Goal: Task Accomplishment & Management: Complete application form

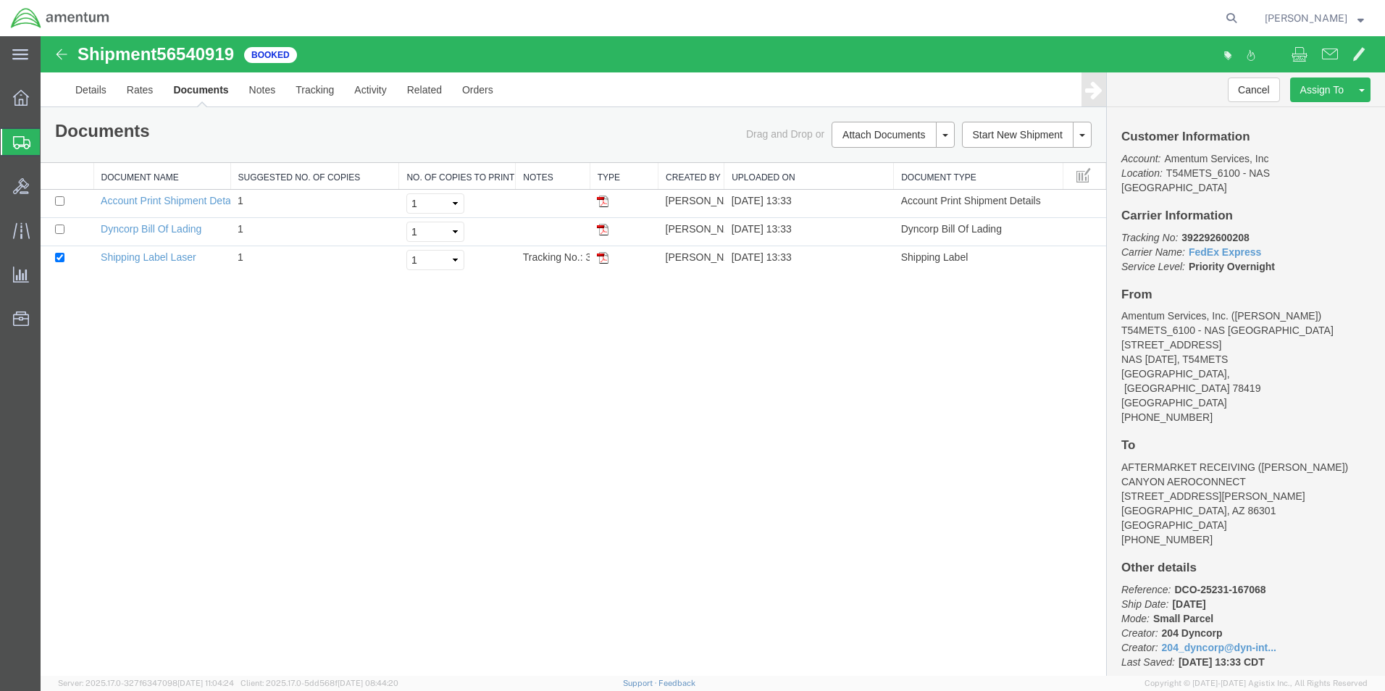
click at [20, 140] on icon at bounding box center [21, 142] width 17 height 13
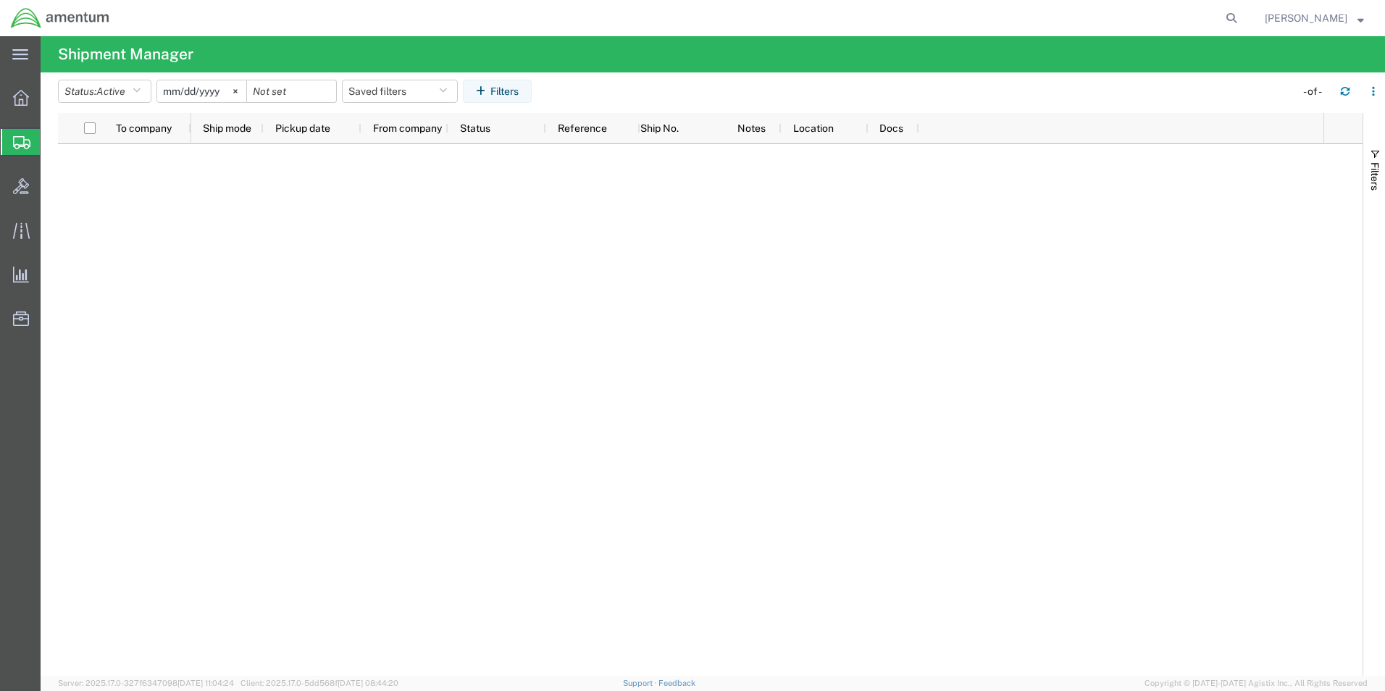
click at [0, 0] on span "Create Shipment" at bounding box center [0, 0] width 0 height 0
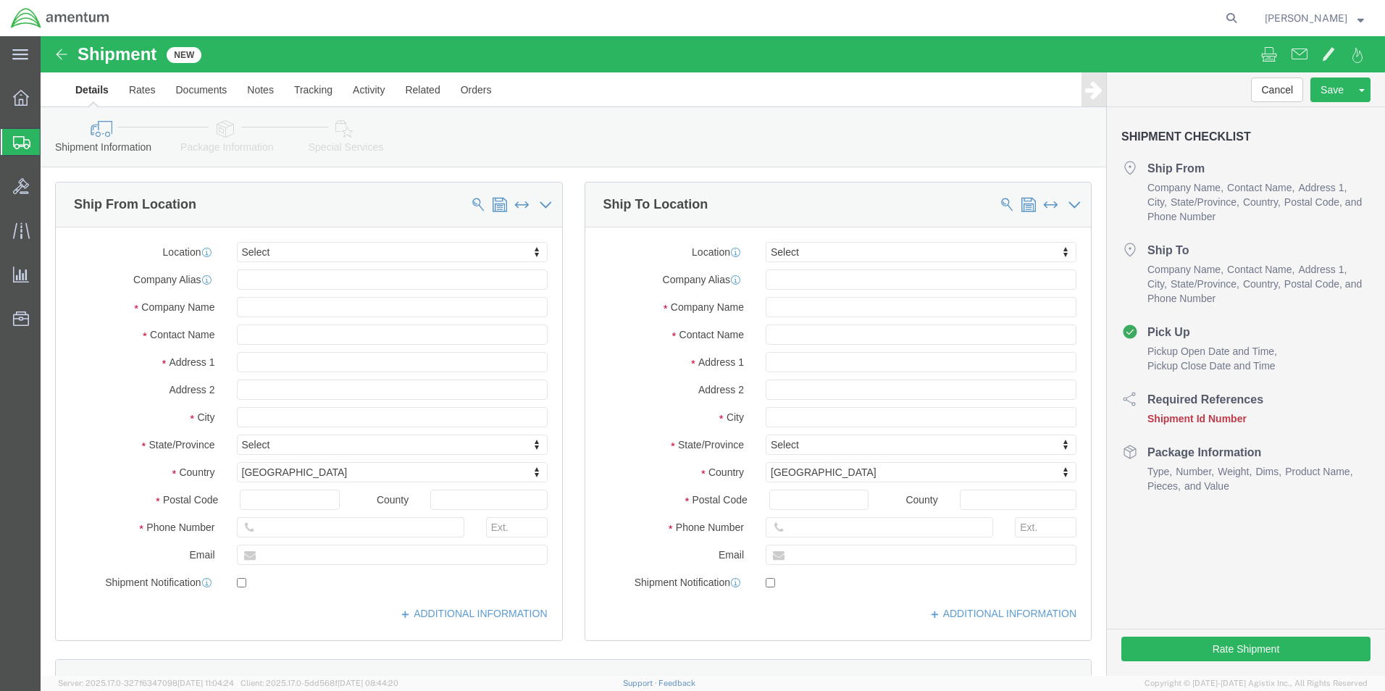
select select
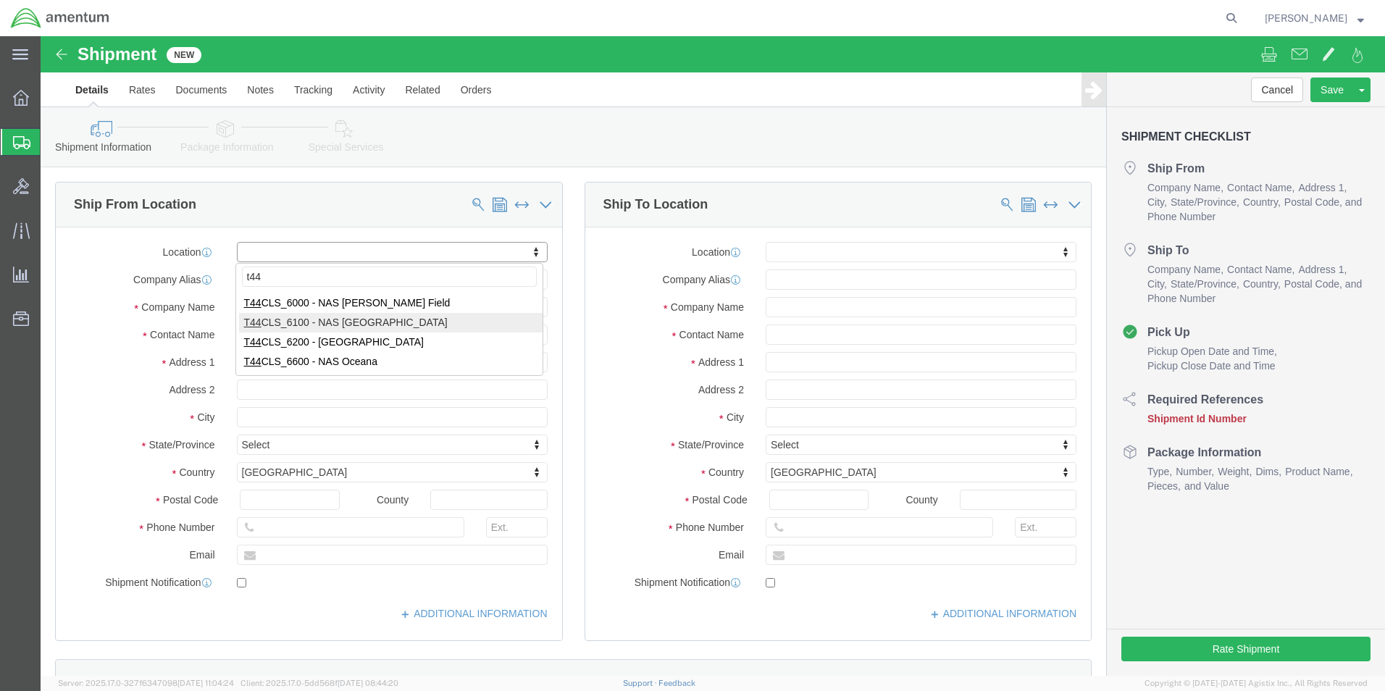
type input "t44"
select select "42673"
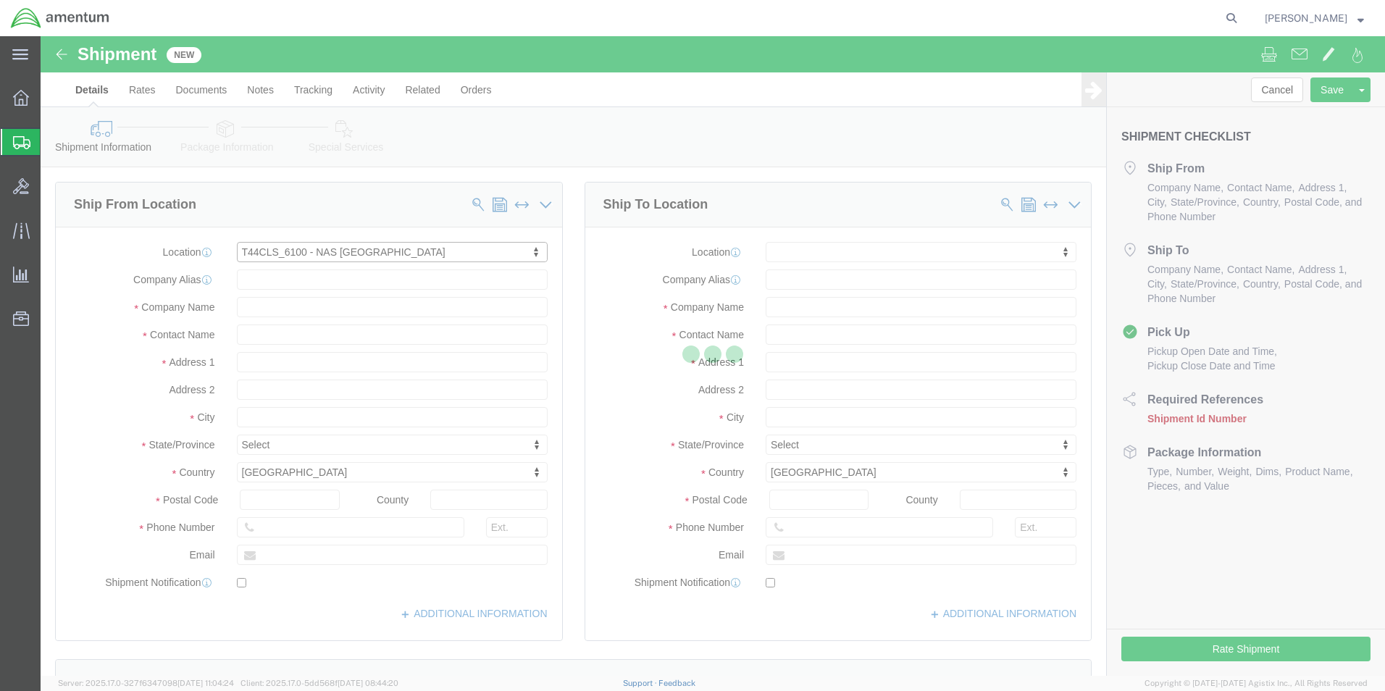
select select "[GEOGRAPHIC_DATA]"
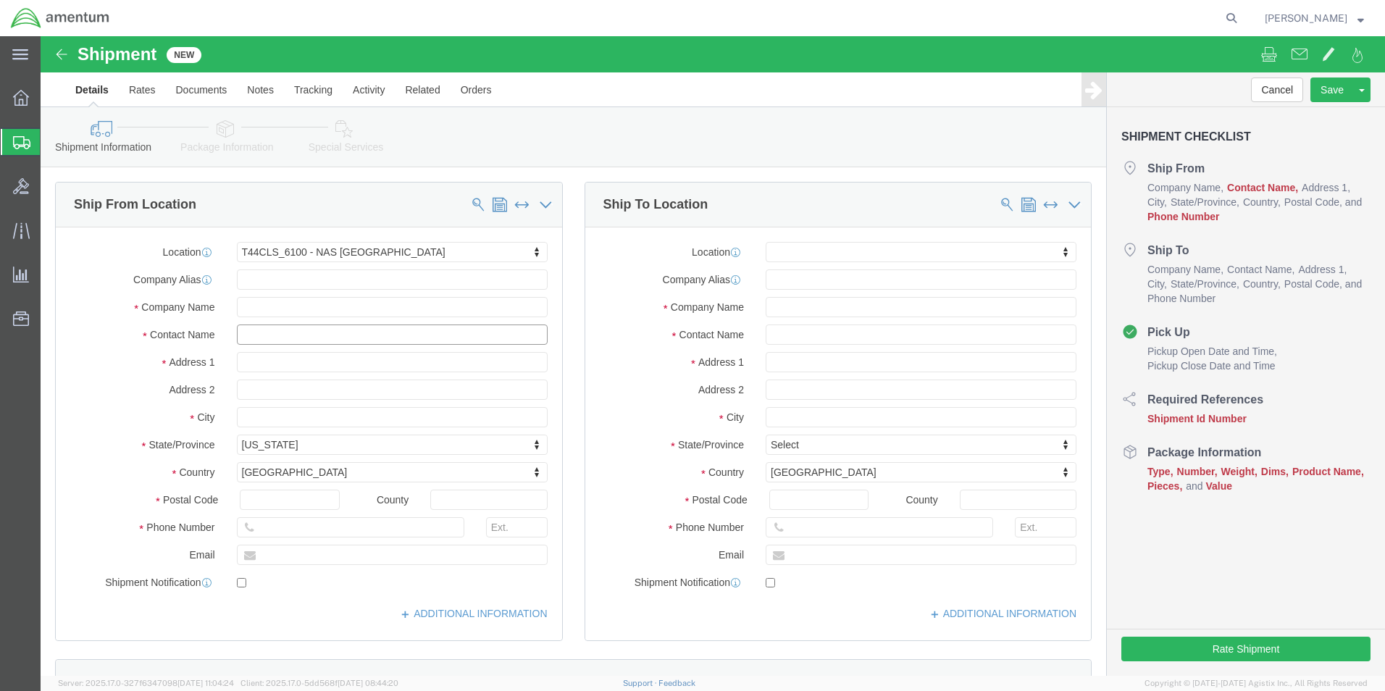
click input "text"
type input "j"
type input "[PERSON_NAME]"
click span "- Amentum Services, Inc. - ([PERSON_NAME]) [STREET_ADDRESS][DATE][DATE]"
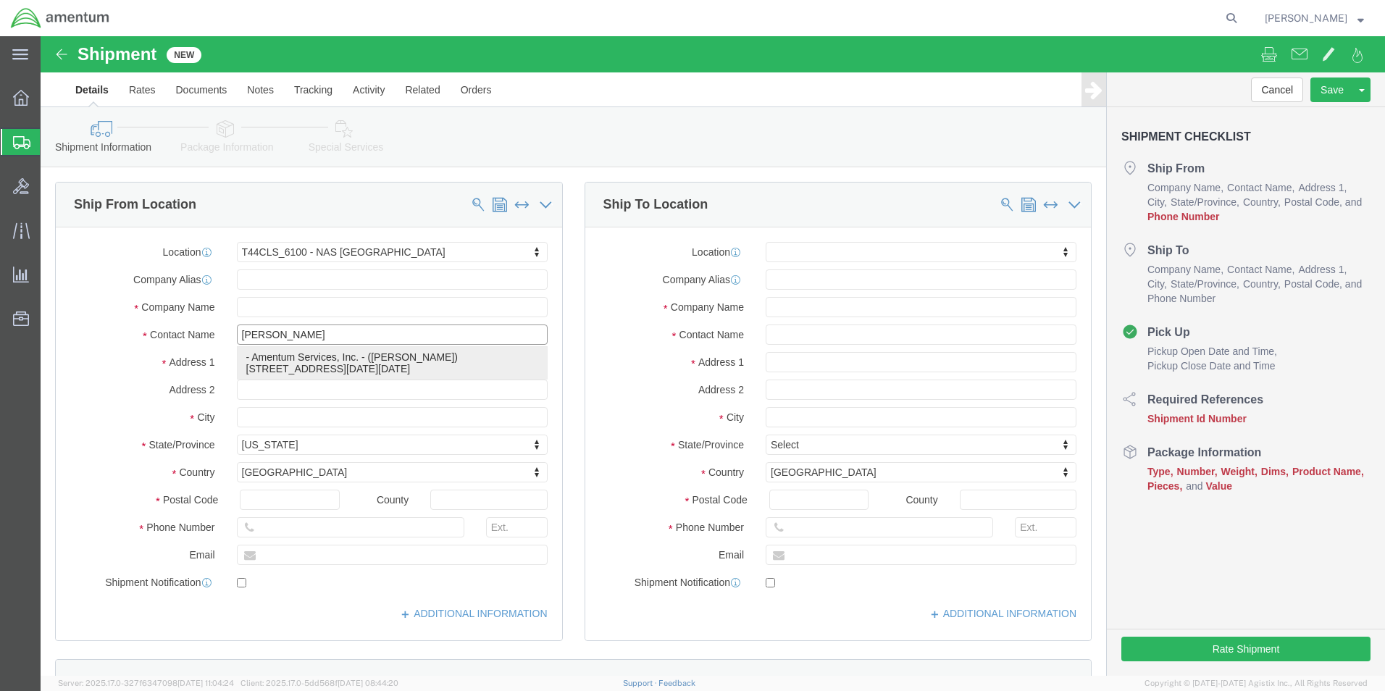
click p "- Amentum Services, Inc. - ([PERSON_NAME]) [STREET_ADDRESS][DATE][DATE]"
select select
select select "[GEOGRAPHIC_DATA]"
type input "[PERSON_NAME]"
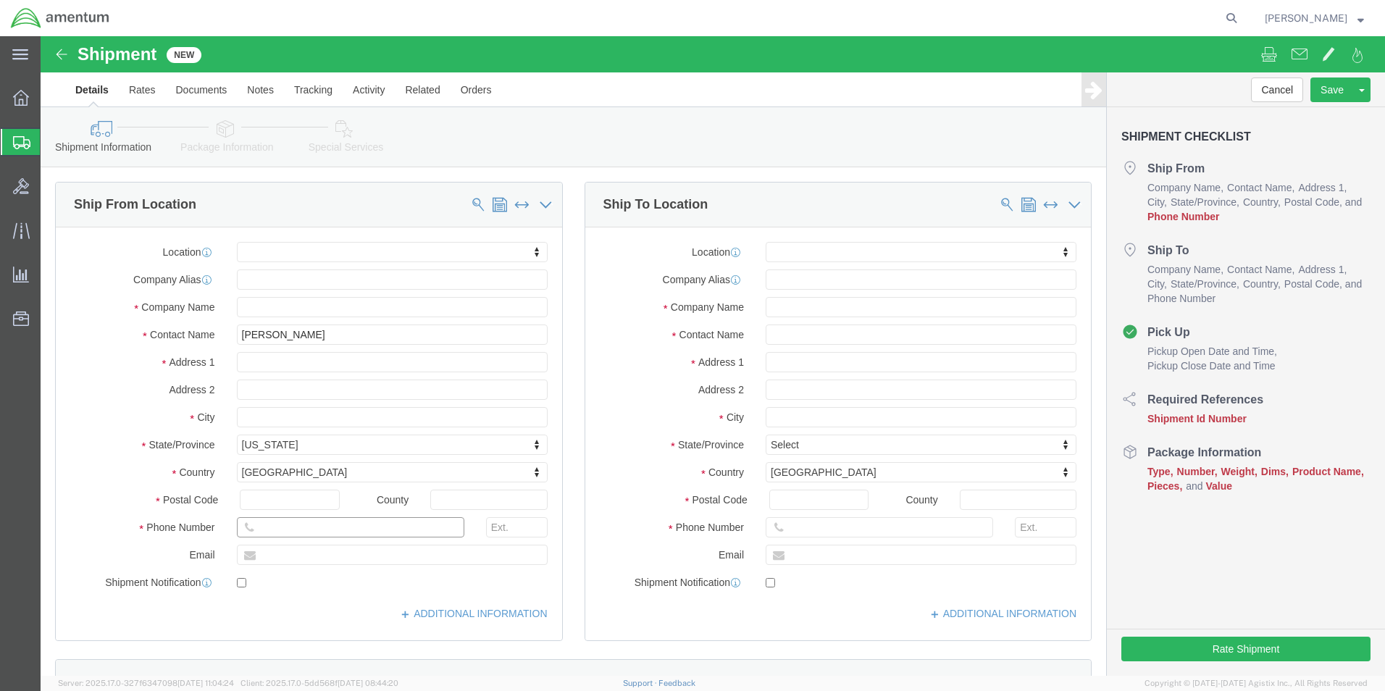
drag, startPoint x: 231, startPoint y: 493, endPoint x: 243, endPoint y: 490, distance: 12.7
click input "text"
type input "J"
type input "3"
type input "[PHONE_NUMBER]"
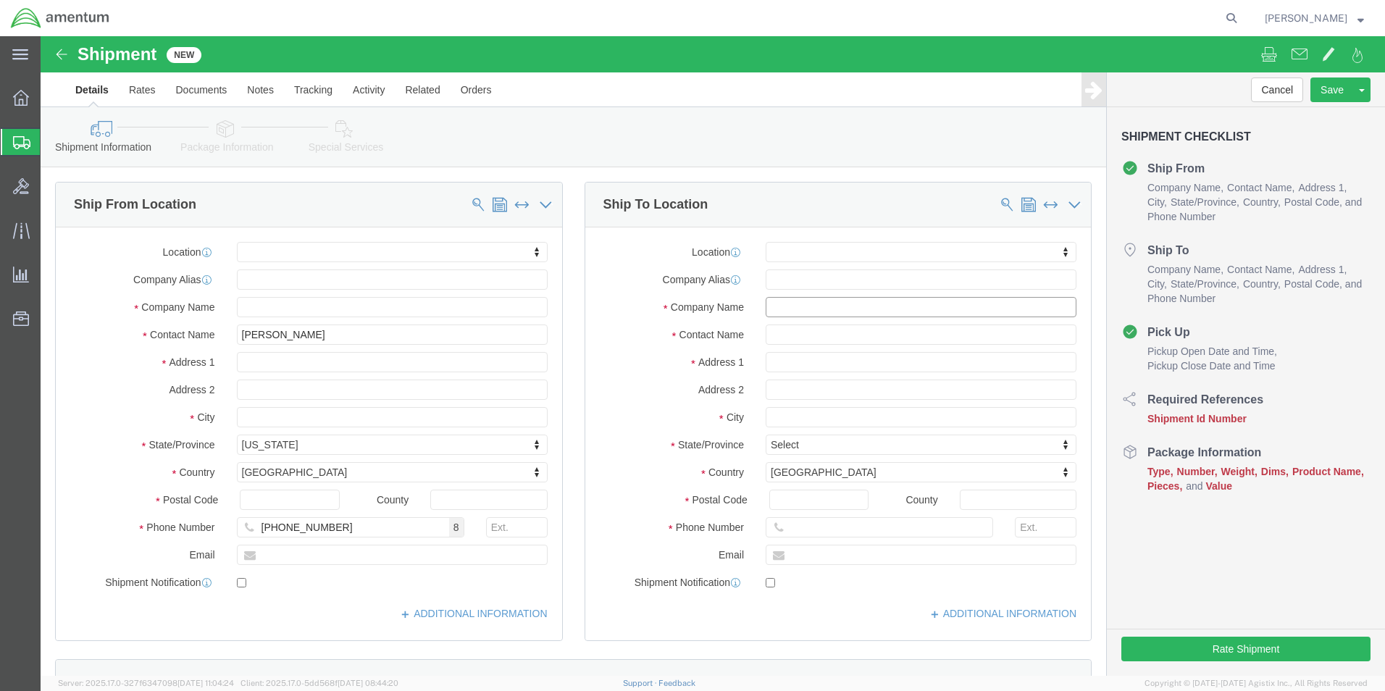
click input "text"
type input "DALLAS AVIATION, INC."
click input "text"
type input "[PERSON_NAME]"
click input "text"
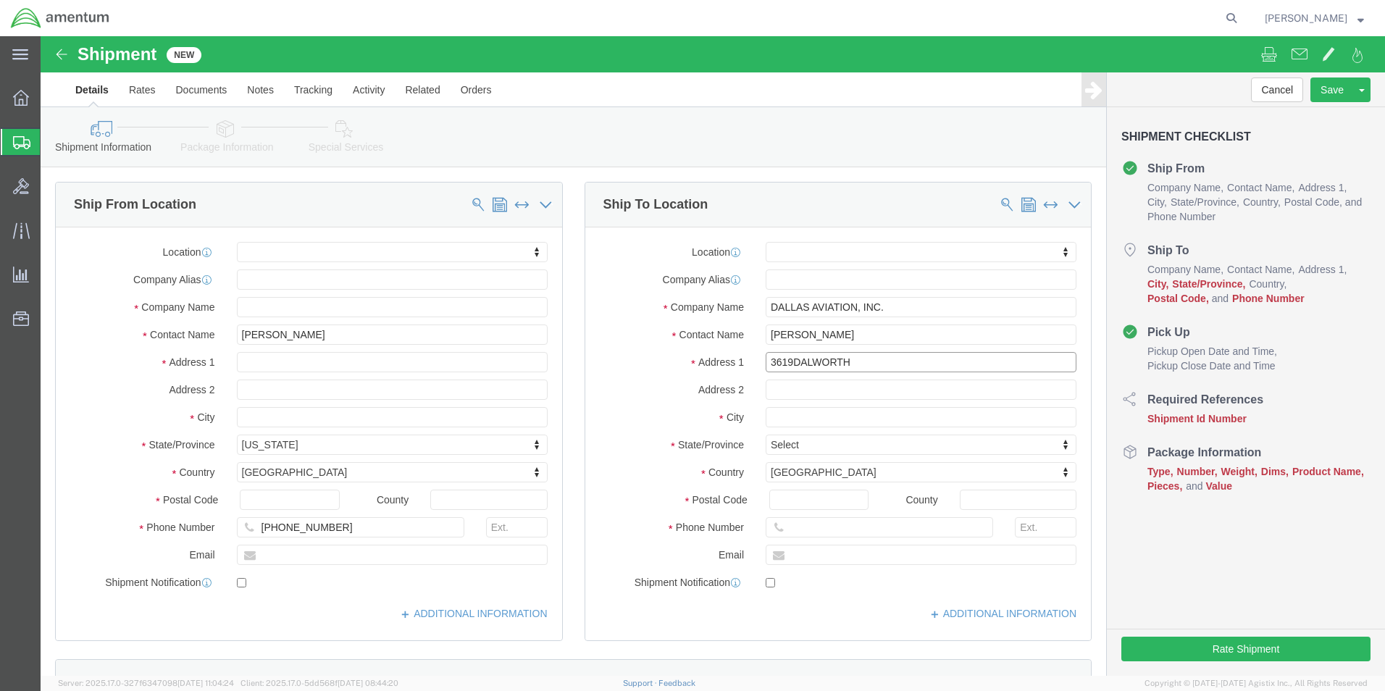
click input "3619DALWORTH"
click input "3619 [GEOGRAPHIC_DATA]"
type input "[STREET_ADDRESS]"
click input "text"
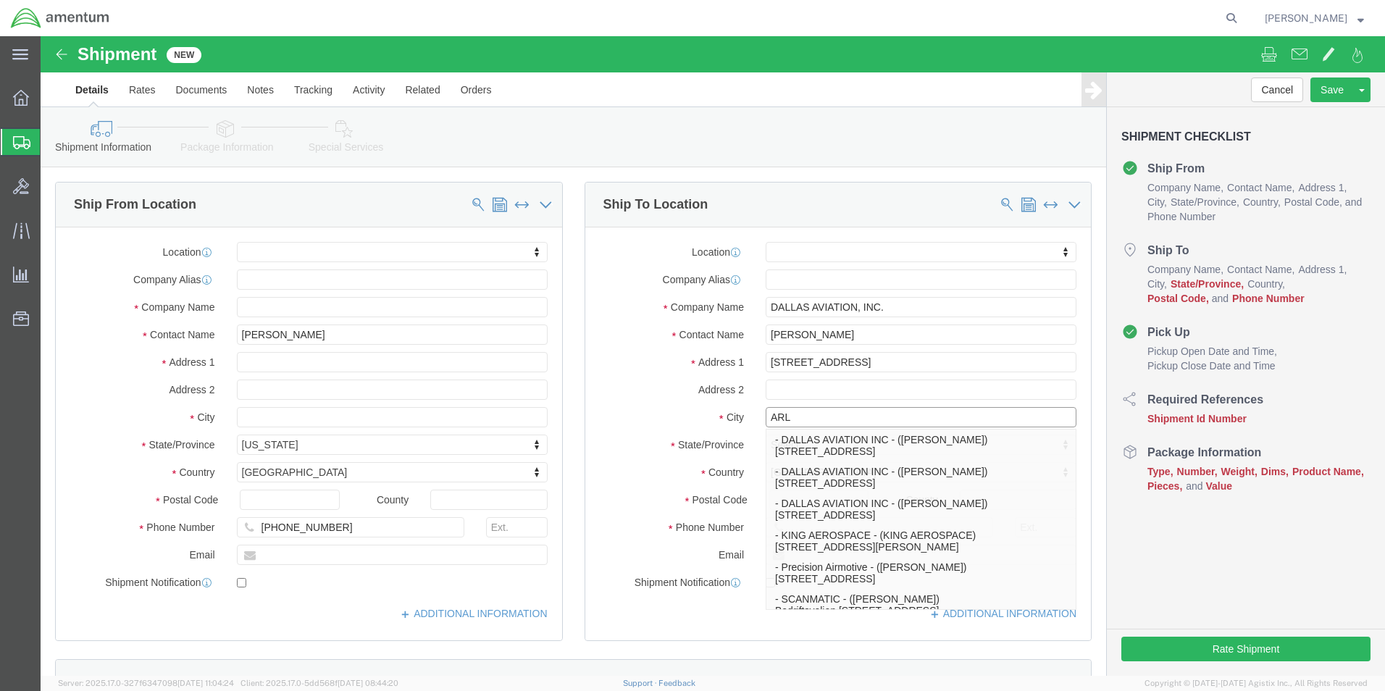
type input "ARLI"
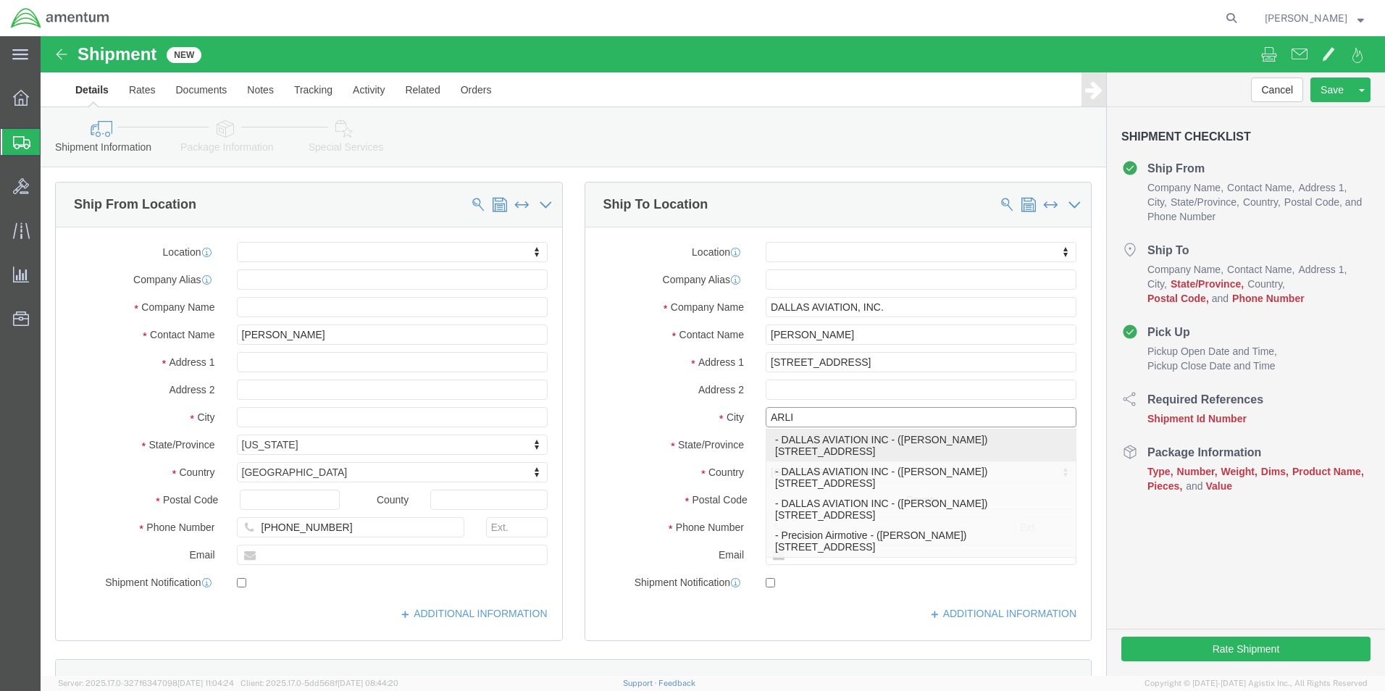
click p "- DALLAS AVIATION INC - ([PERSON_NAME]) [STREET_ADDRESS]"
select select "[GEOGRAPHIC_DATA]"
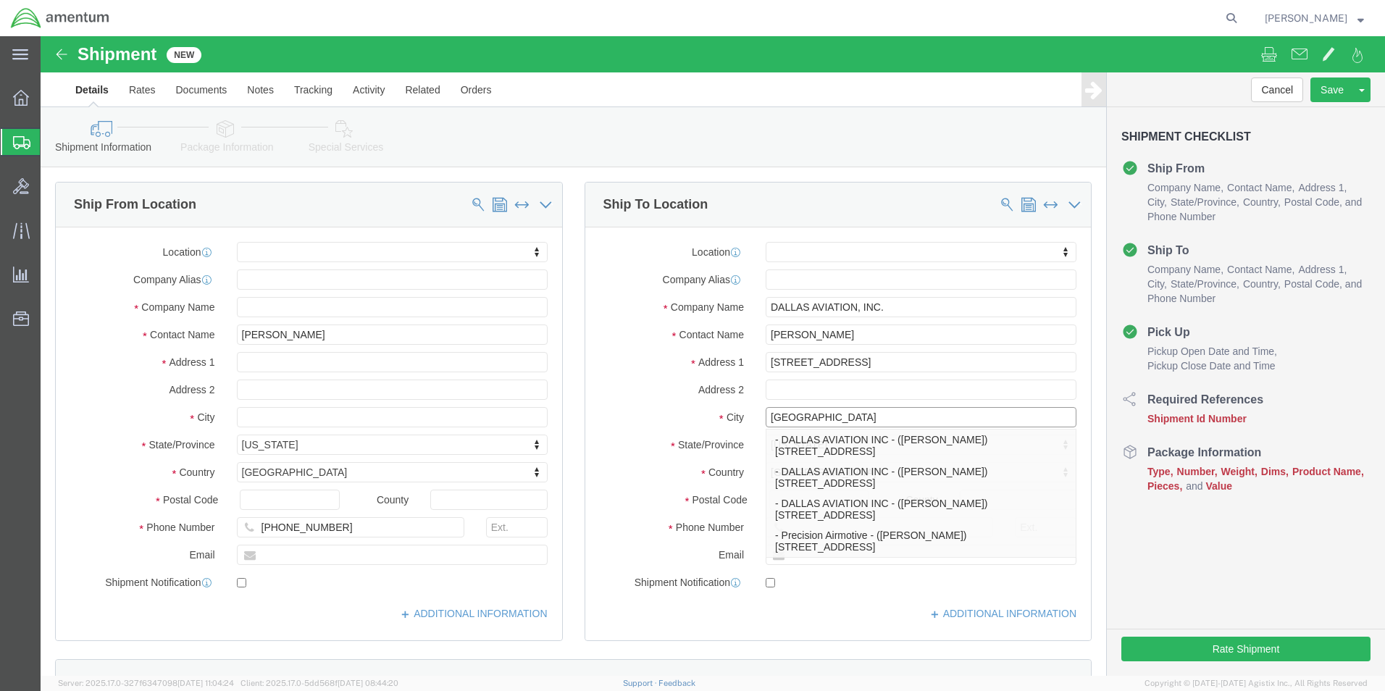
click input "[GEOGRAPHIC_DATA]"
type input "[GEOGRAPHIC_DATA]"
click input "[PERSON_NAME]"
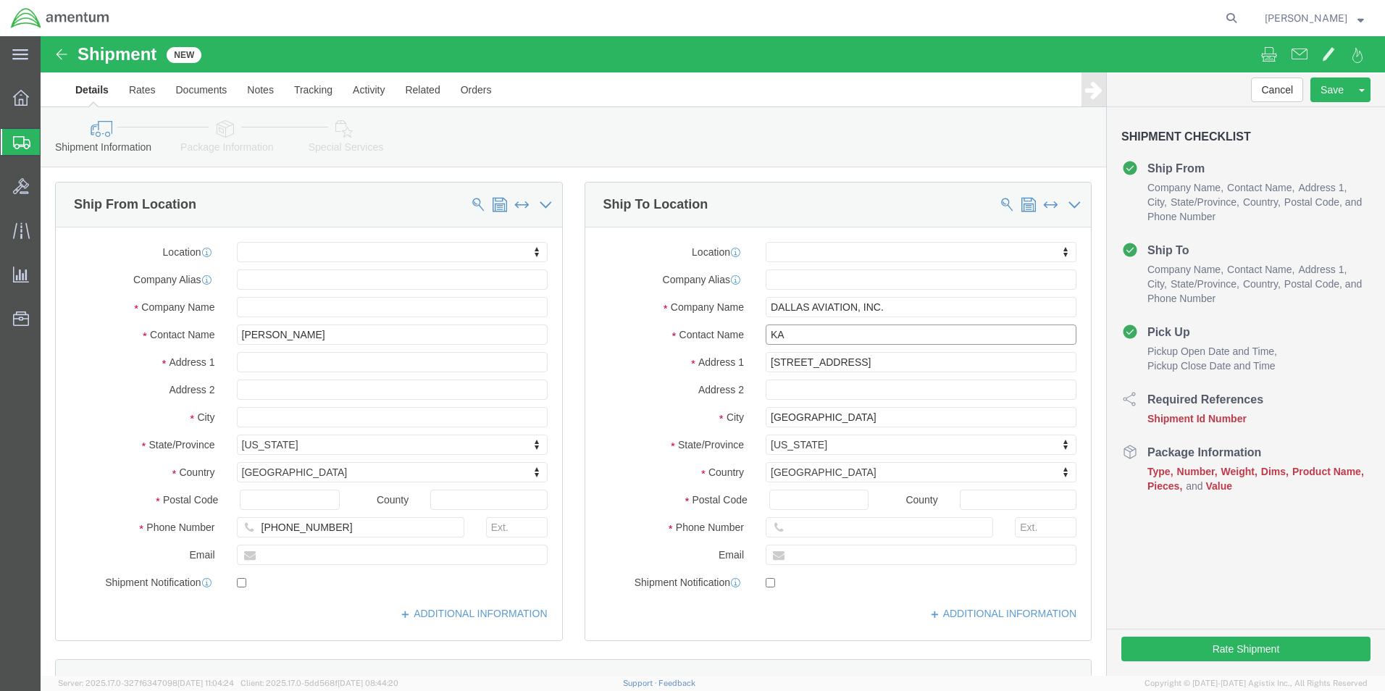
type input "K"
type input "[PERSON_NAME]"
click div "Shipment Information Package Information Special Services"
click input "text"
type input "1"
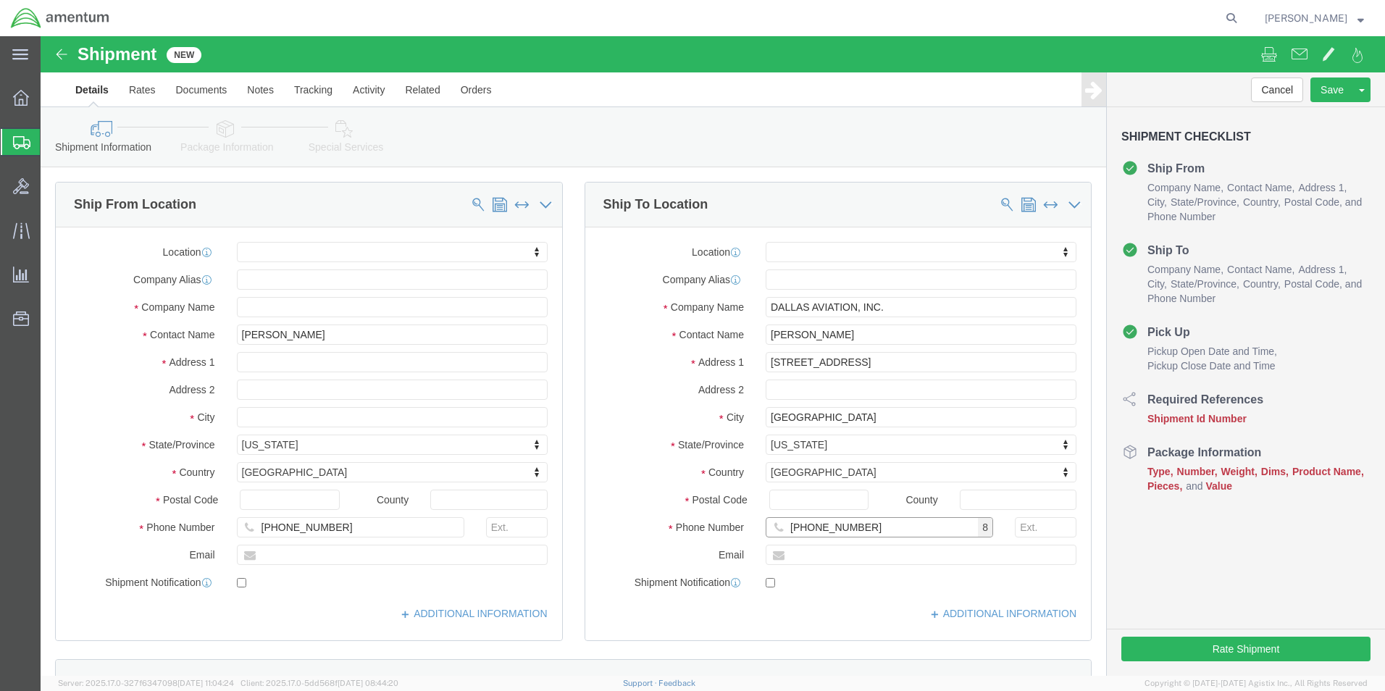
type input "[PHONE_NUMBER]"
click div "Shipment Information Package Information Special Services"
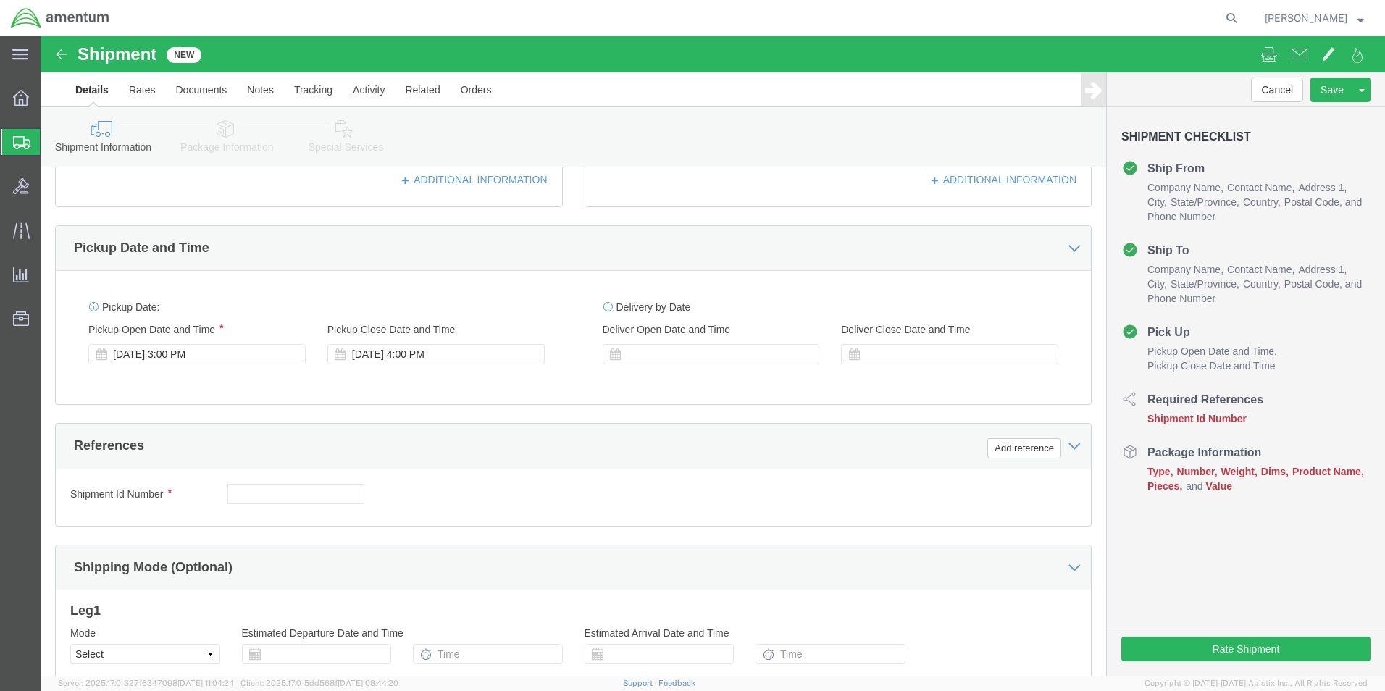
scroll to position [435, 0]
click icon
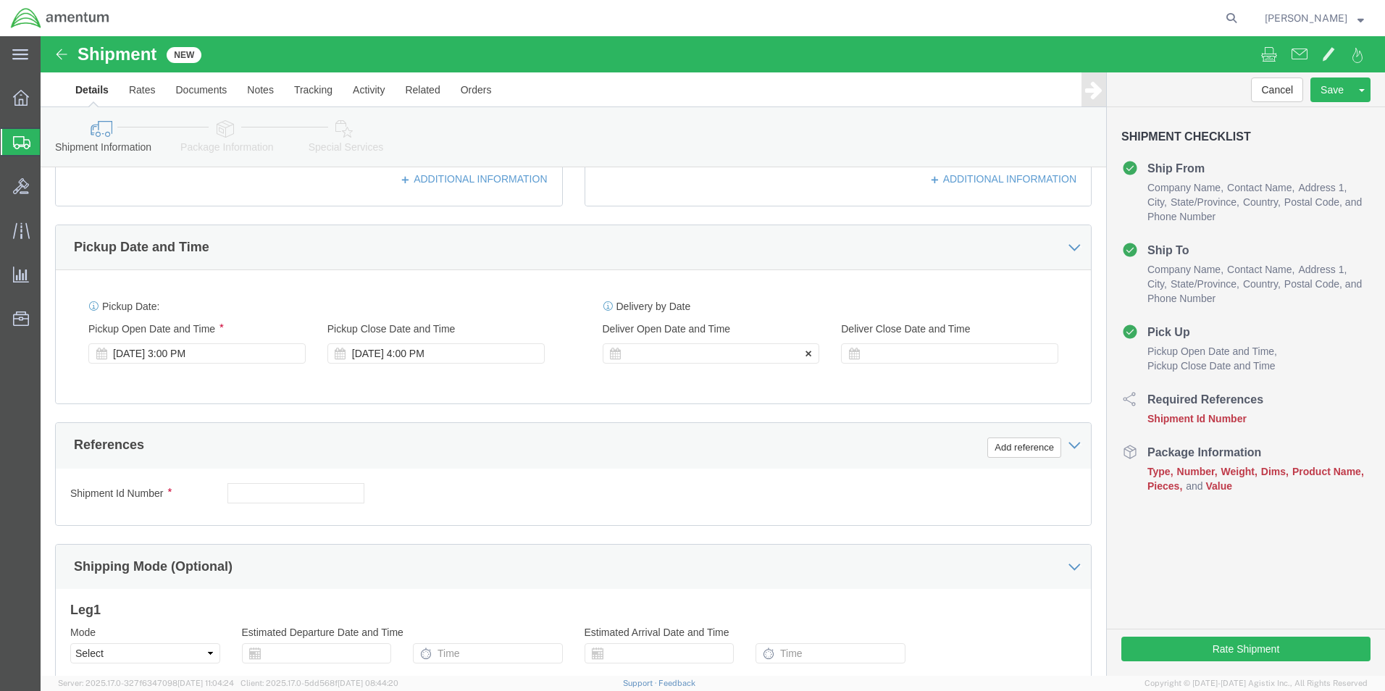
click icon
click div "[DATE] 3:00 PM"
click icon
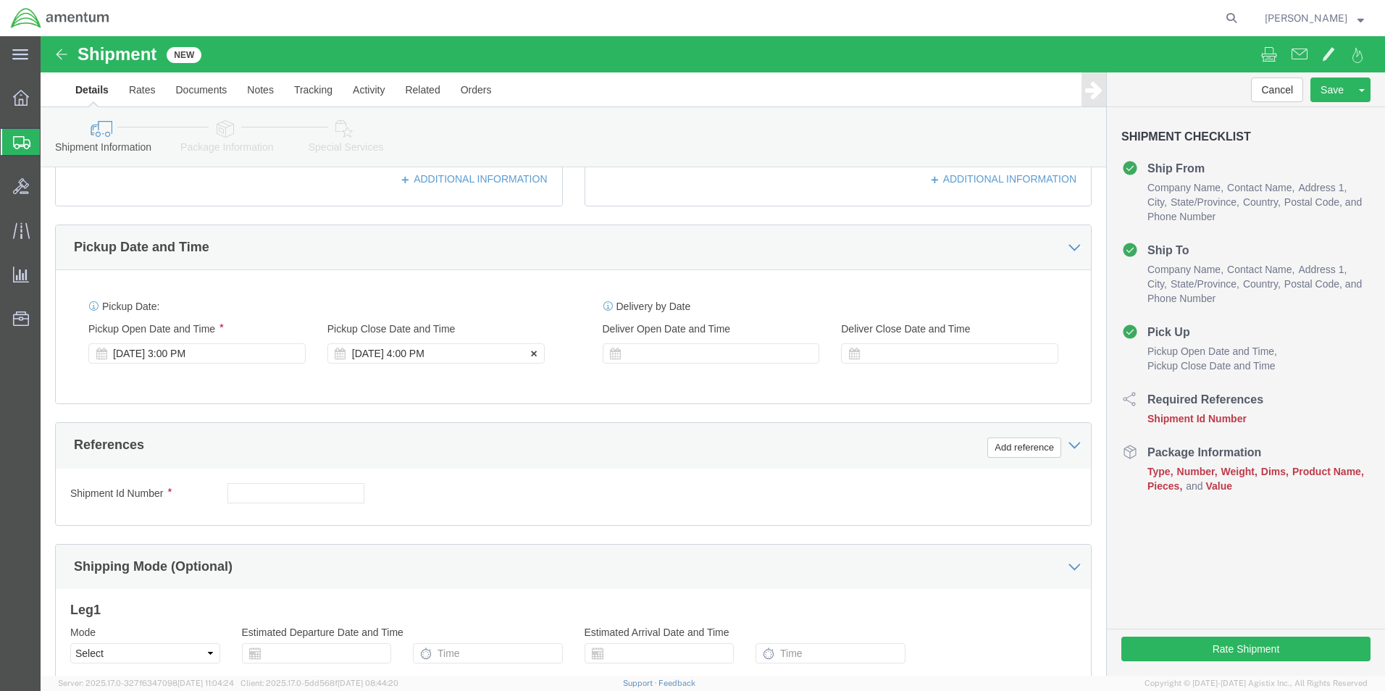
click icon
click div "[DATE] 4:00 PM"
click button "Apply"
click div "[DATE] 3:00 PM"
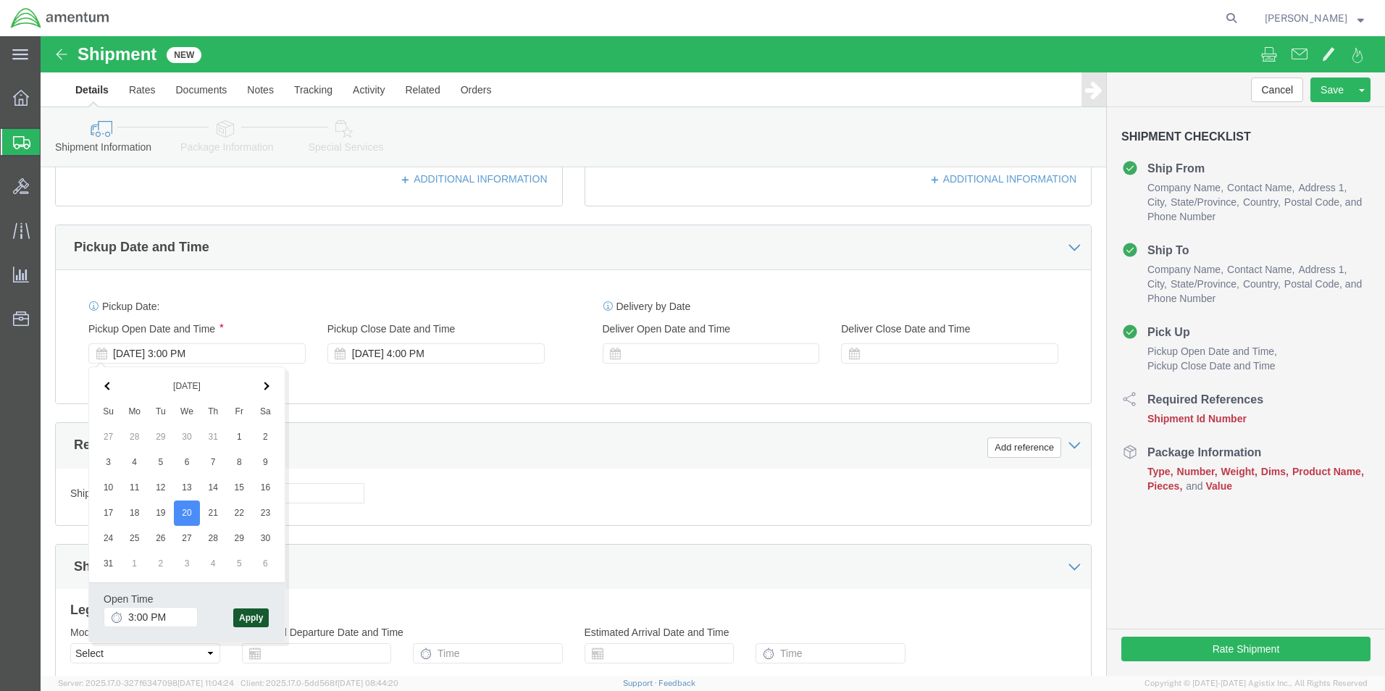
click button "Apply"
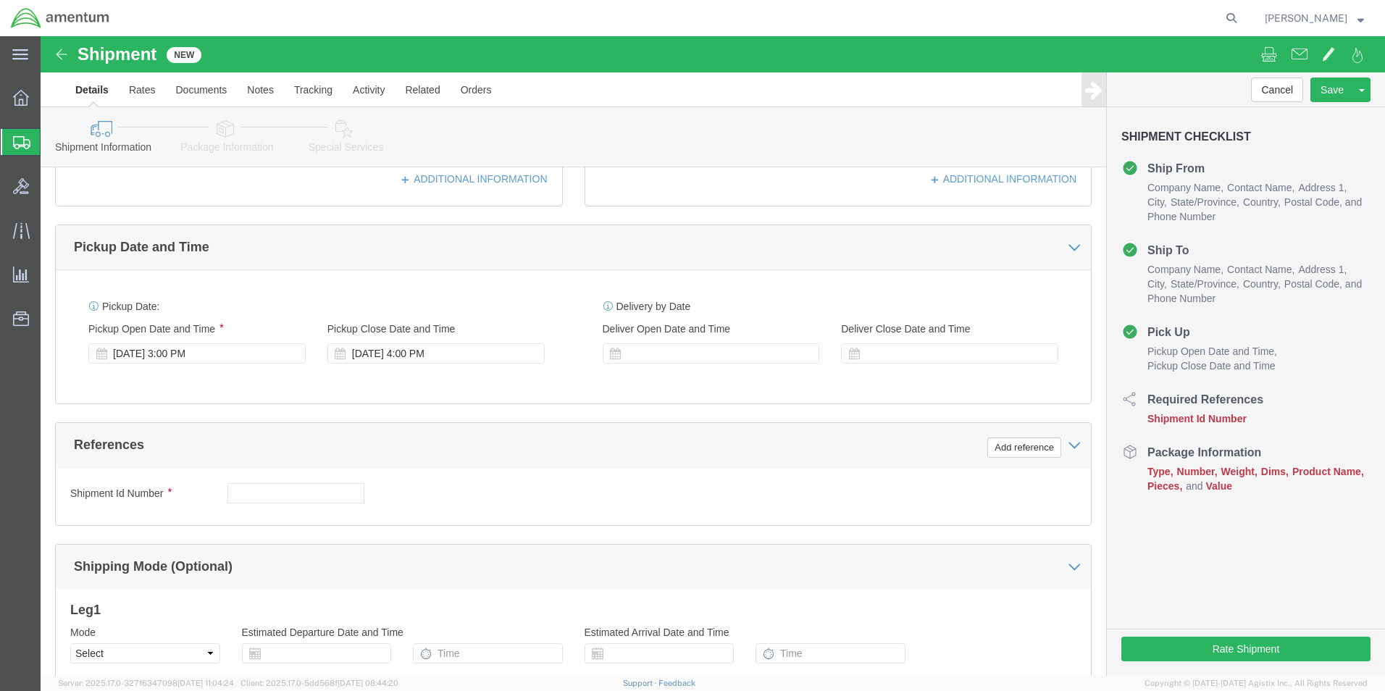
click div "Pickup Date: Pickup Start Date Pickup Start Time Pickup Open Date and Time [DAT…"
click div "[DATE] 4:00 PM"
click button "Apply"
click div "Pickup Date: Pickup Start Date Pickup Start Time Pickup Open Date and Time [DAT…"
click button "Add reference"
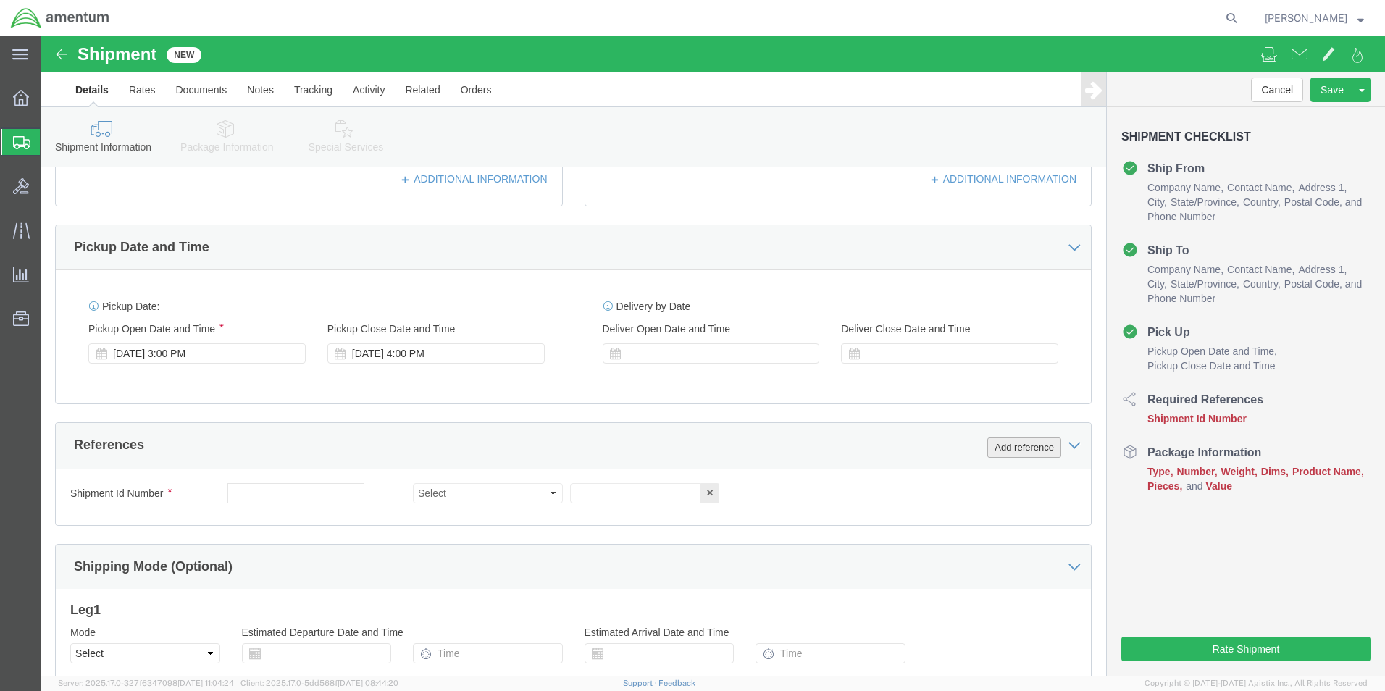
click button "Add reference"
click select "Select Account Type Activity ID Airline Appointment Number ASN Batch Request # …"
select select "CUSTREF"
click select "Select Account Type Activity ID Airline Appointment Number ASN Batch Request # …"
click input "text"
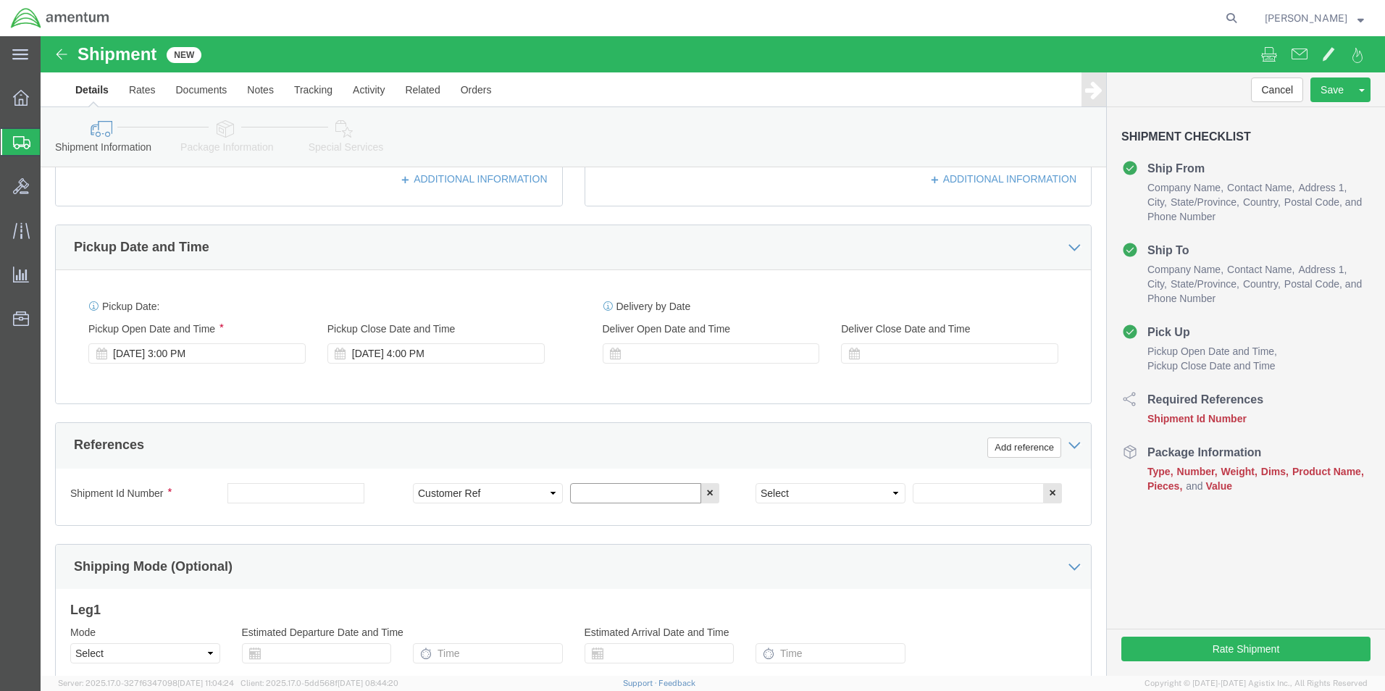
click input "text"
type input "O"
type input "P.O."
click select "Select Account Type Activity ID Airline Appointment Number ASN Batch Request # …"
select select "PROJNUM"
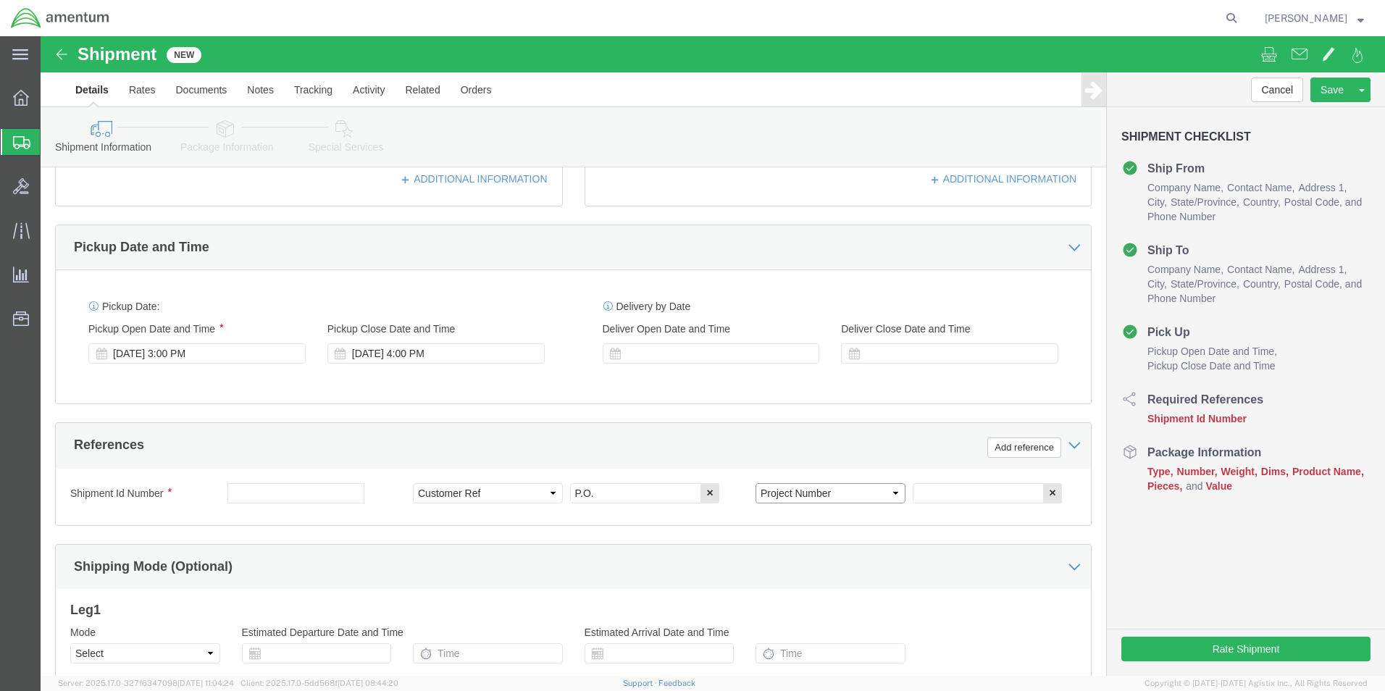
click select "Select Account Type Activity ID Airline Appointment Number ASN Batch Request # …"
click input "text"
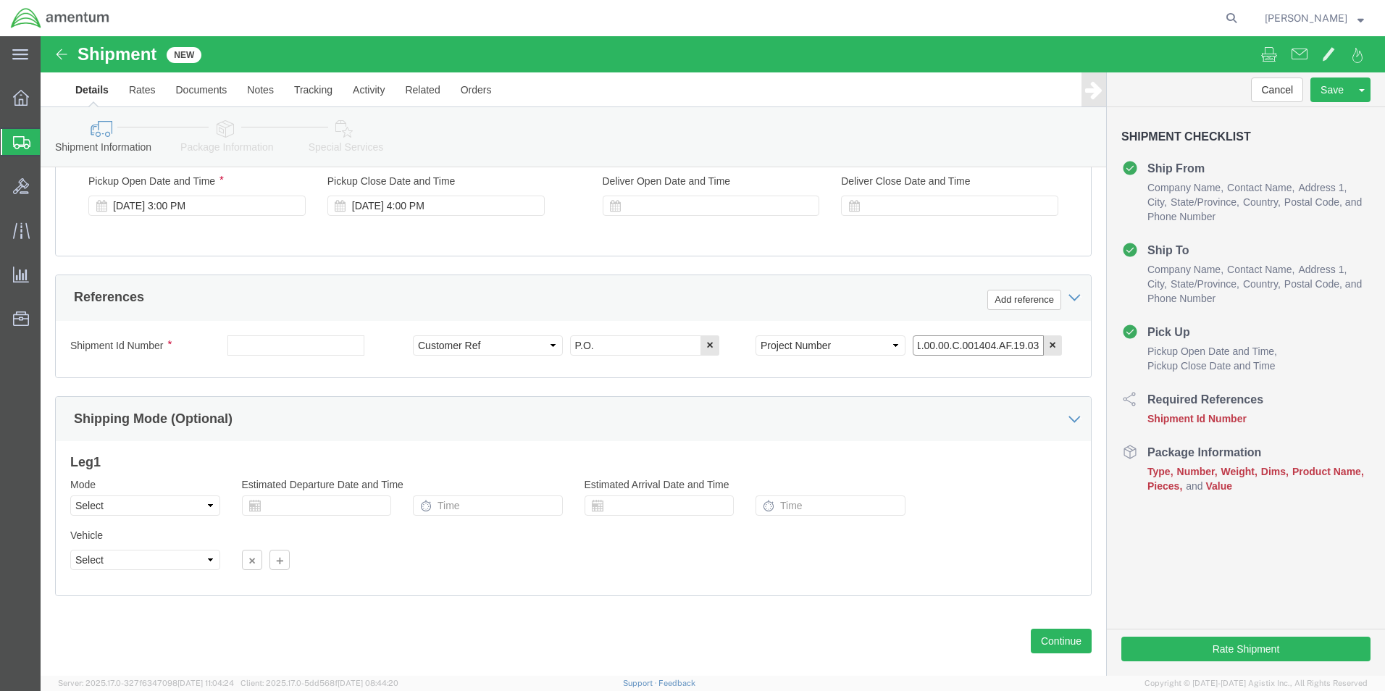
scroll to position [604, 0]
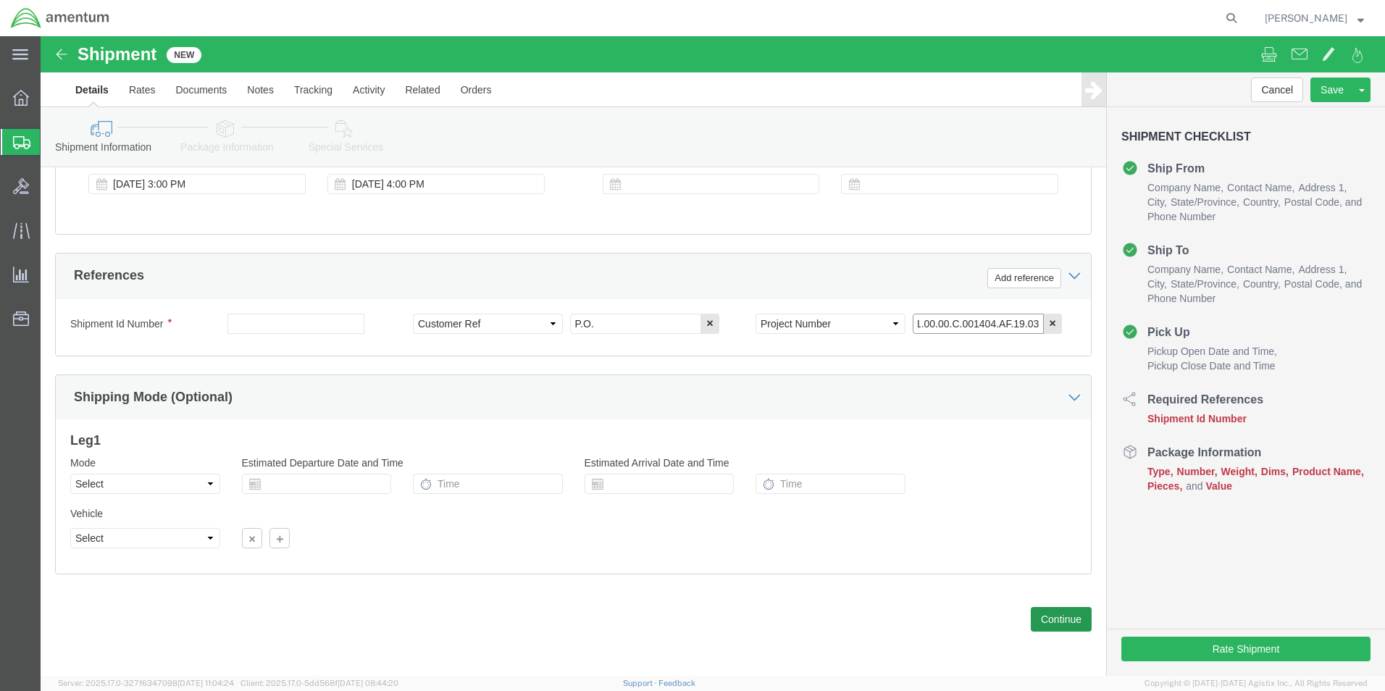
type input "4951.00.00.C.001404.AF.19.03"
click button "Continue"
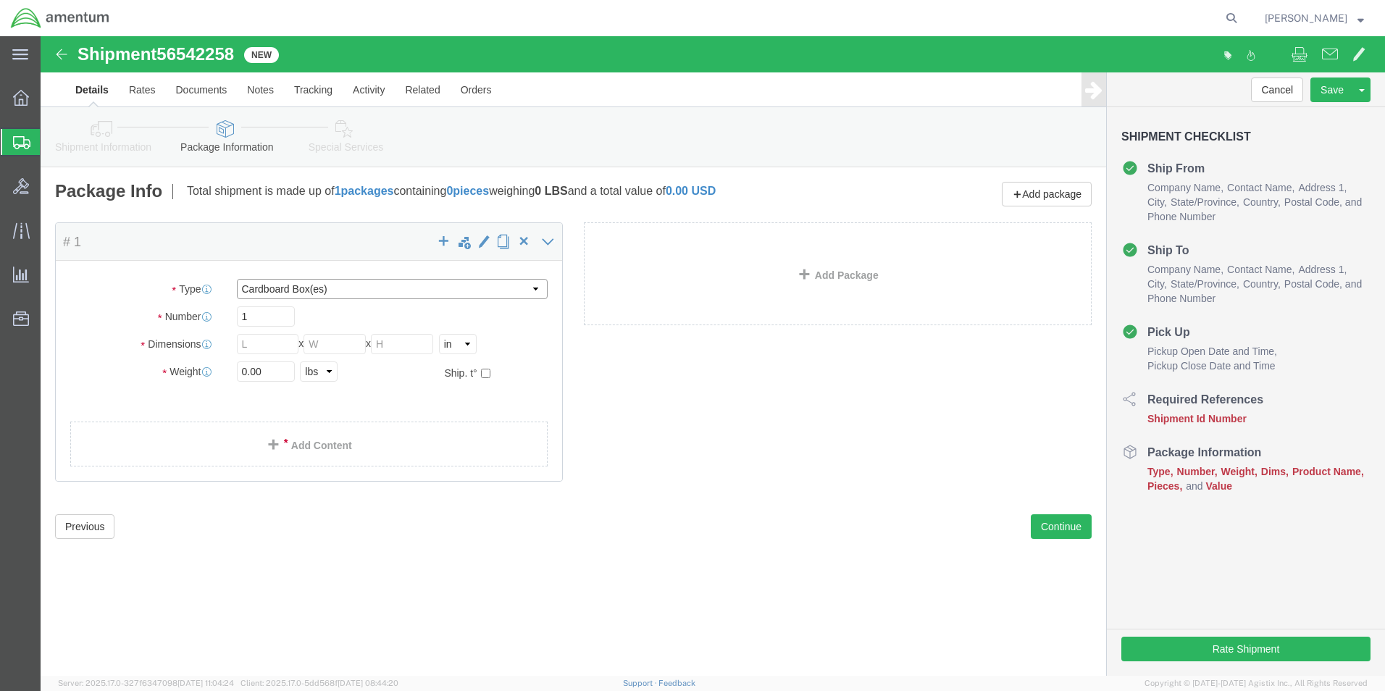
click select "Select BCK Boxes Bale(s) Basket(s) Bolt(s) Bottle(s) Buckets Bulk Bundle(s) Can…"
select select "CRAT"
click select "Select BCK Boxes Bale(s) Basket(s) Bolt(s) Bottle(s) Buckets Bulk Bundle(s) Can…"
click input "text"
click div "Package Content # 1 1 x Crate(s) Package Type Select BCK Boxes Bale(s) Basket(s…"
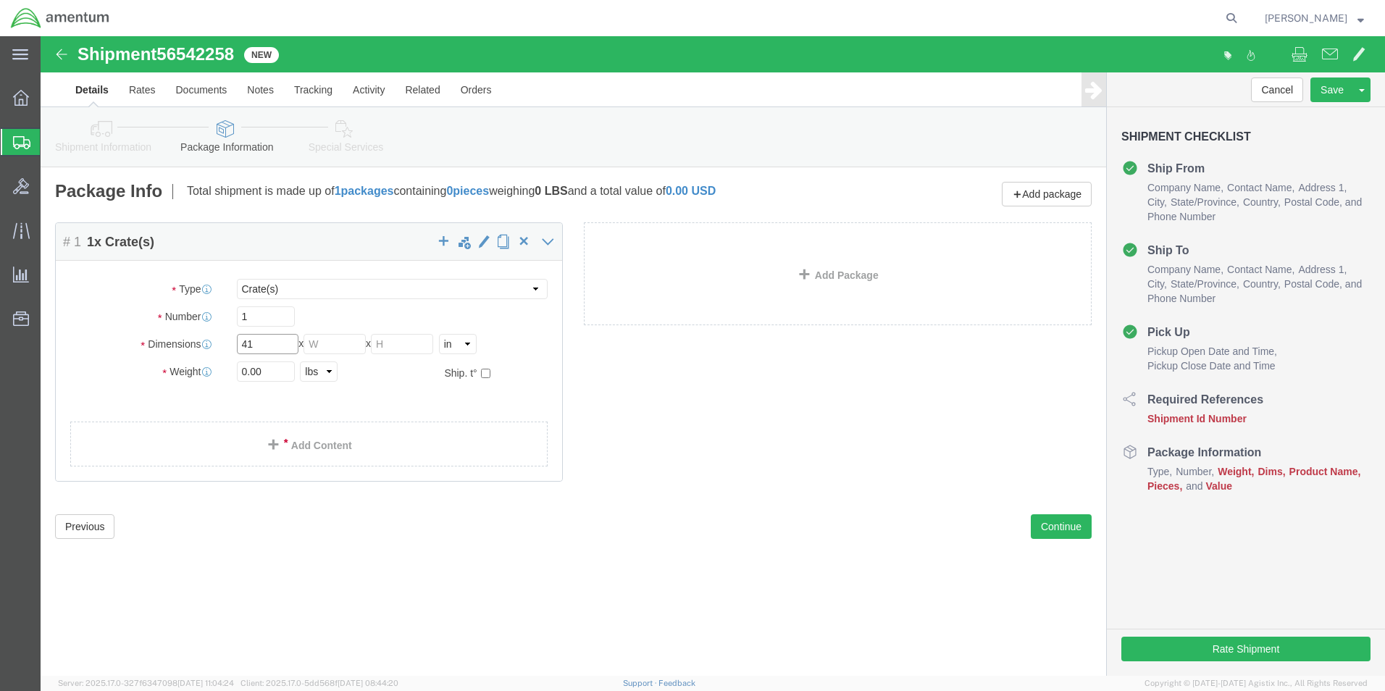
click input "41"
type input "47"
type input "20"
type input "48"
click input "47"
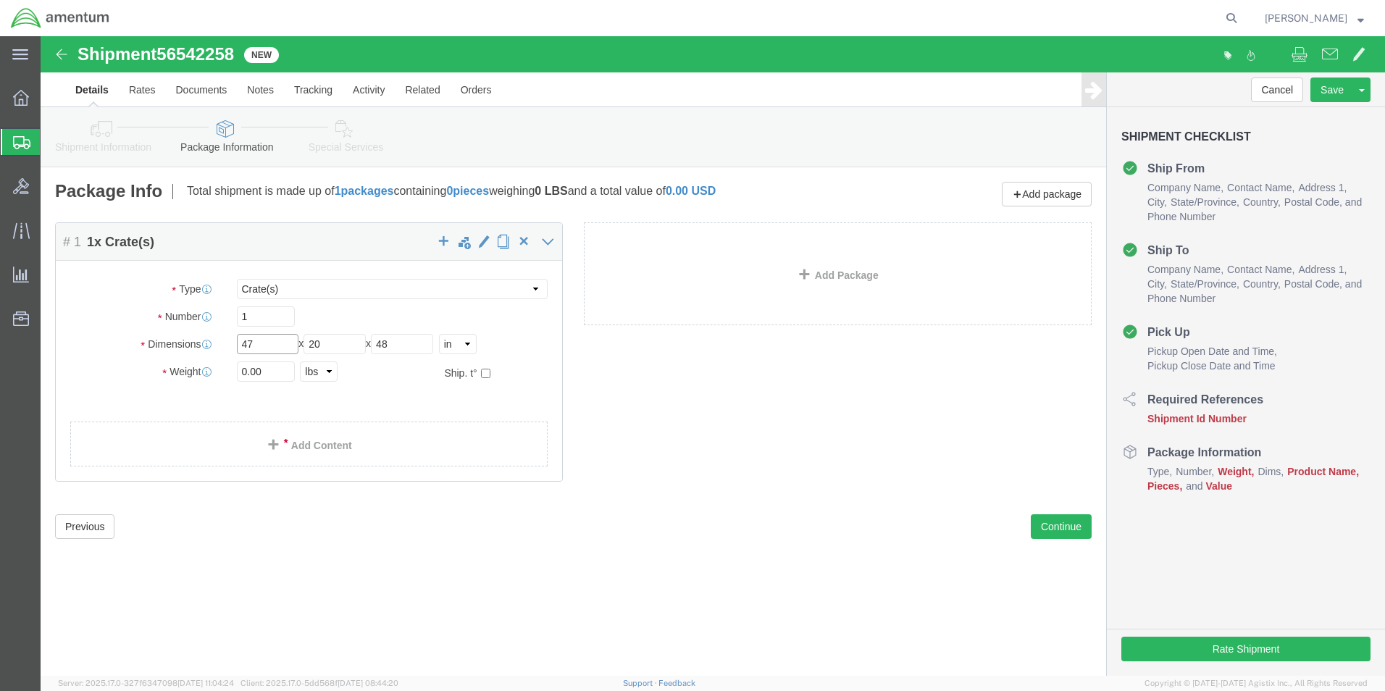
type input "4"
type input "48"
click input "20"
type input "2"
type input "21"
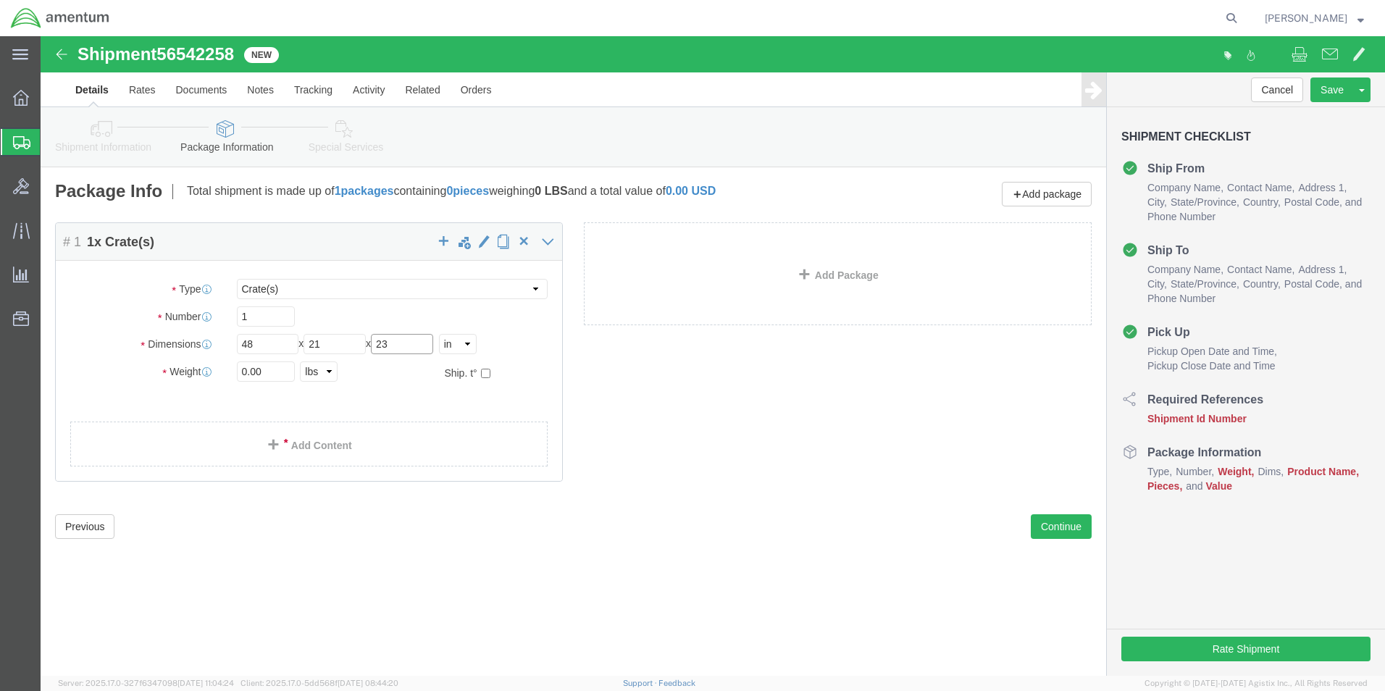
type input "23"
click input "0.00"
type input "0"
type input "180"
click link "Add Content"
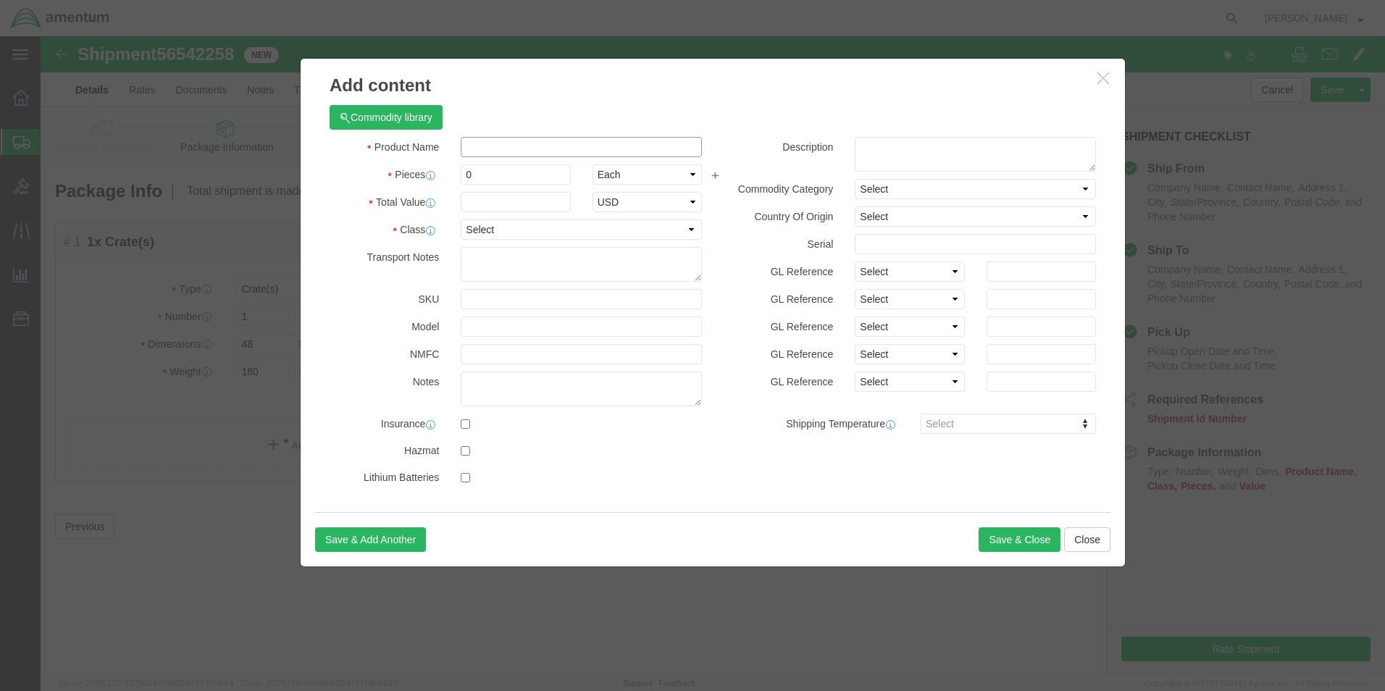
click input "text"
type input "AIRCRAFTPART"
click input "0"
type input "1"
click input "text"
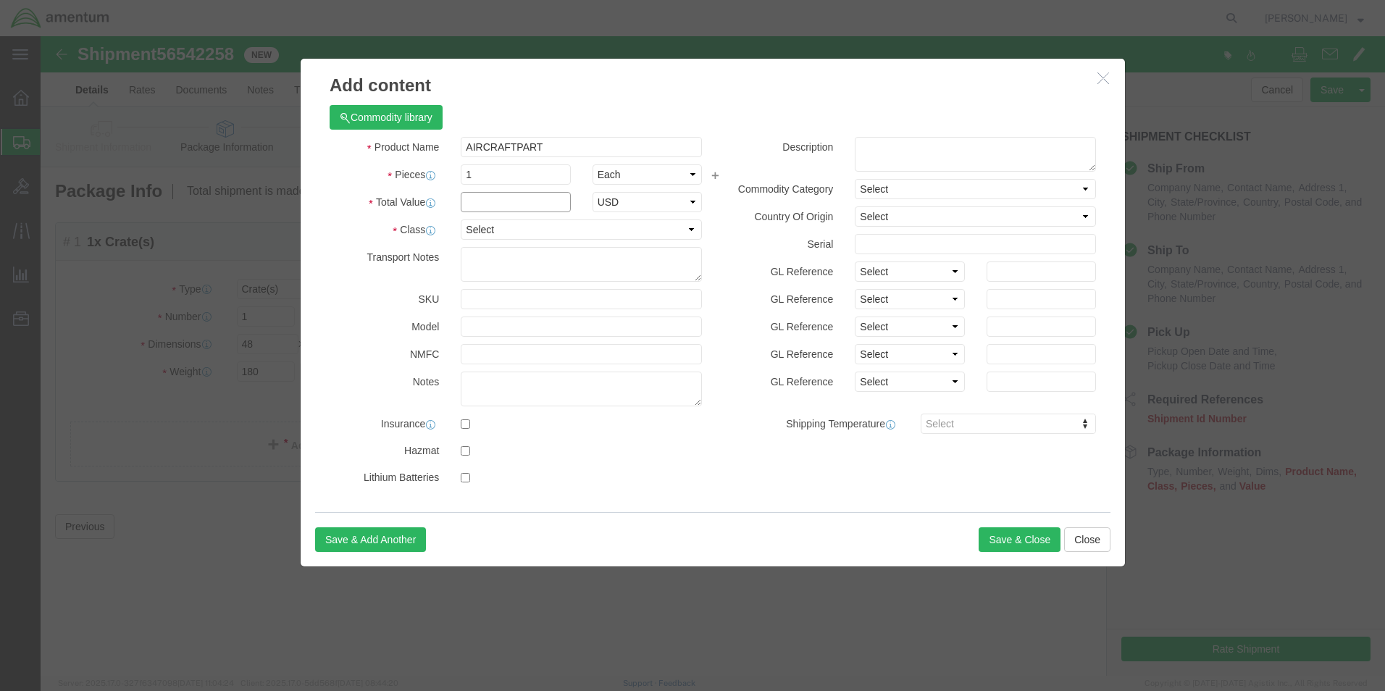
type input "1"
click select "Select 50 55 60 65 70 85 92.5 100 125 175 250 300 400"
select select "50"
click select "Select 50 55 60 65 70 85 92.5 100 125 175 250 300 400"
click button "Save & Close"
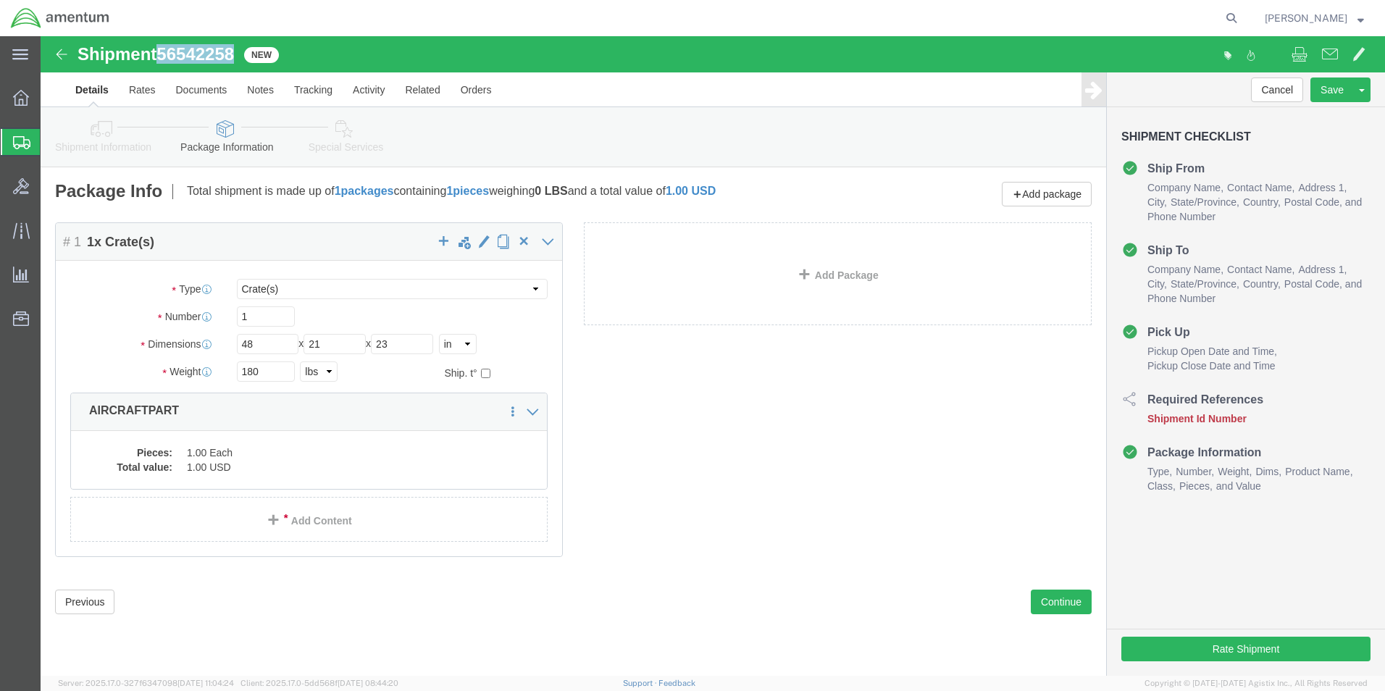
drag, startPoint x: 123, startPoint y: 16, endPoint x: 197, endPoint y: 10, distance: 74.1
click span "56542258"
drag, startPoint x: 197, startPoint y: 10, endPoint x: 167, endPoint y: 12, distance: 30.5
copy span "56542258"
click button "Rate Shipment"
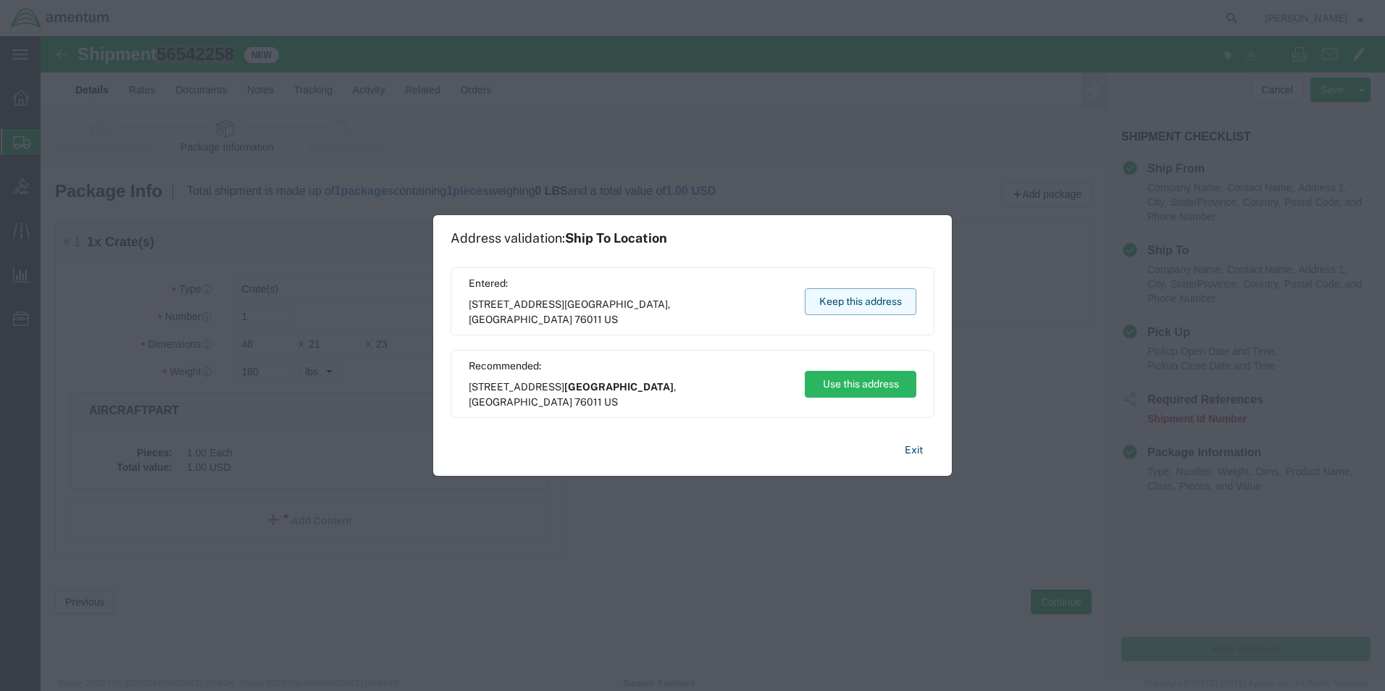
click at [839, 303] on button "Keep this address" at bounding box center [861, 301] width 112 height 27
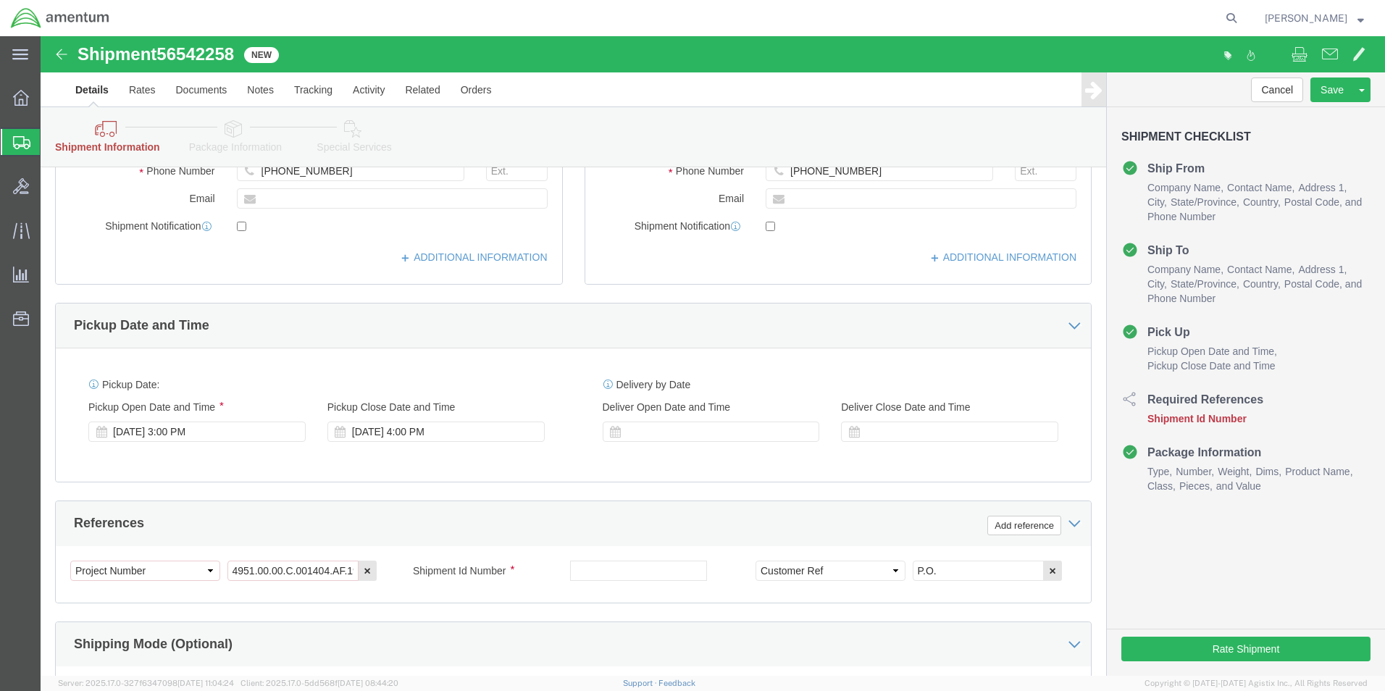
scroll to position [507, 0]
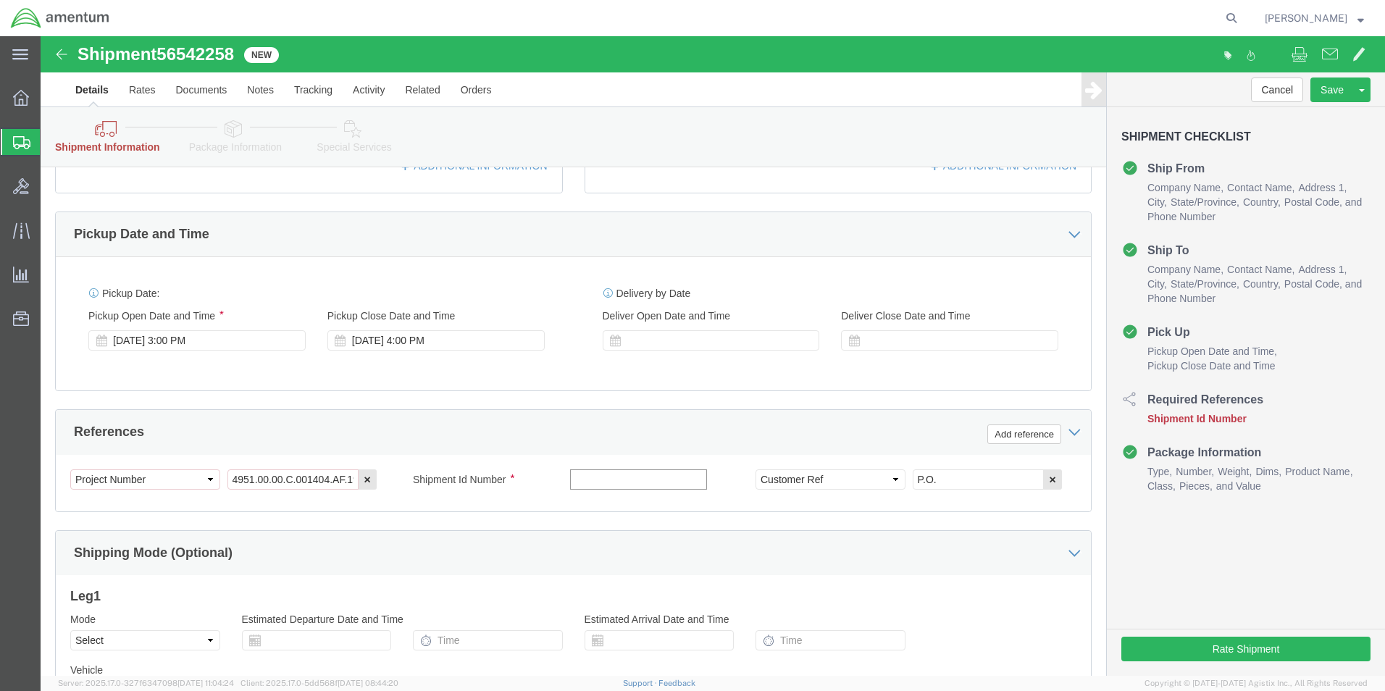
click input "text"
paste input "56542258"
type input "56542258"
click div "Cancel Save Assign To Save As Template Shipment Checklist Ship From Company Nam…"
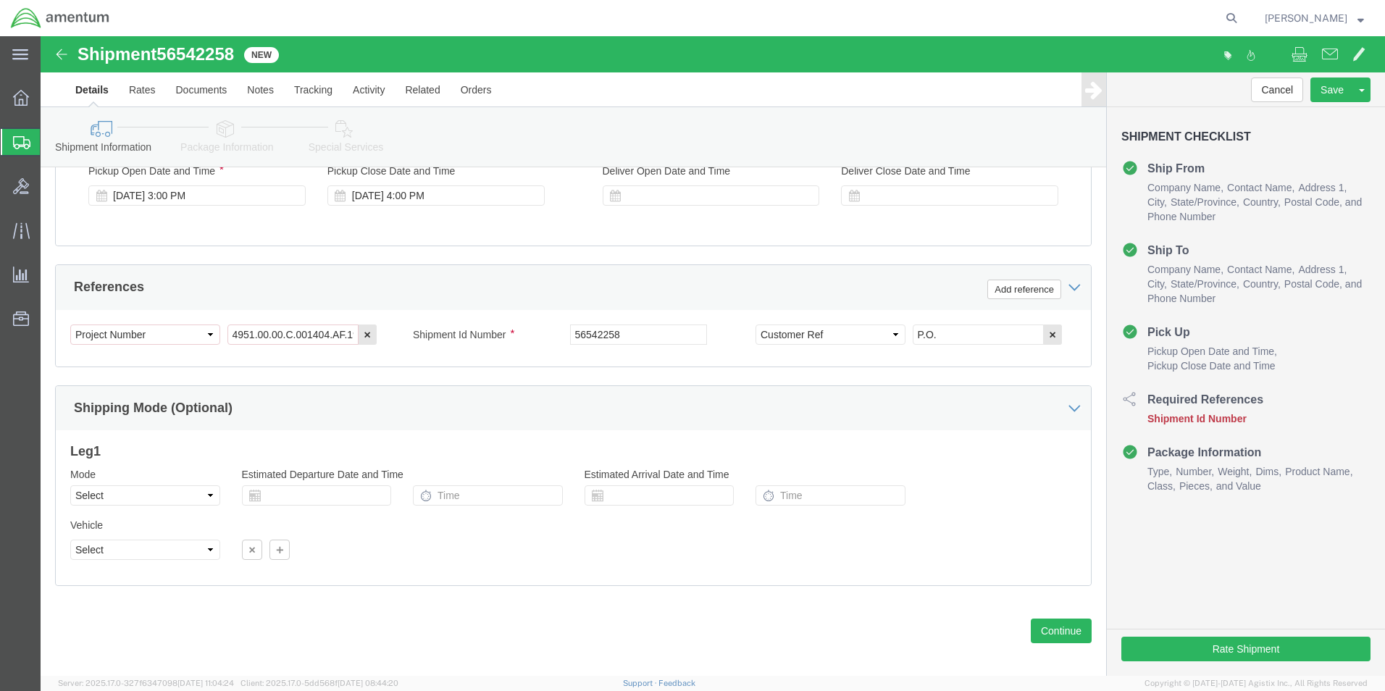
click icon
click select "Select Air Less than Truckload Multi-Leg Ocean Freight Rail Small Parcel Truckl…"
click div "Vehicle Select Size Select Container Number 1 Owner Select Shipper Vessel"
click button "Rate Shipment"
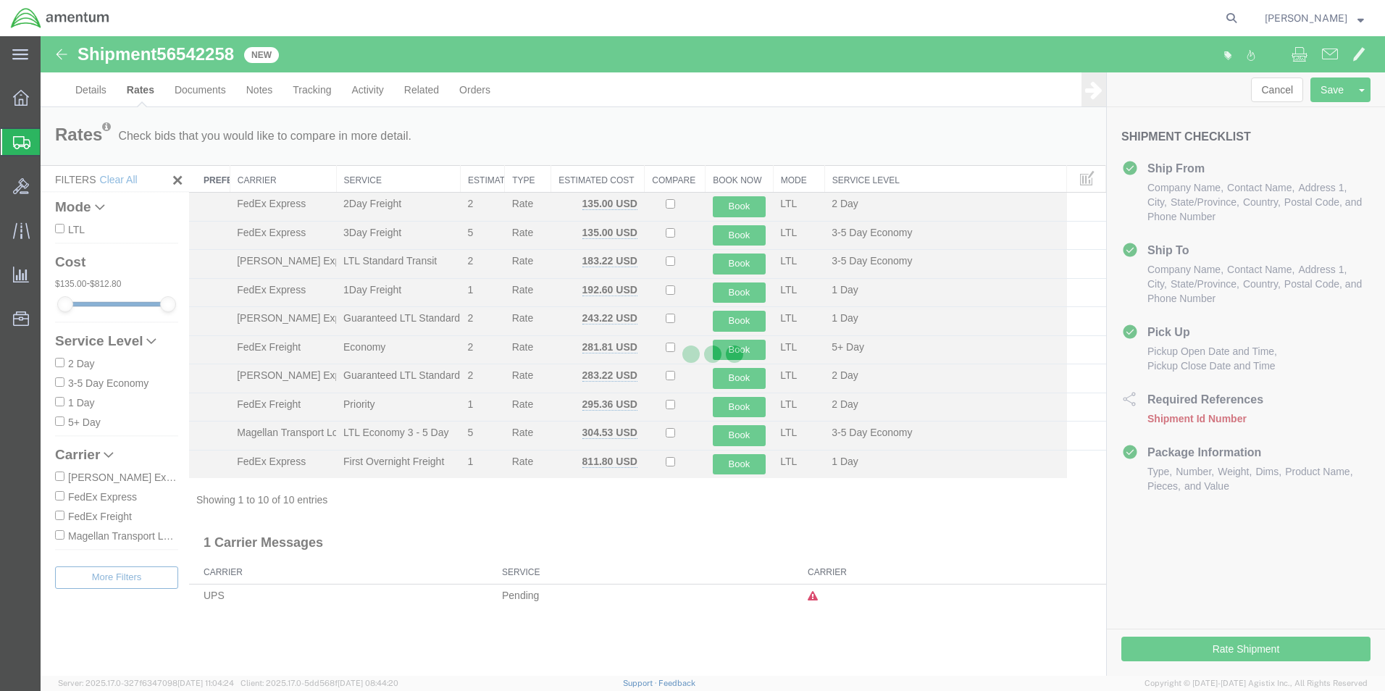
scroll to position [0, 0]
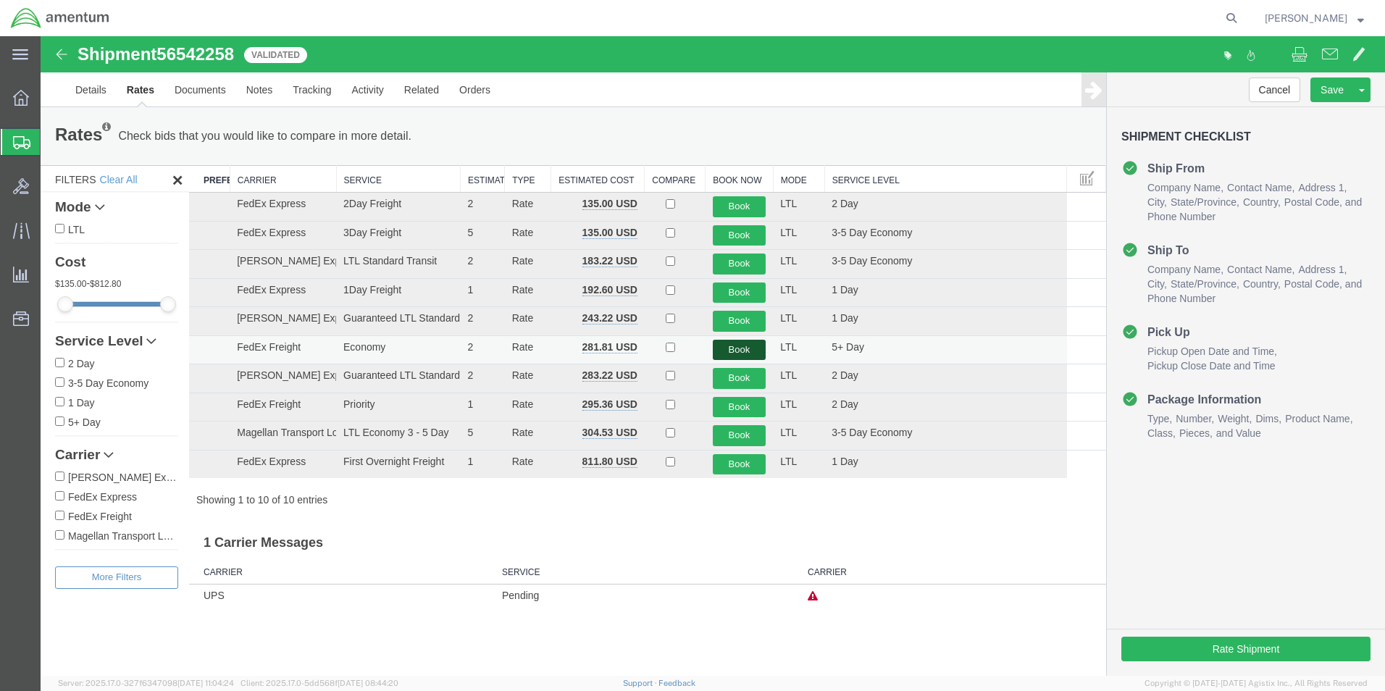
click at [730, 351] on button "Book" at bounding box center [740, 350] width 54 height 21
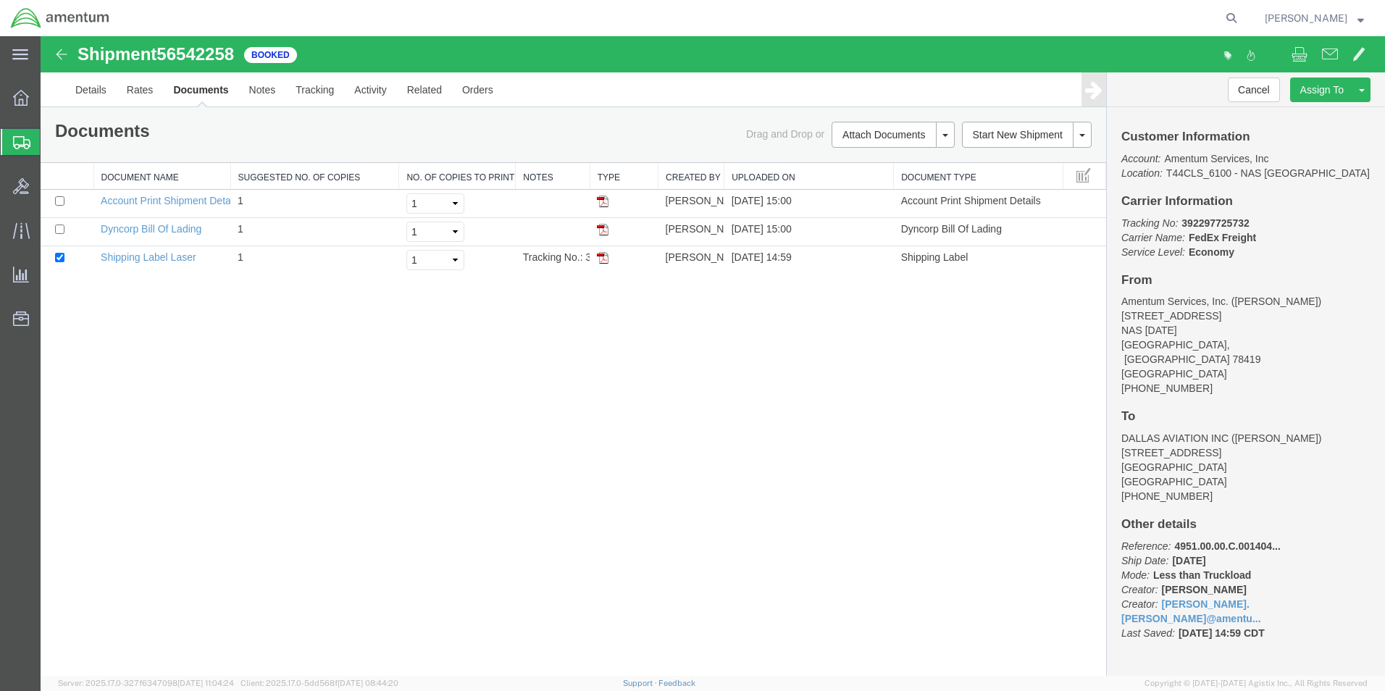
drag, startPoint x: 605, startPoint y: 233, endPoint x: 680, endPoint y: 381, distance: 166.5
click at [605, 233] on img at bounding box center [603, 230] width 12 height 12
drag, startPoint x: 603, startPoint y: 262, endPoint x: 599, endPoint y: 409, distance: 147.1
click at [603, 262] on img at bounding box center [603, 258] width 12 height 12
click at [1261, 88] on button "Cancel" at bounding box center [1254, 90] width 52 height 25
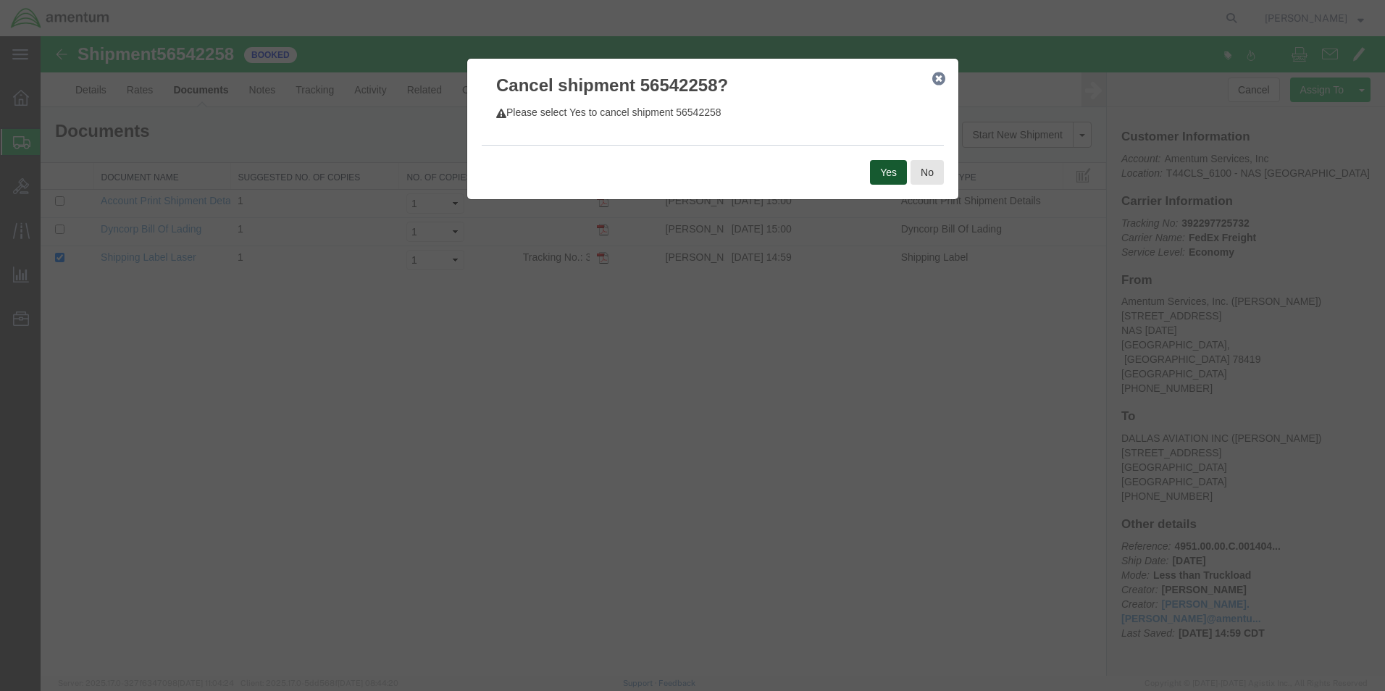
click at [893, 175] on button "Yes" at bounding box center [888, 172] width 37 height 25
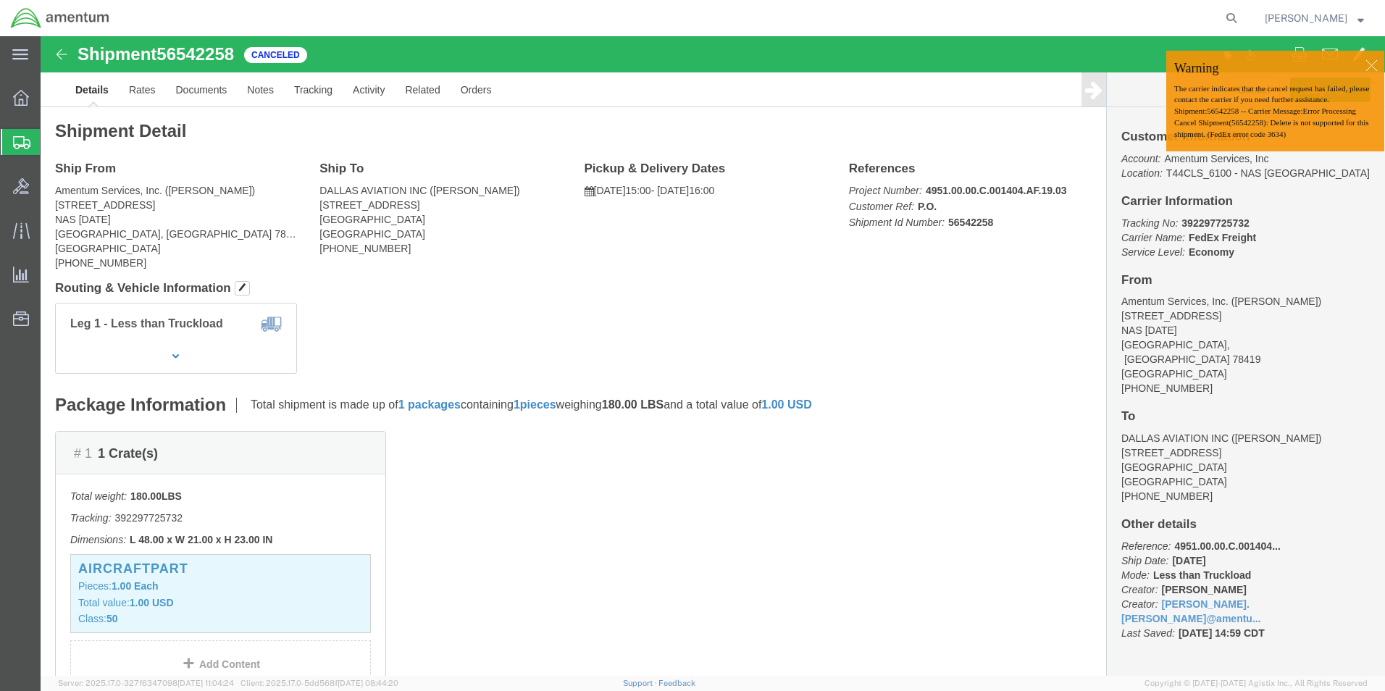
click div
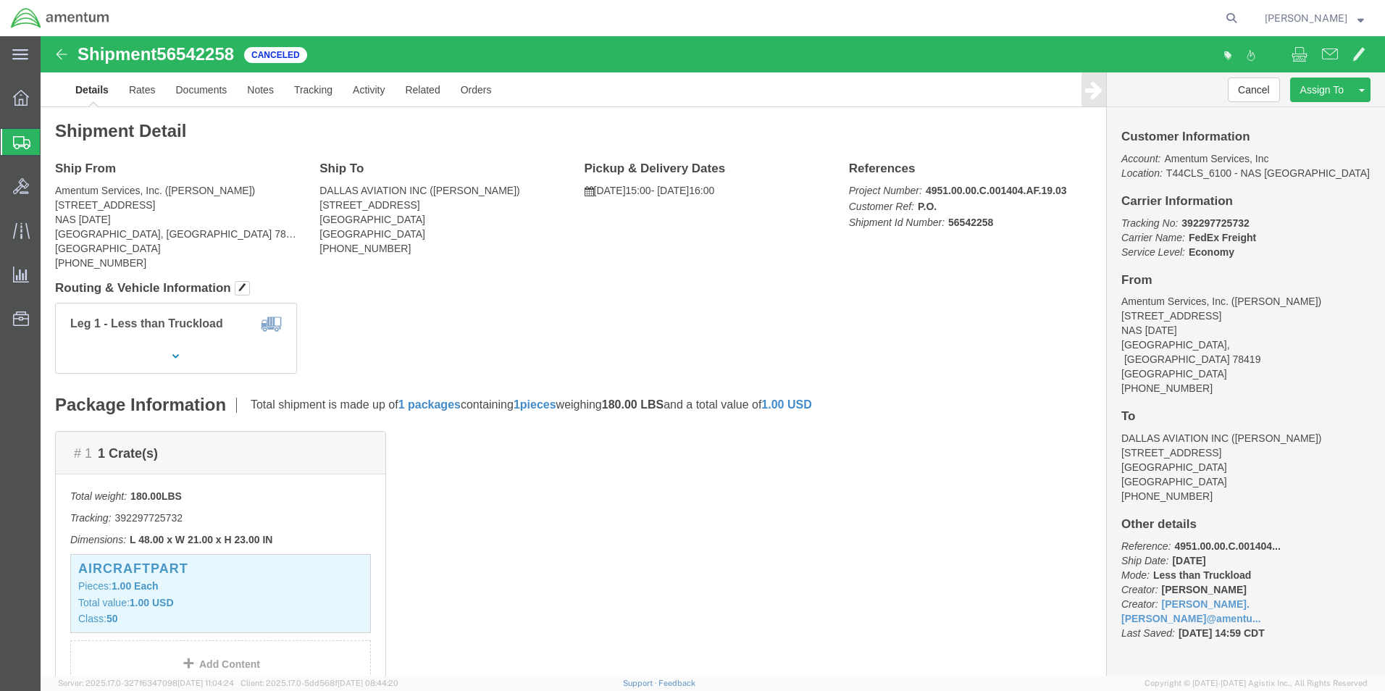
click at [0, 0] on span "Create Shipment" at bounding box center [0, 0] width 0 height 0
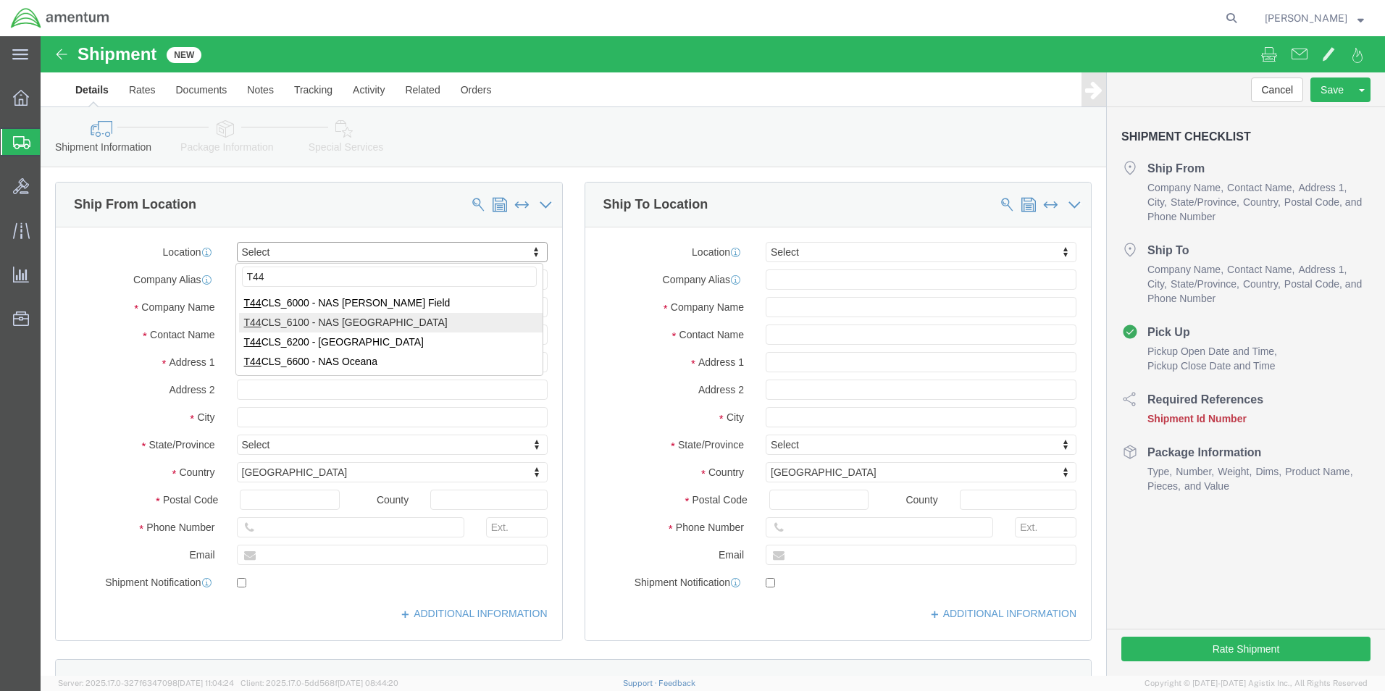
type input "T44"
select select "42673"
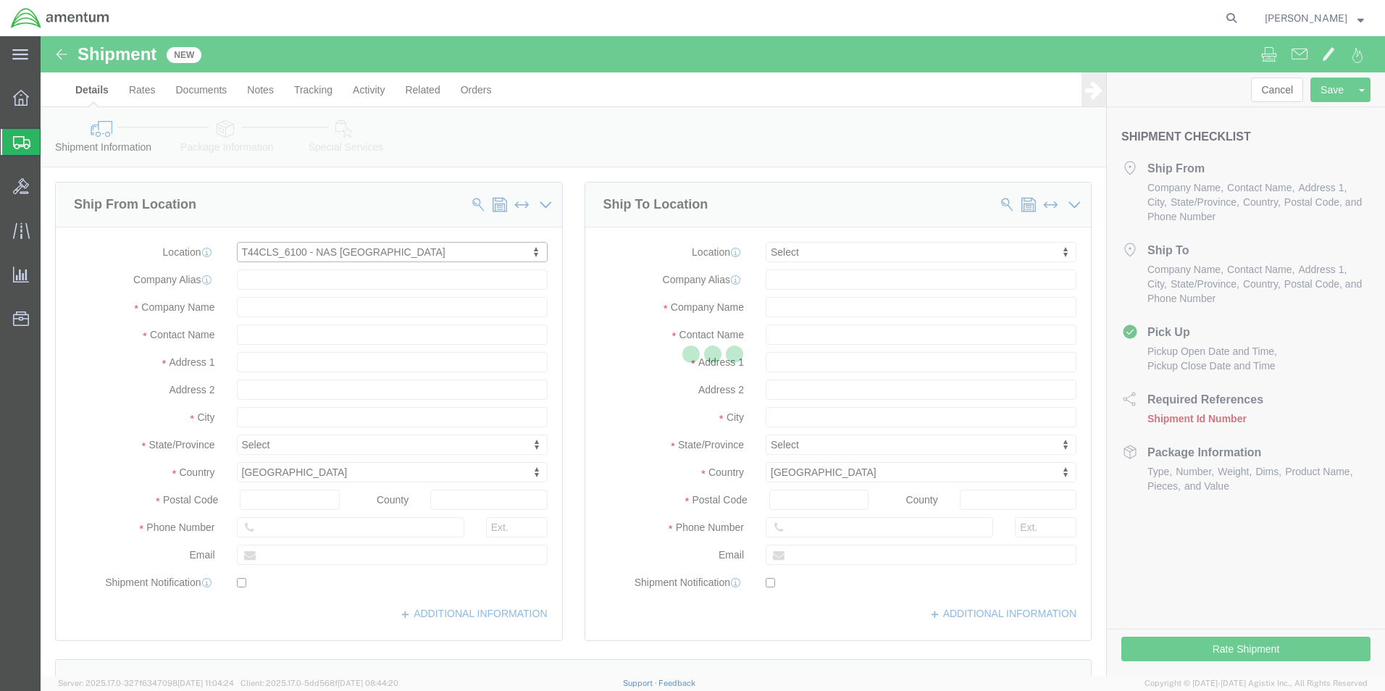
select select "[GEOGRAPHIC_DATA]"
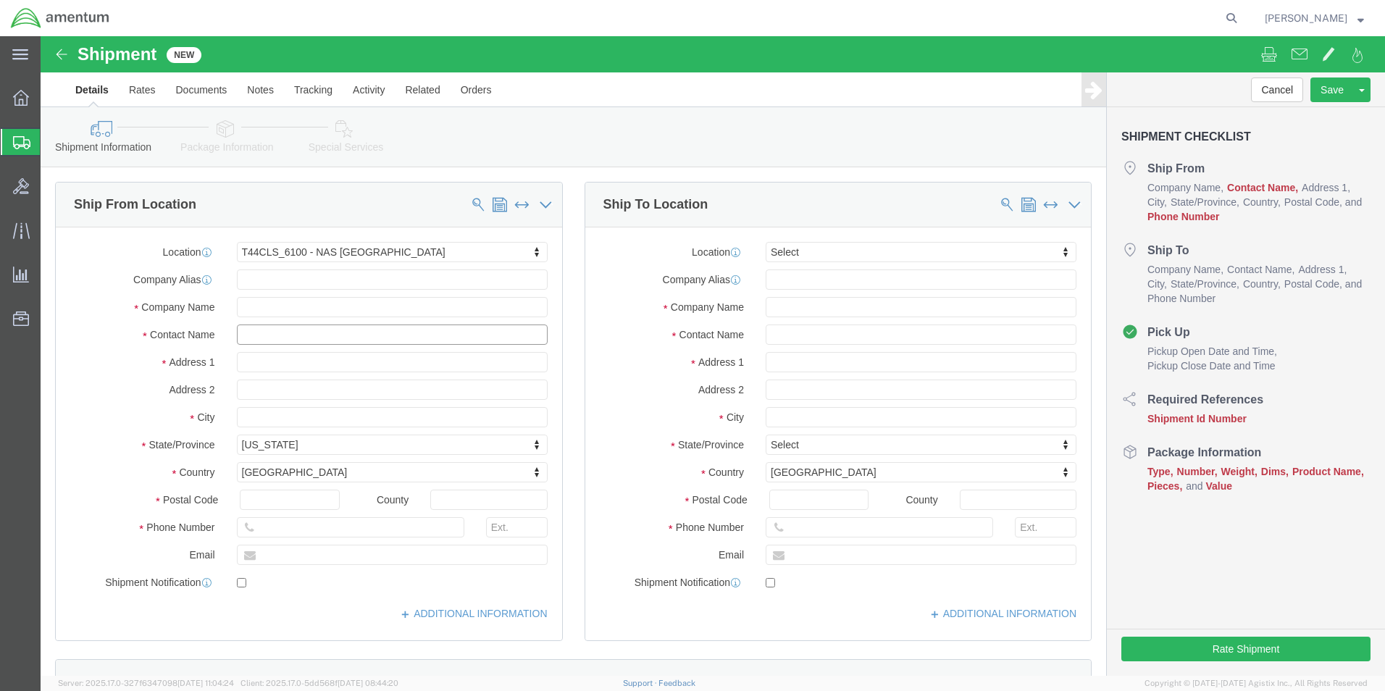
click input "text"
type input "[PERSON_NAME]"
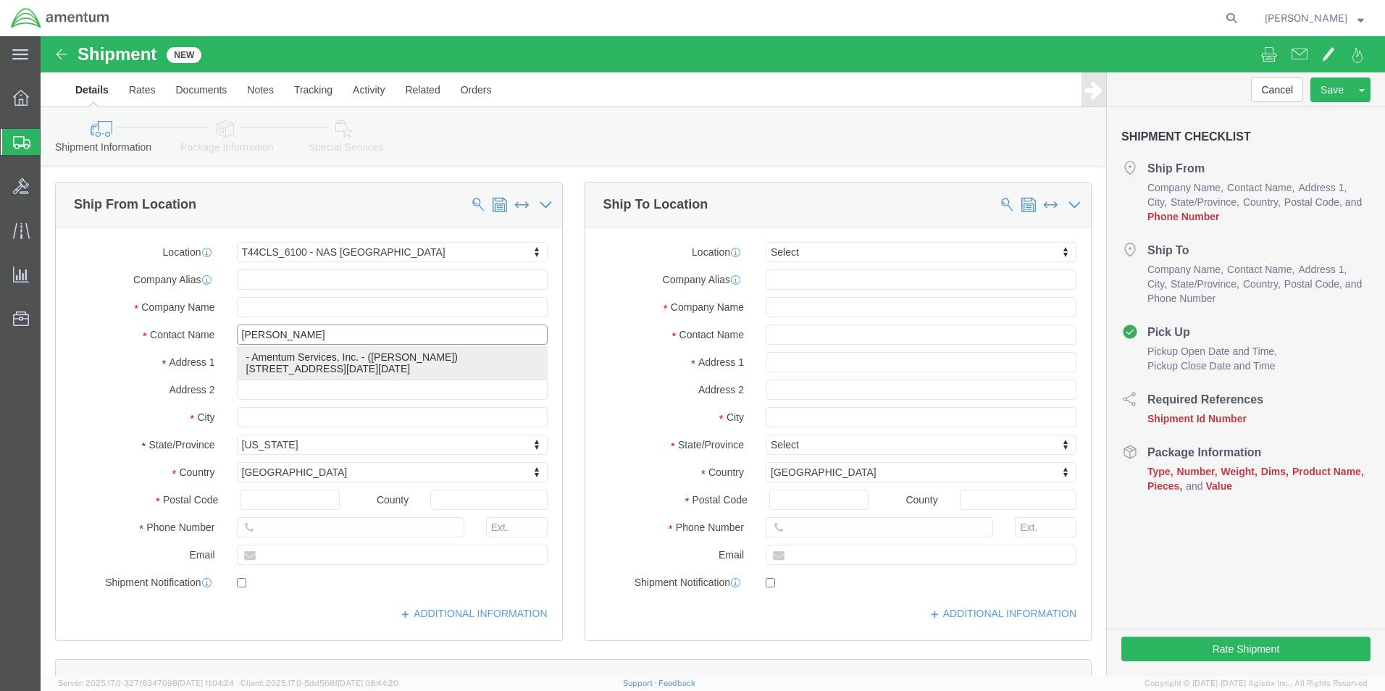
click p "- Amentum Services, Inc. - ([PERSON_NAME]) [STREET_ADDRESS][DATE][DATE]"
select select
select select "[GEOGRAPHIC_DATA]"
type input "[PERSON_NAME]"
drag, startPoint x: 238, startPoint y: 493, endPoint x: 267, endPoint y: 490, distance: 28.5
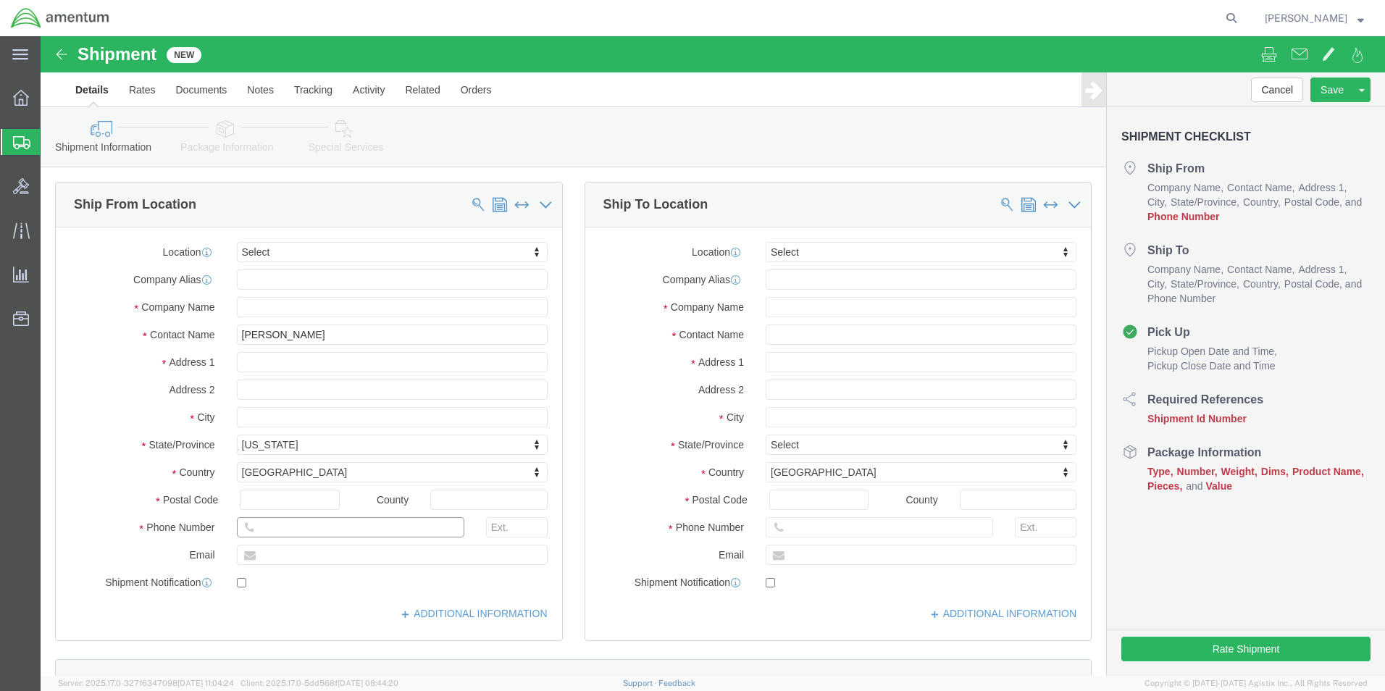
click input "text"
type input "[PHONE_NUMBER]"
click input "text"
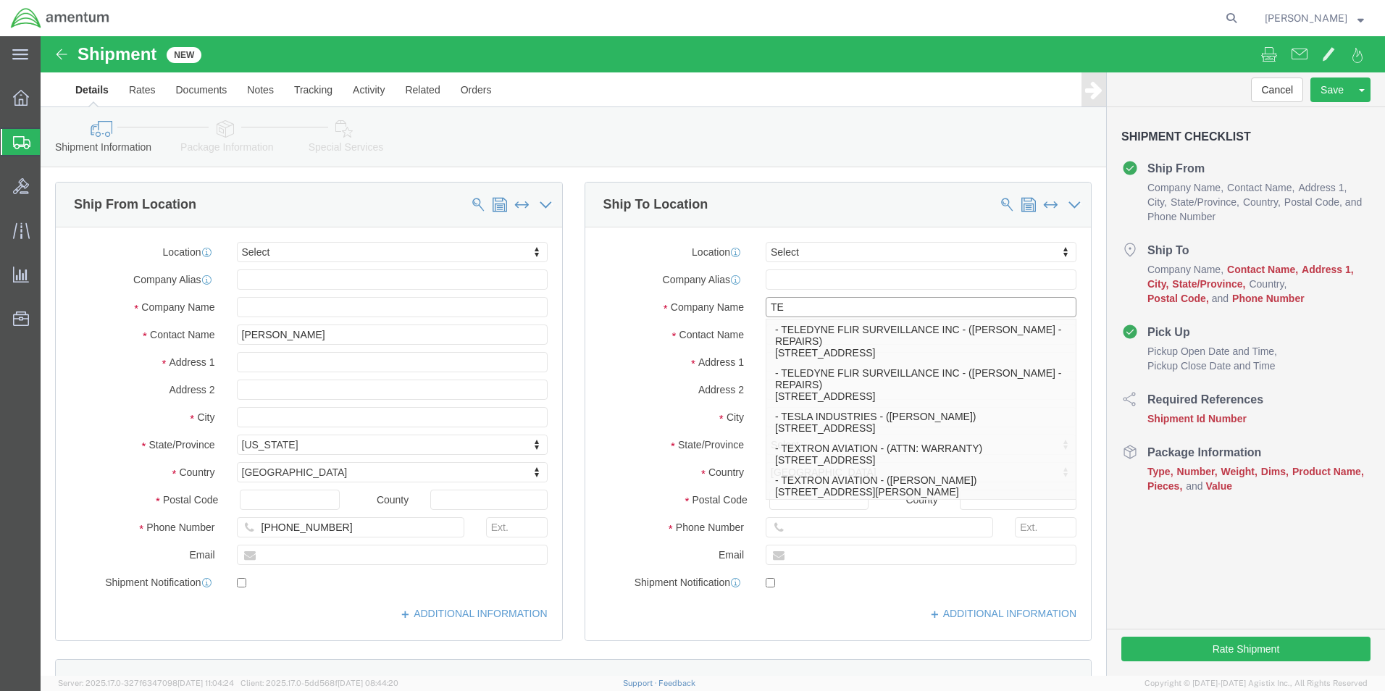
type input "TES"
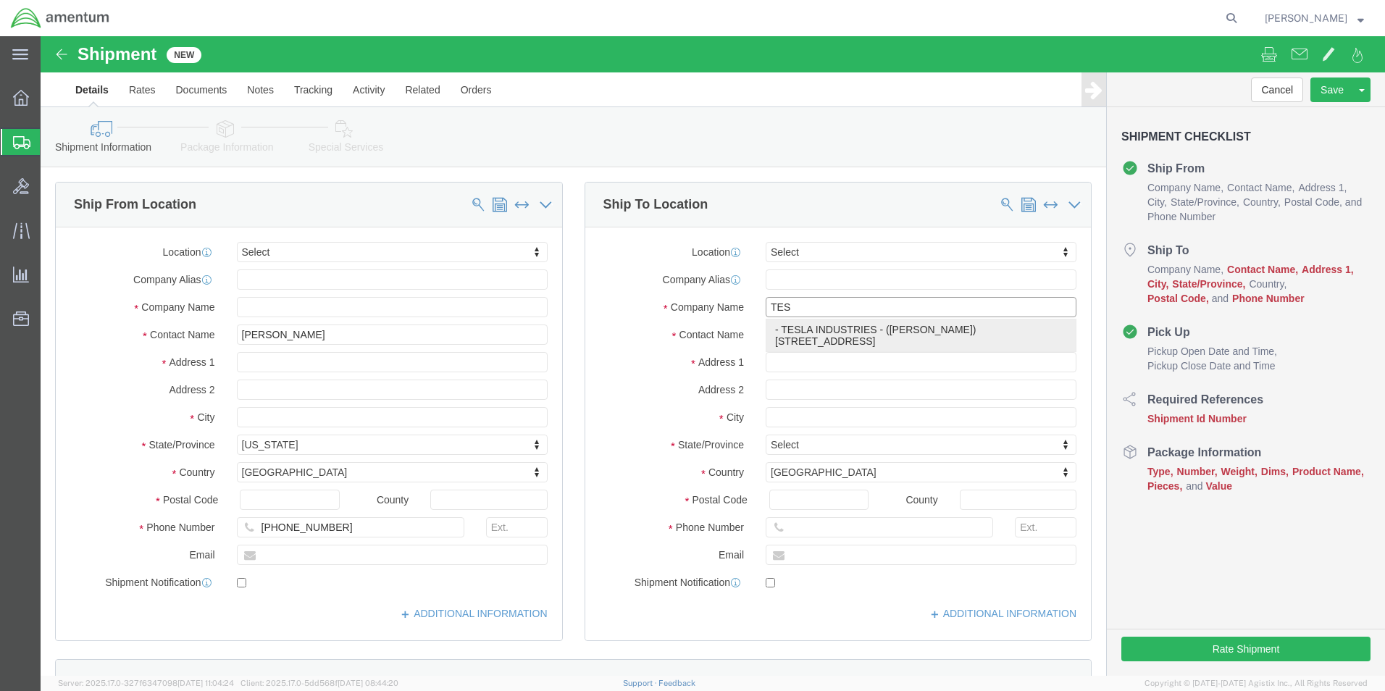
click p "- TESLA INDUSTRIES - ([PERSON_NAME]) [STREET_ADDRESS]"
select select "DE"
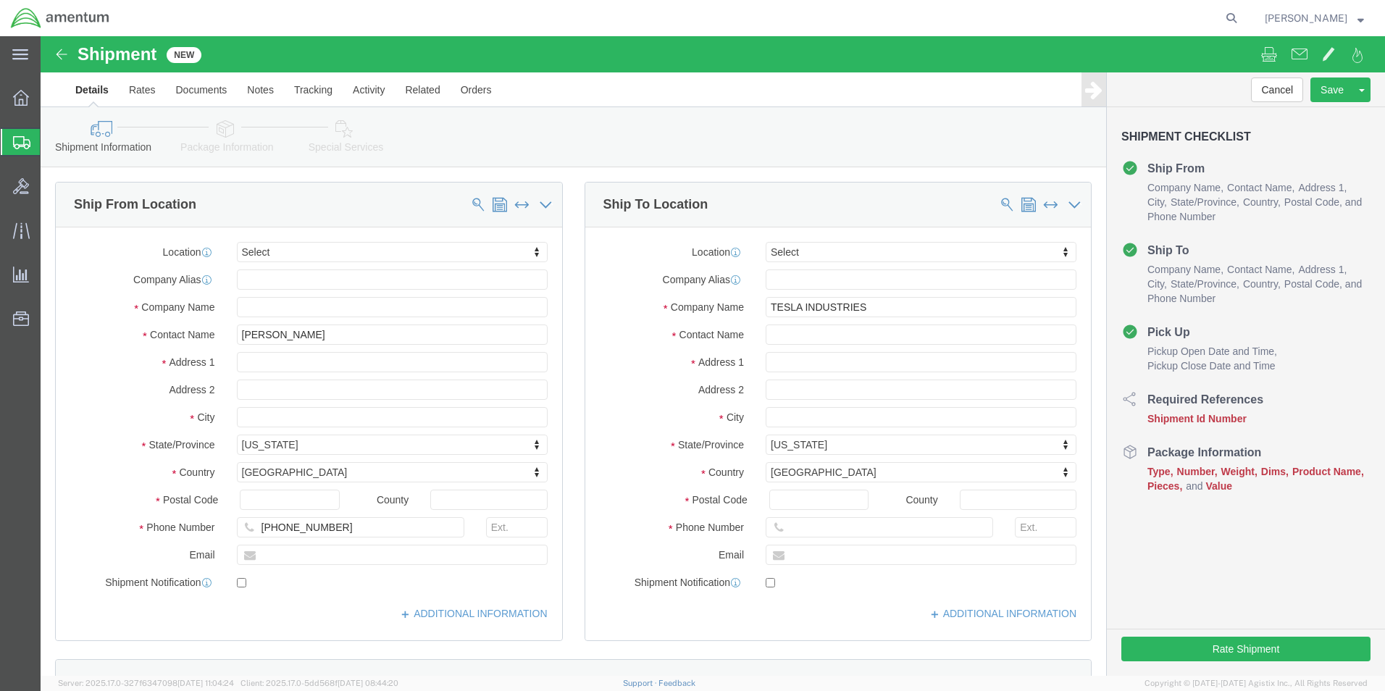
click div "Ship To Location"
click input "TESLA INDUSTRIES"
type input "TESLA INDUSTRIES INC,"
click input "text"
type input "K"
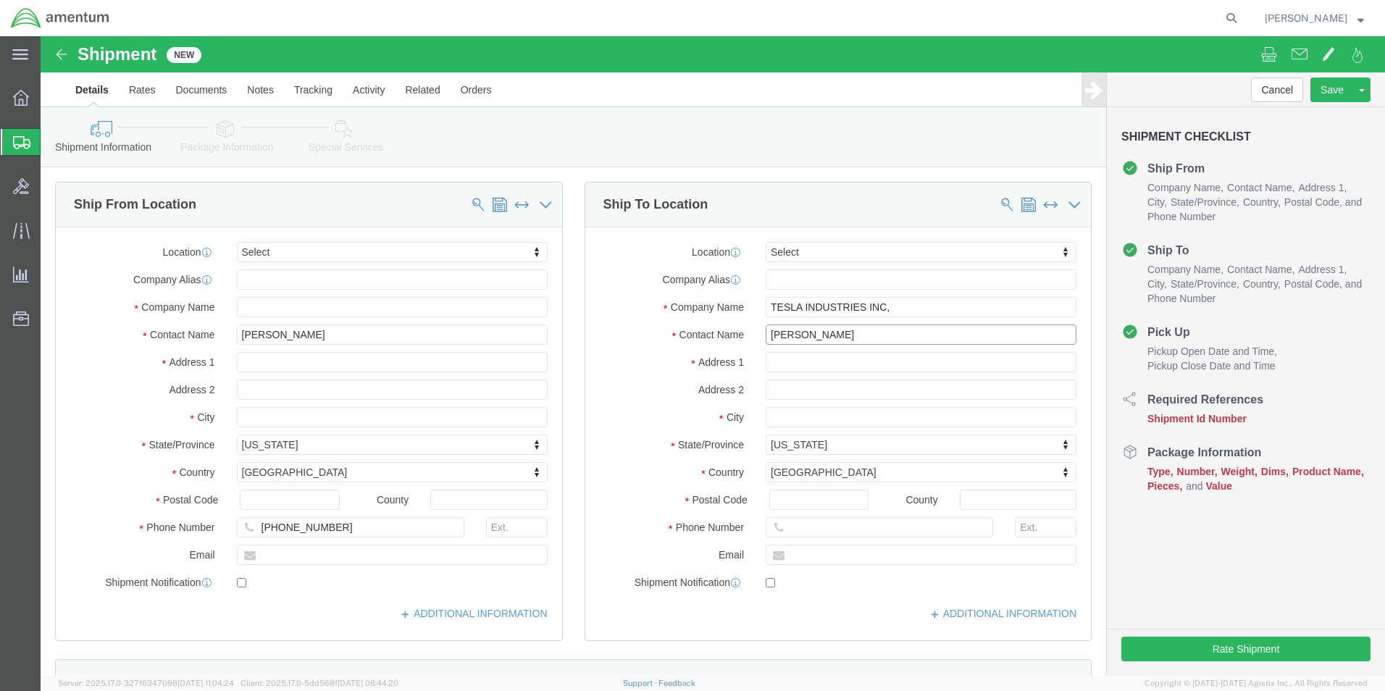
type input "[PERSON_NAME]"
click input "text"
type input "1"
type input "[STREET_ADDRESS]"
click input "text"
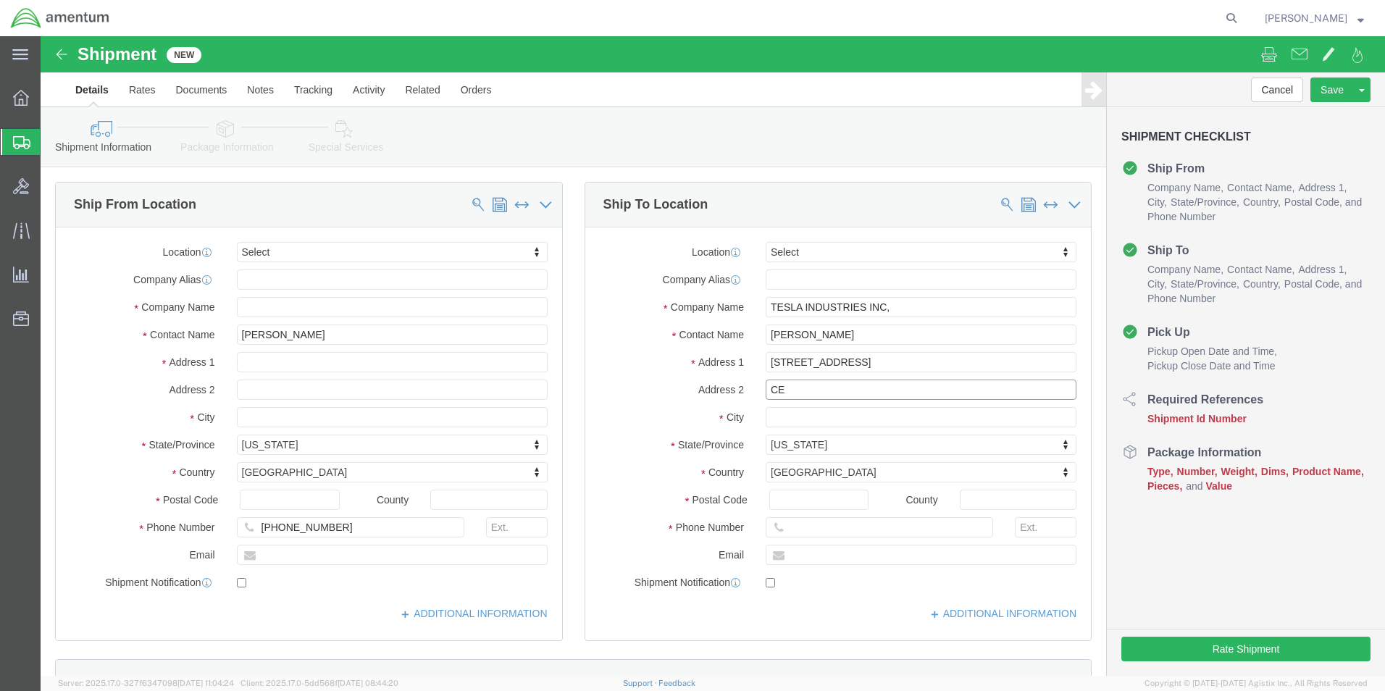
type input "C"
click input "text"
type input "7"
type input "[PHONE_NUMBER]"
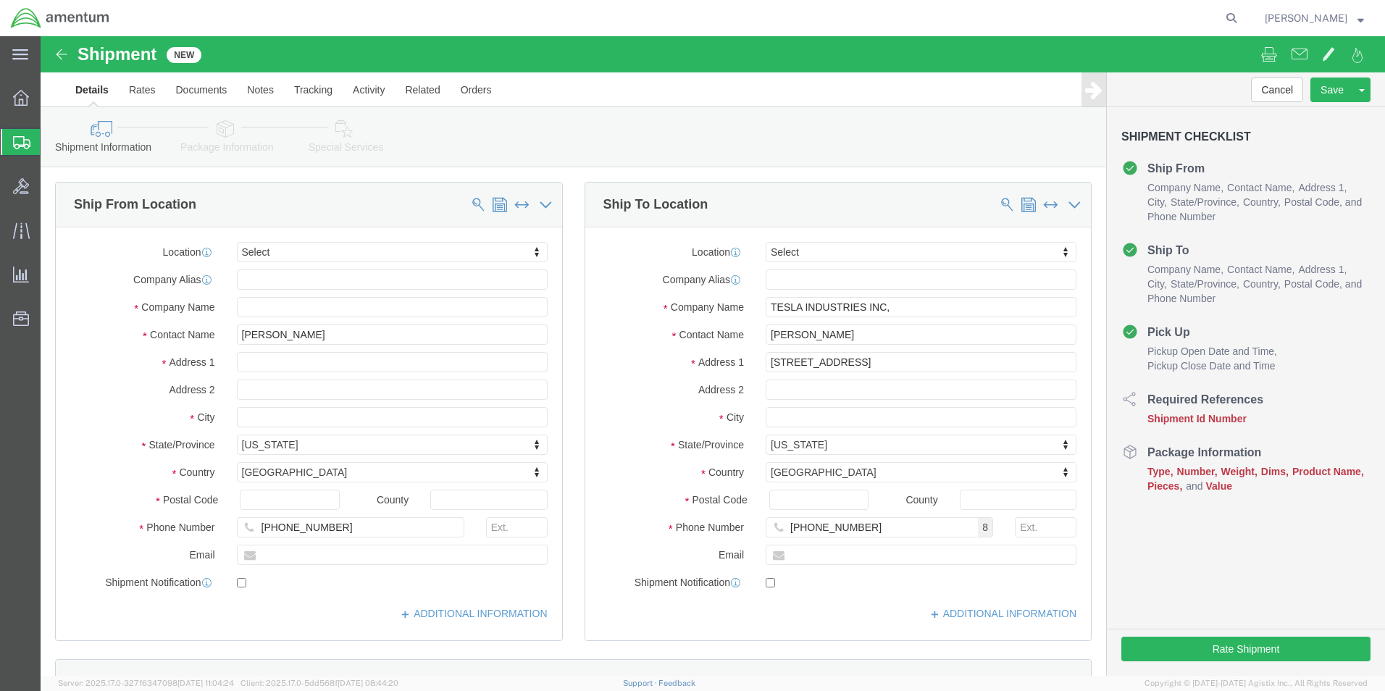
click div "Cancel Save Assign To Save As Template Shipment Checklist Ship From Company Nam…"
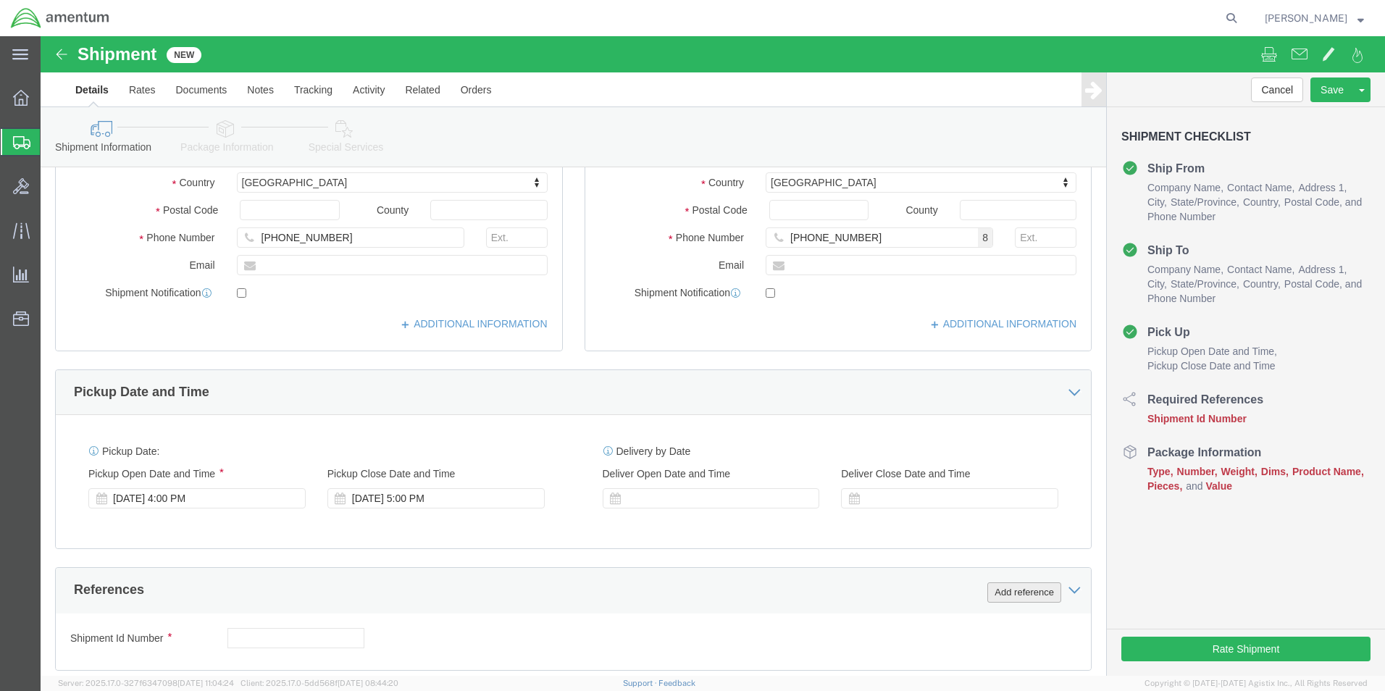
click button "Add reference"
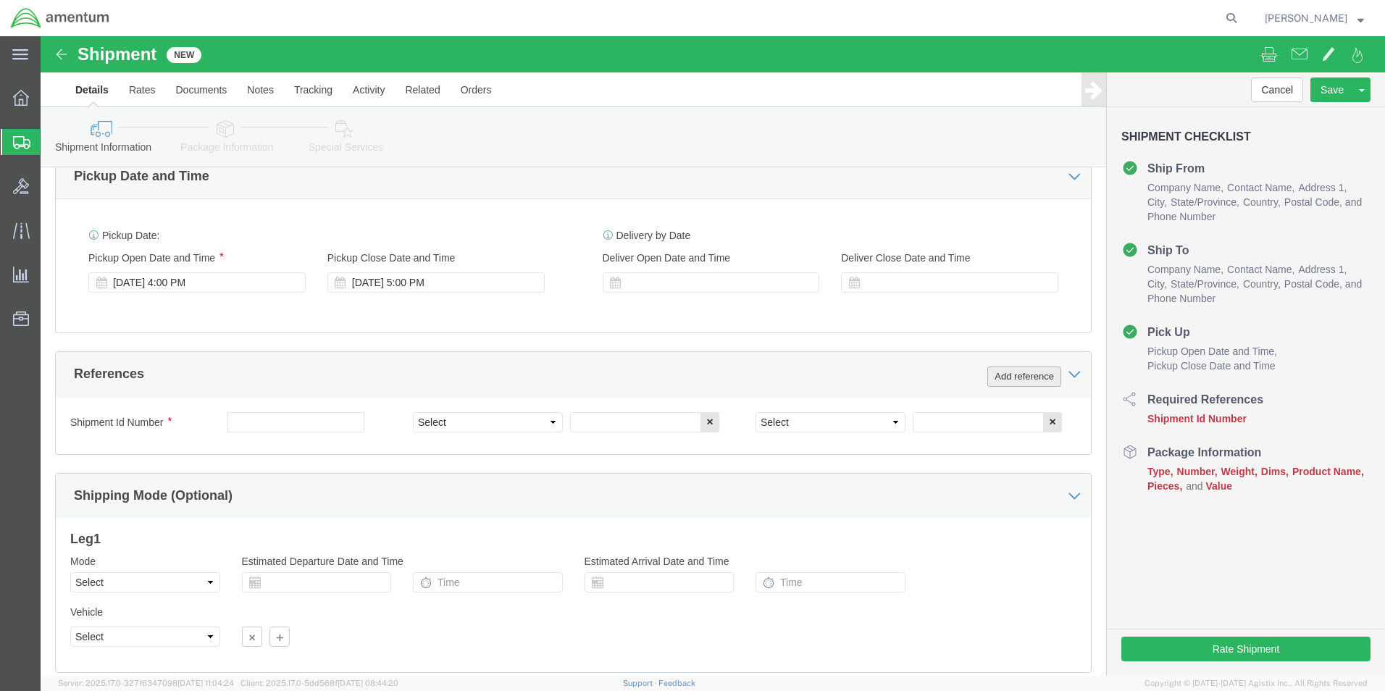
scroll to position [507, 0]
click select "Select Account Type Activity ID Airline Appointment Number ASN Batch Request # …"
select select "CUSTREF"
click select "Select Account Type Activity ID Airline Appointment Number ASN Batch Request # …"
click input "text"
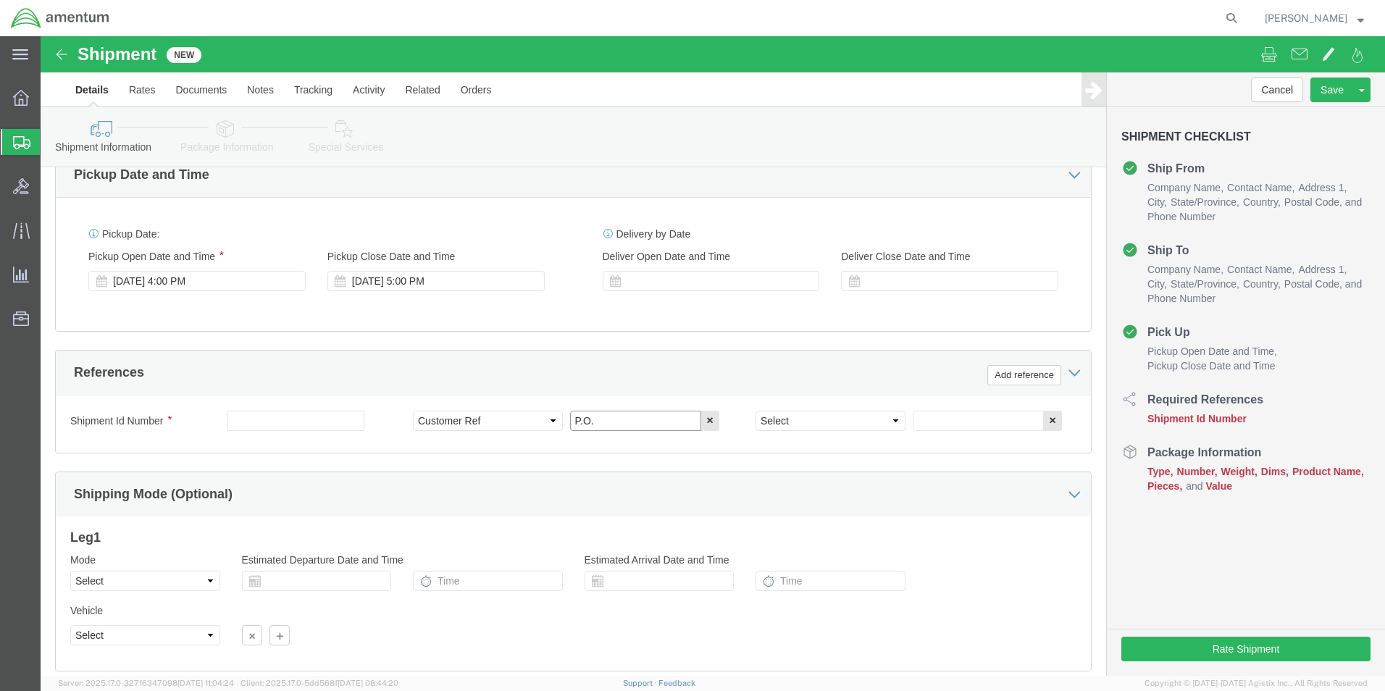
type input "P.O."
click select "Select Account Type Activity ID Airline Appointment Number ASN Batch Request # …"
select select "PROJNUM"
click select "Select Account Type Activity ID Airline Appointment Number ASN Batch Request # …"
click input "text"
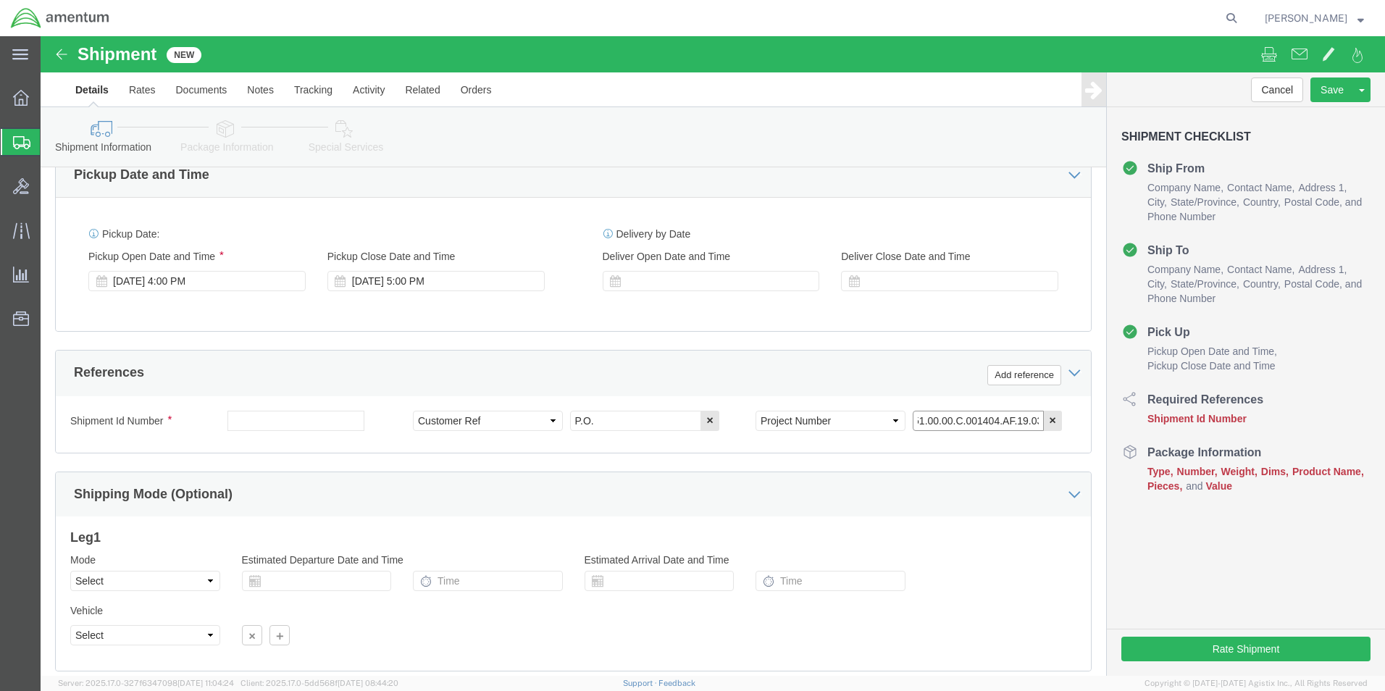
scroll to position [0, 20]
type input "4951.00.00.C.001404.AF.19.03"
click div "Vehicle Select Size Select Container Number Owner Select Shipper Vessel"
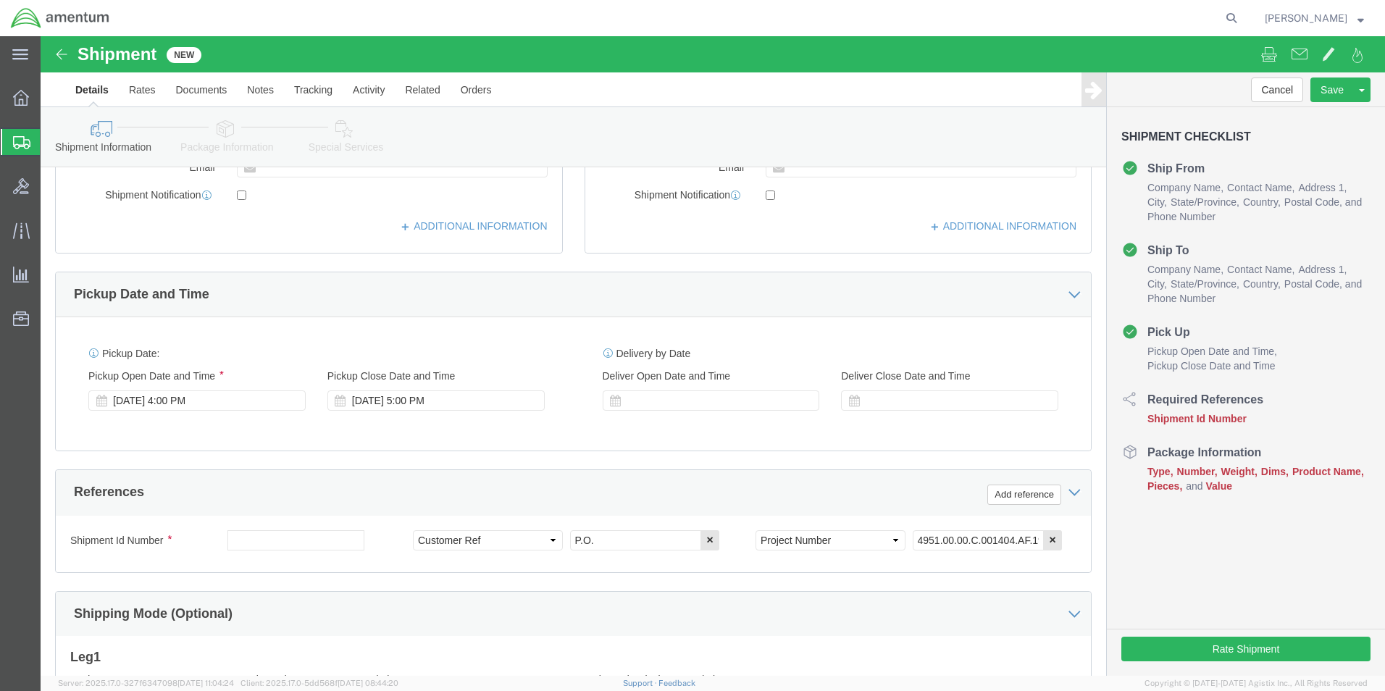
scroll to position [387, 0]
click icon
click div "[DATE] 4:00 PM"
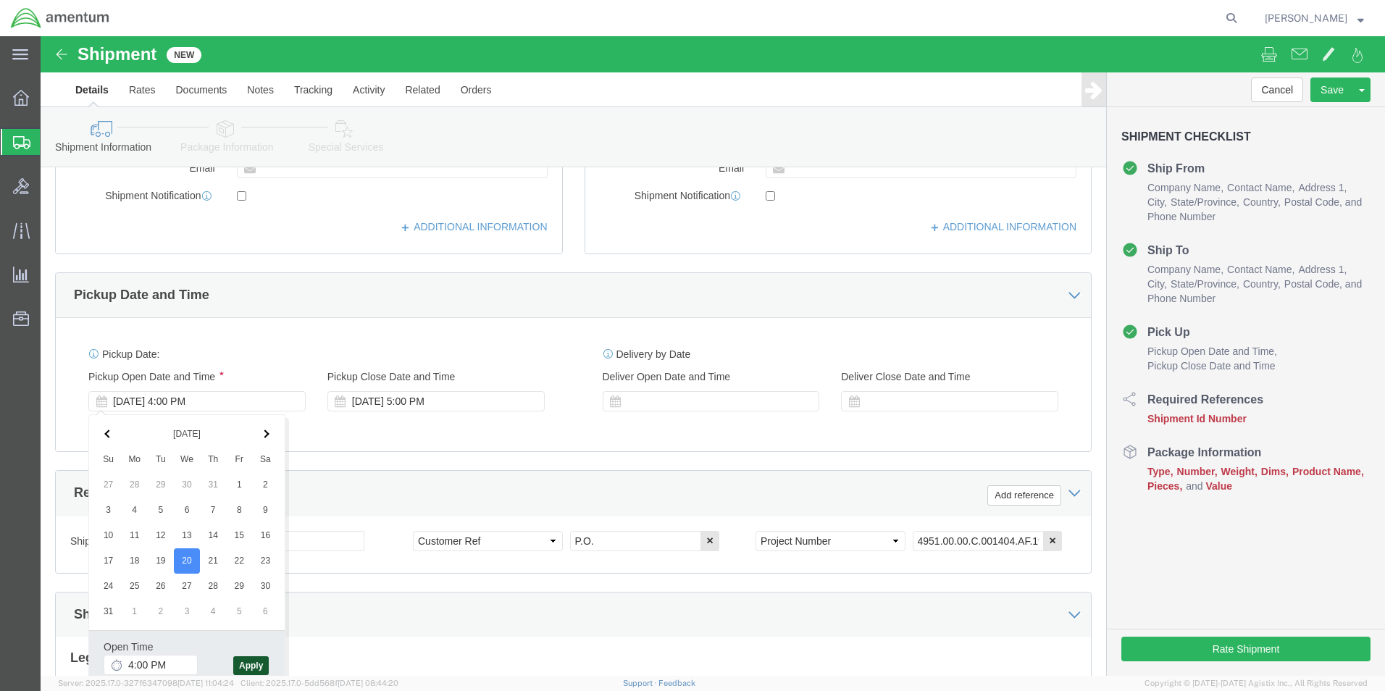
click button "Apply"
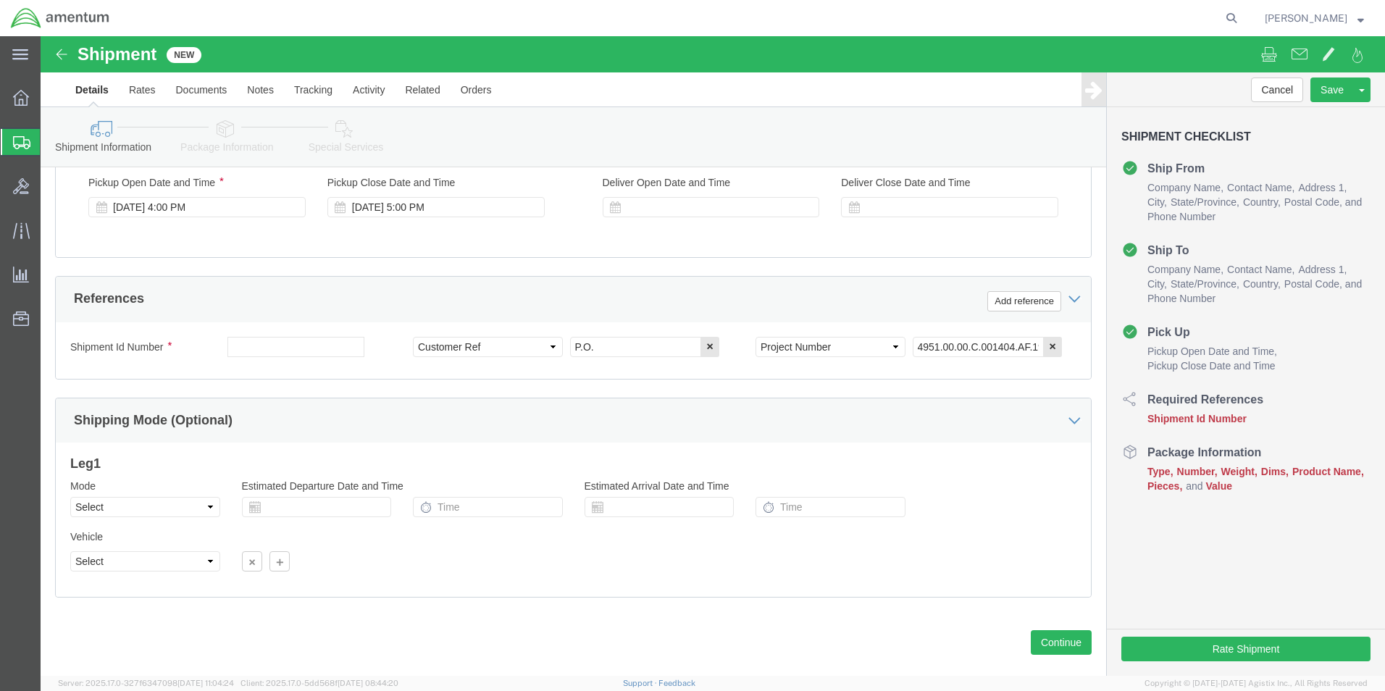
scroll to position [604, 0]
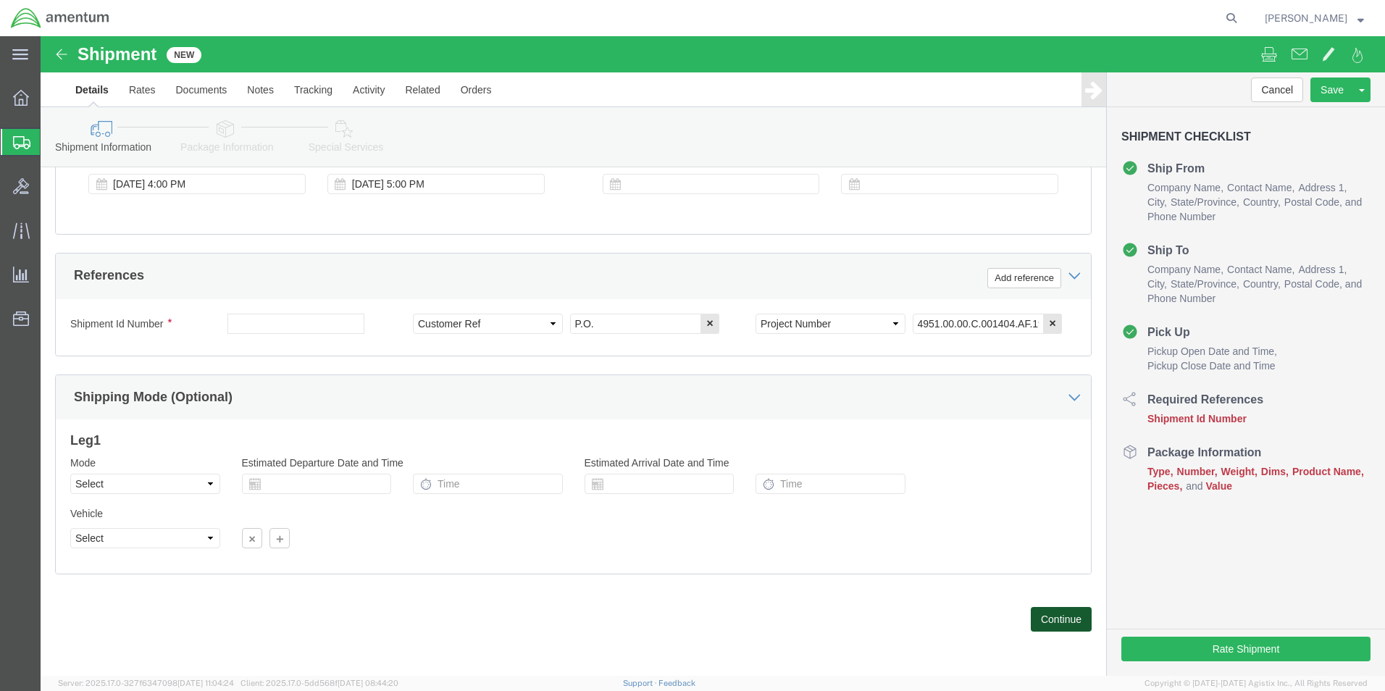
click button "Continue"
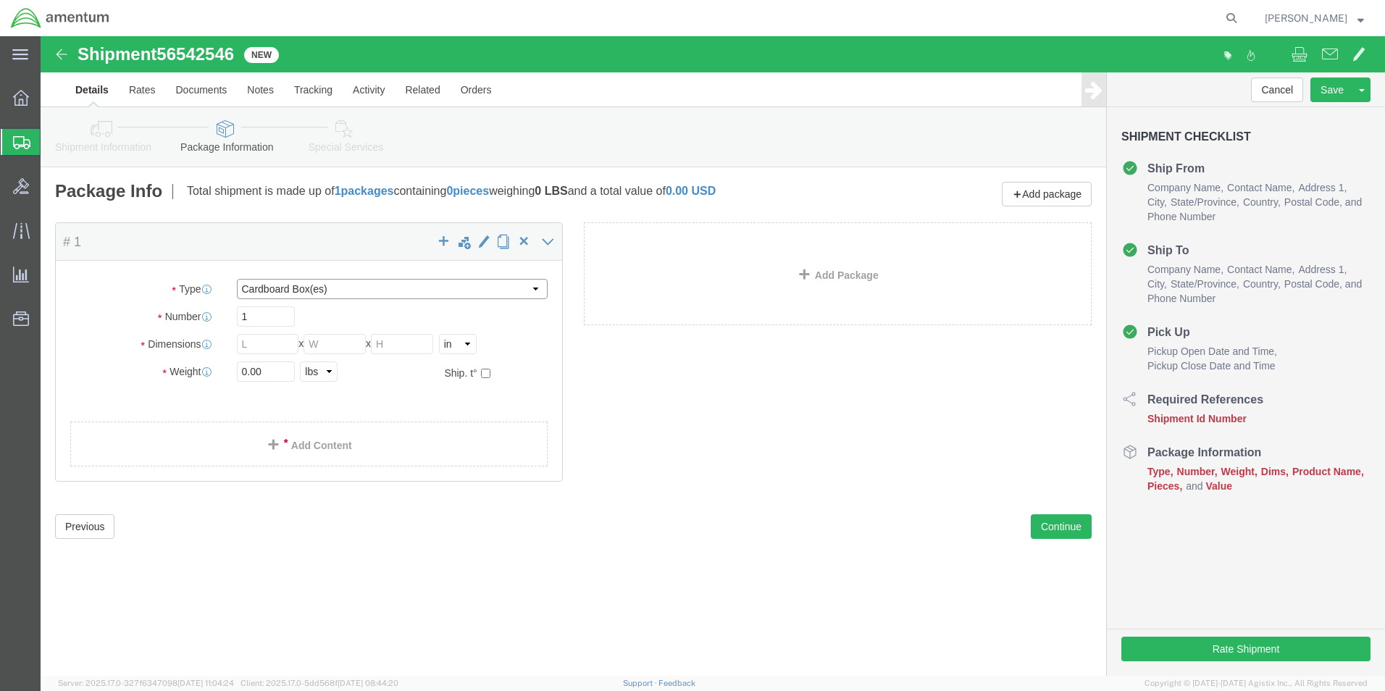
click select "Select BCK Boxes Bale(s) Basket(s) Bolt(s) Bottle(s) Buckets Bulk Bundle(s) Can…"
select select "CRAT"
click select "Select BCK Boxes Bale(s) Basket(s) Bolt(s) Bottle(s) Buckets Bulk Bundle(s) Can…"
click input "text"
type input "48"
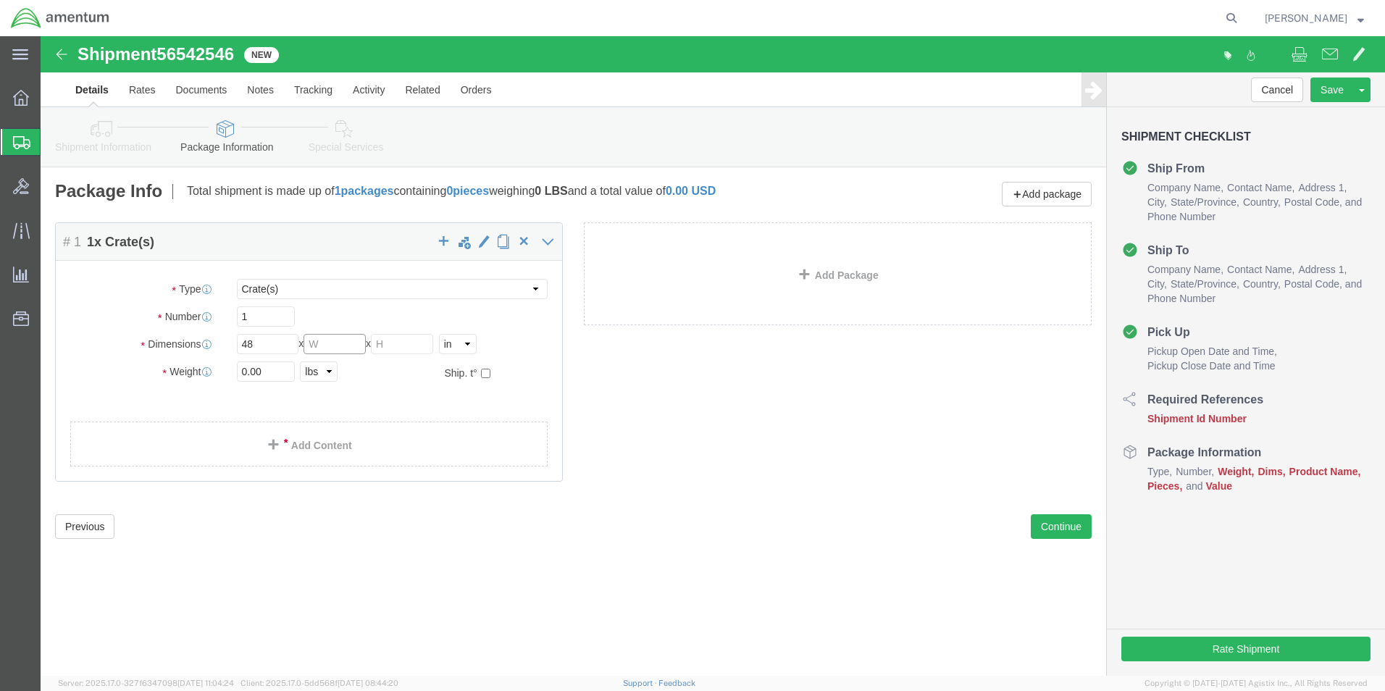
click input "text"
type input "21"
type input "23"
click input "0.00"
type input "0"
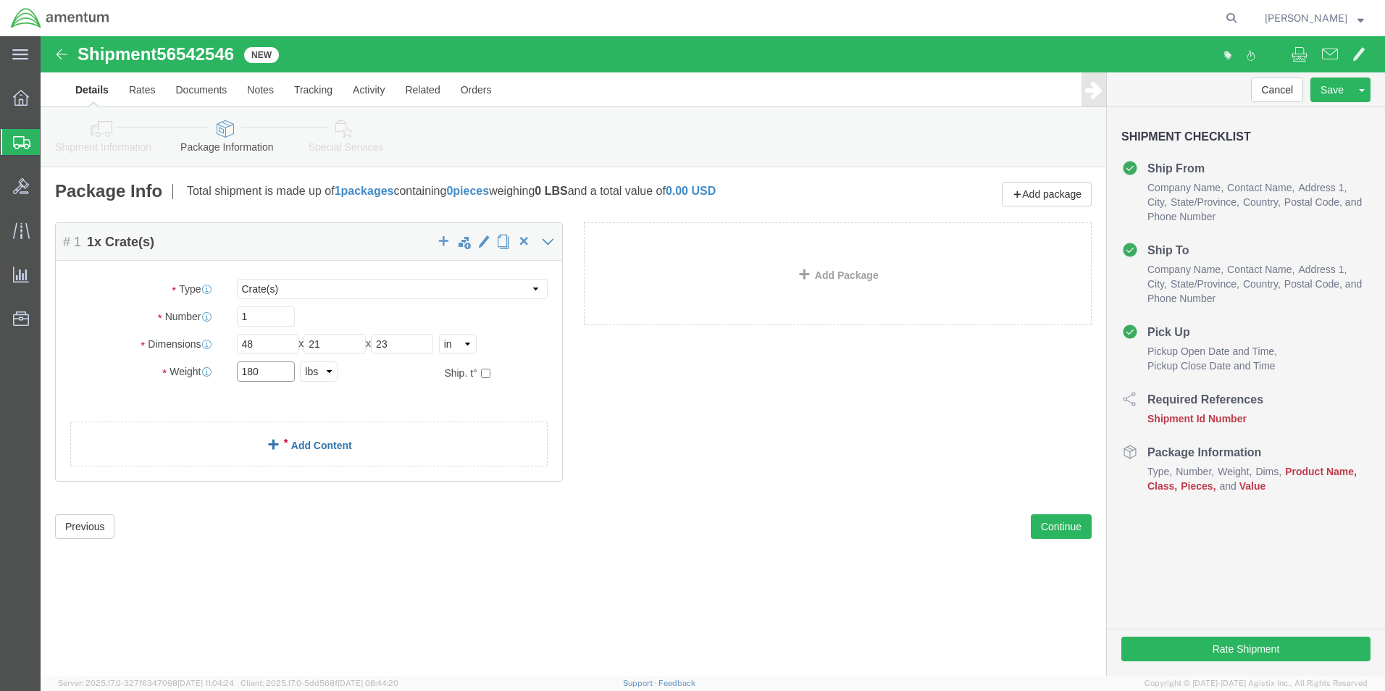
type input "180"
click link "Add Content"
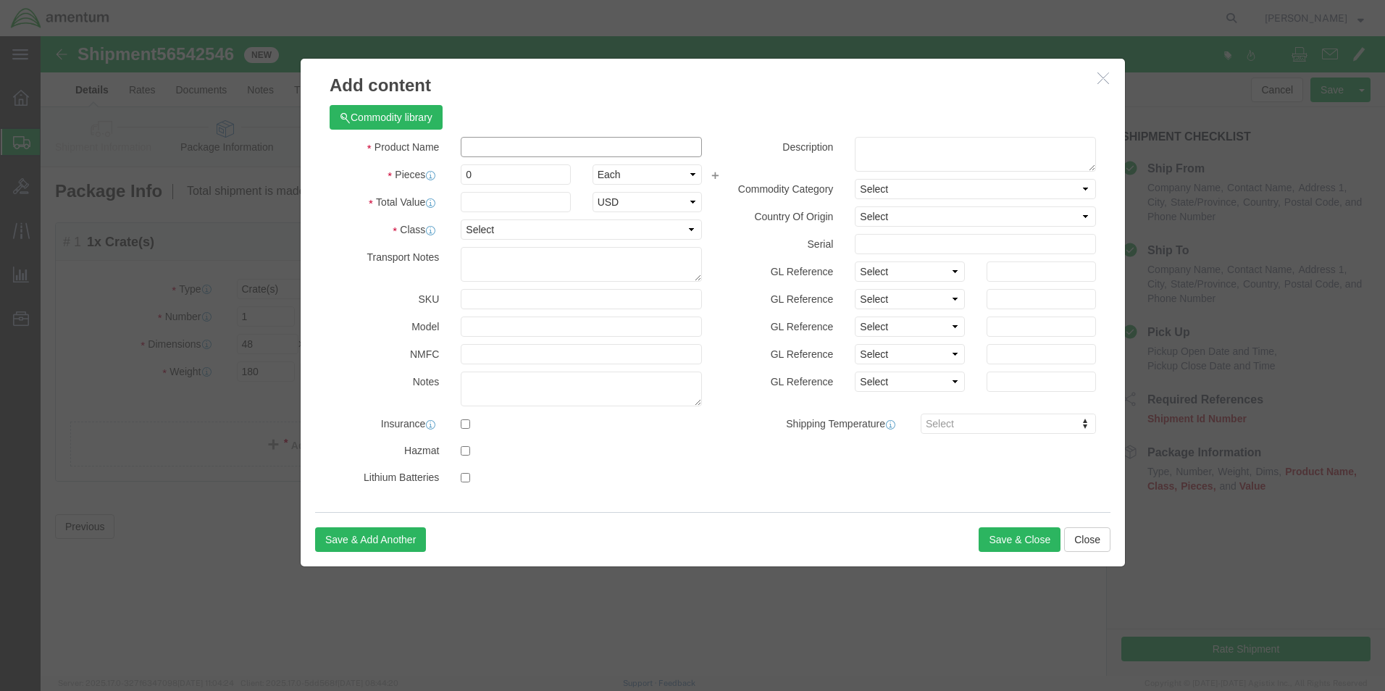
click input "text"
type input "AIRCRAFTPART"
type input "1"
click input "0"
type input "1"
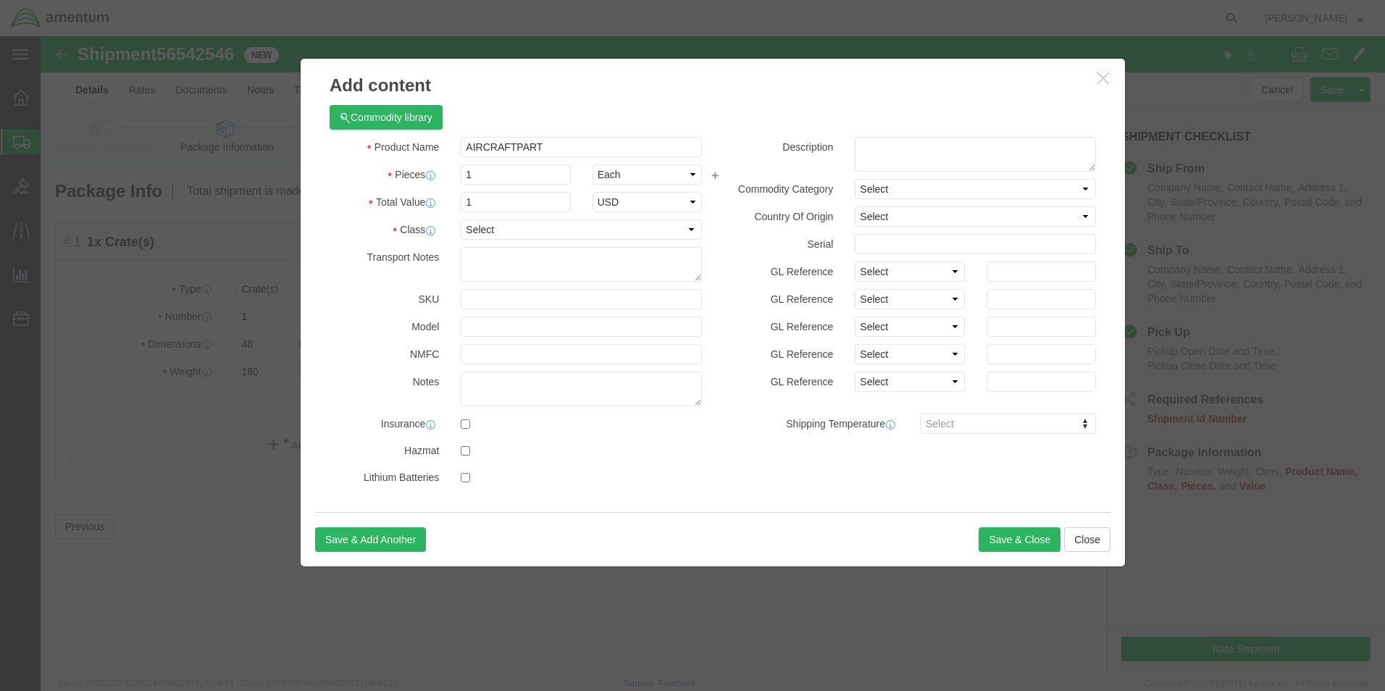
drag, startPoint x: 598, startPoint y: 49, endPoint x: 592, endPoint y: 59, distance: 12.7
click h3 "Add content"
click select "Select 50 55 60 65 70 85 92.5 100 125 175 250 300 400"
select select "50"
click select "Select 50 55 60 65 70 85 92.5 100 125 175 250 300 400"
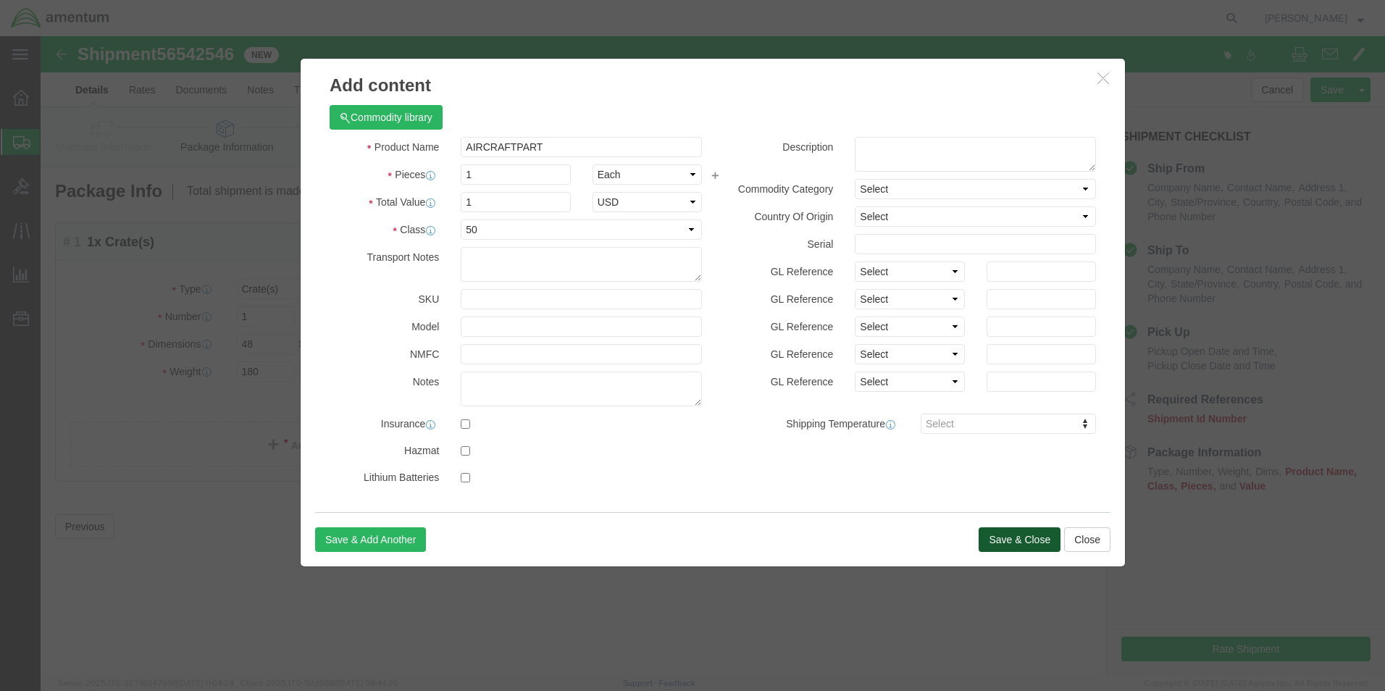
drag, startPoint x: 956, startPoint y: 506, endPoint x: 992, endPoint y: 543, distance: 51.2
click button "Save & Close"
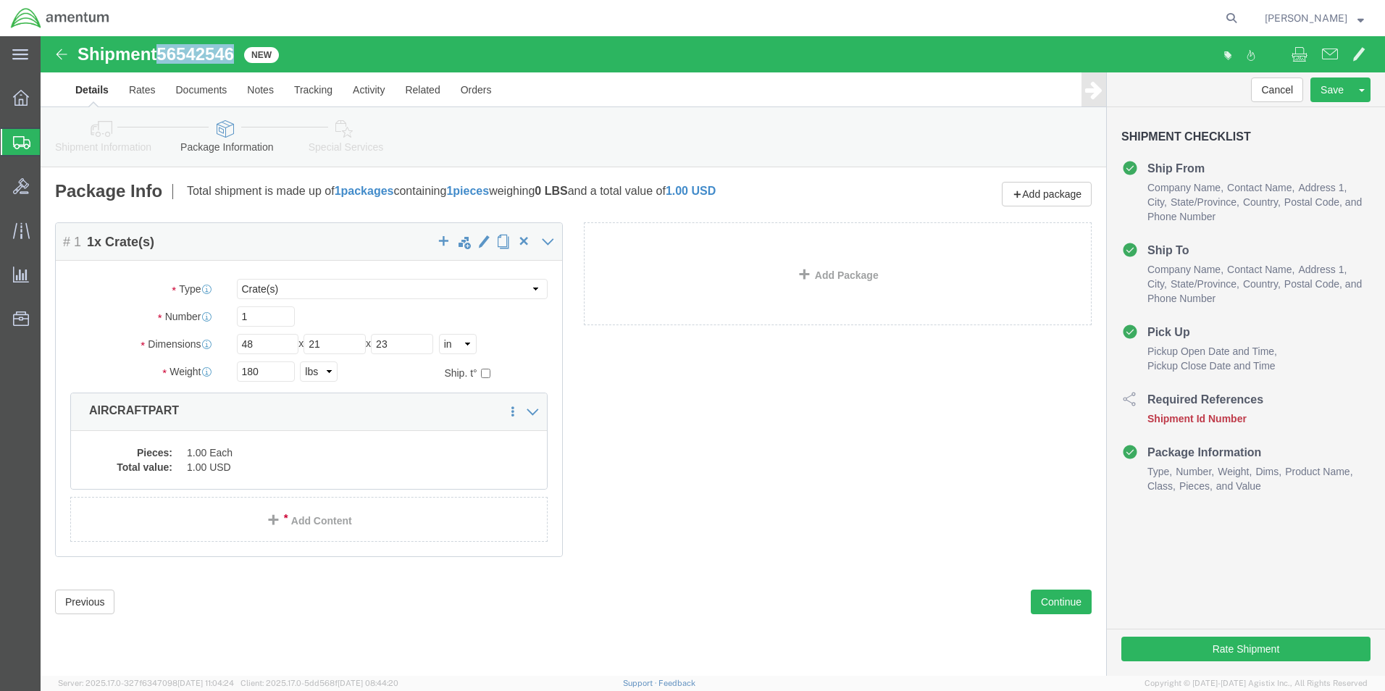
drag, startPoint x: 121, startPoint y: 16, endPoint x: 194, endPoint y: 19, distance: 73.2
click span "56542546"
drag, startPoint x: 194, startPoint y: 19, endPoint x: 170, endPoint y: 19, distance: 23.9
copy span "56542546"
click button "Rate Shipment"
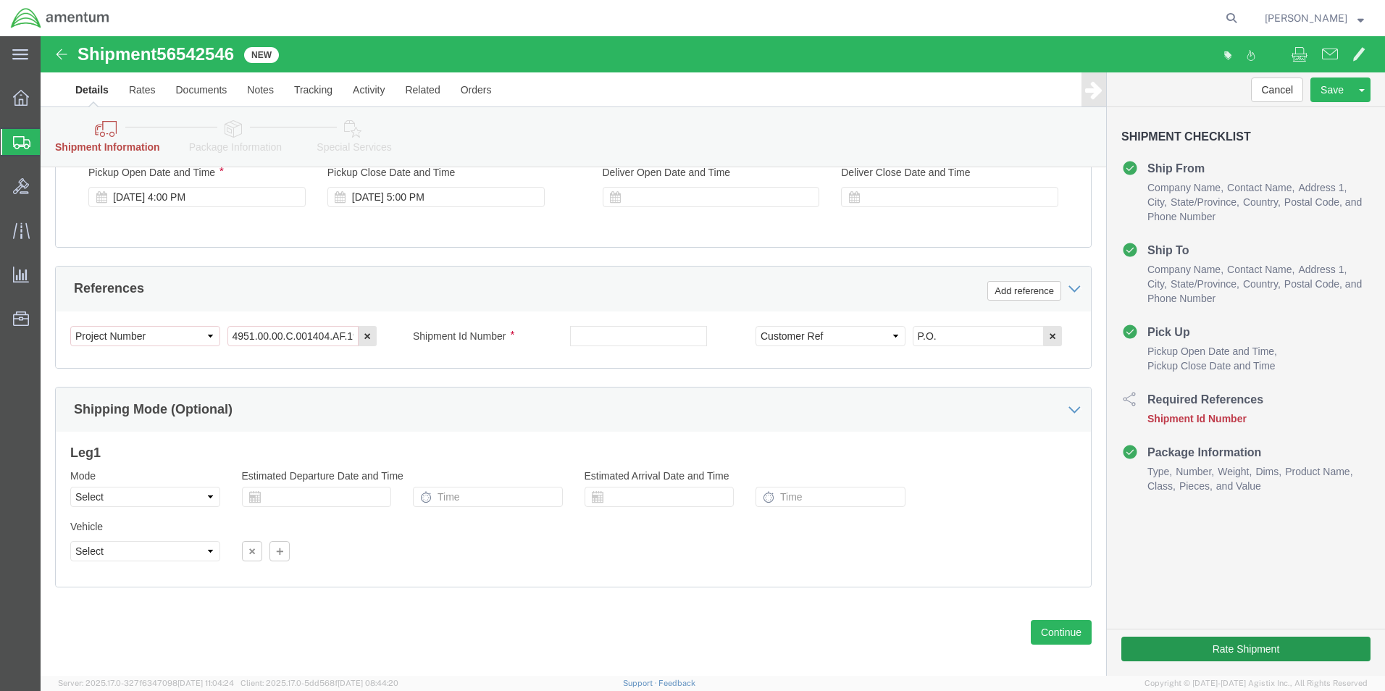
scroll to position [664, 0]
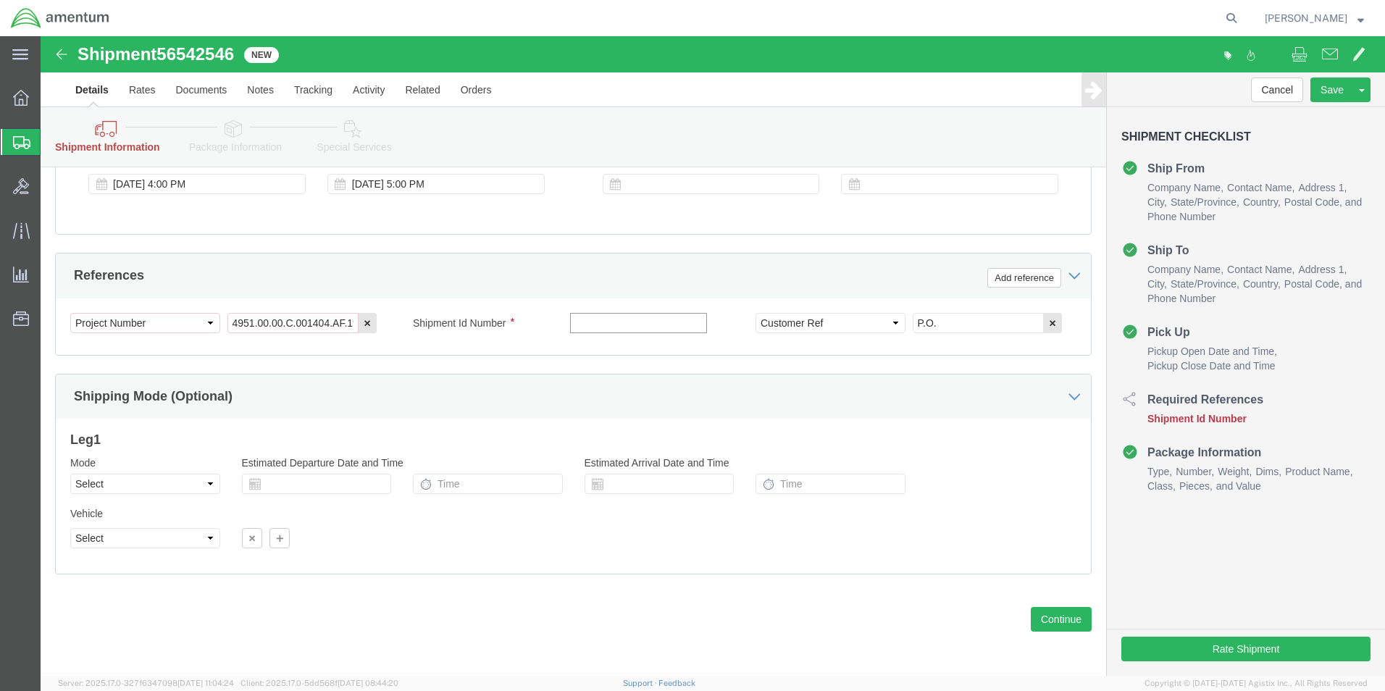
click input "text"
paste input "56542546"
type input "56542546"
click div "Cancel Save Assign To Save As Template Shipment Checklist Ship From Company Nam…"
click button "Rate Shipment"
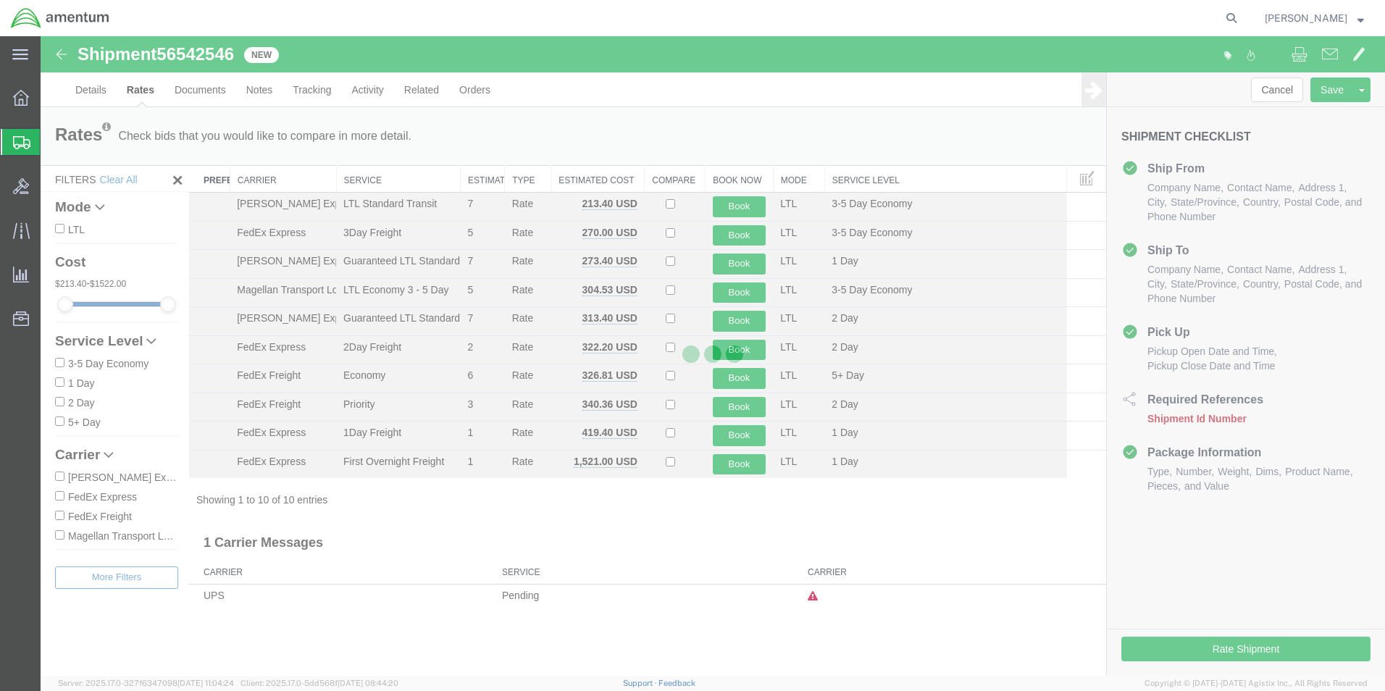
scroll to position [0, 0]
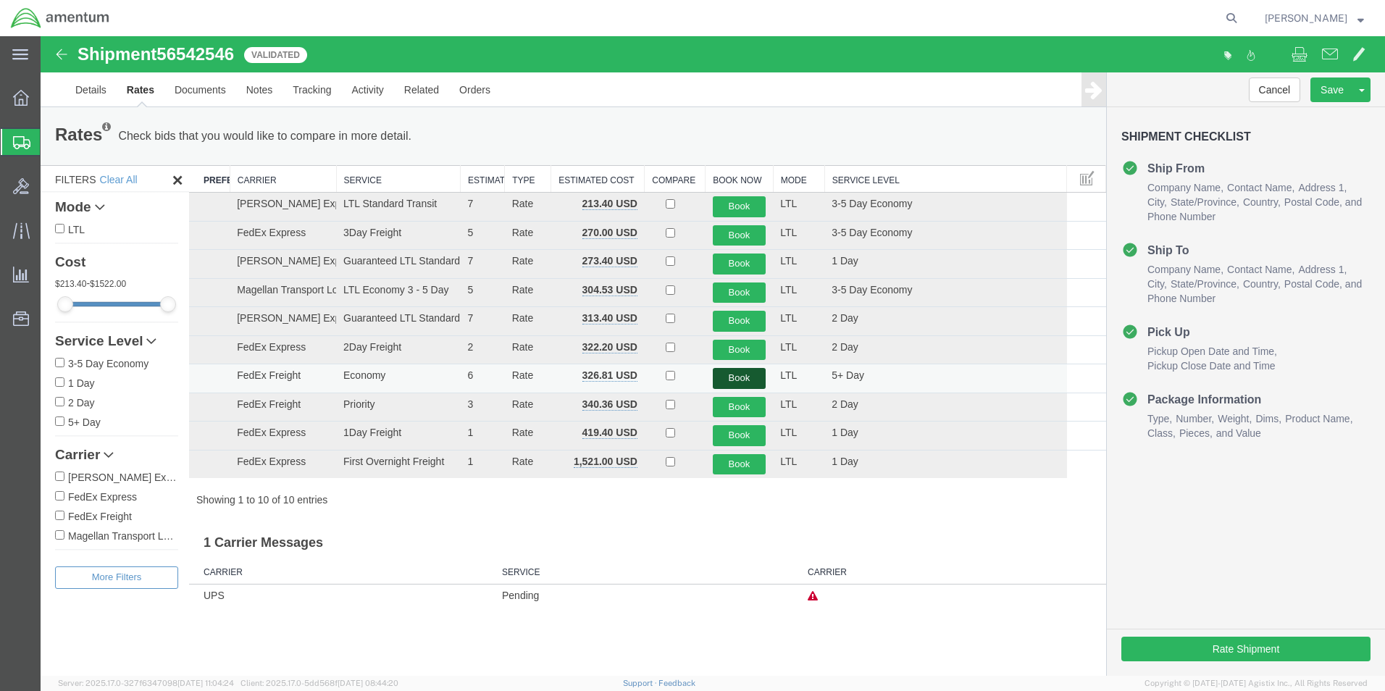
click at [742, 380] on button "Book" at bounding box center [740, 378] width 54 height 21
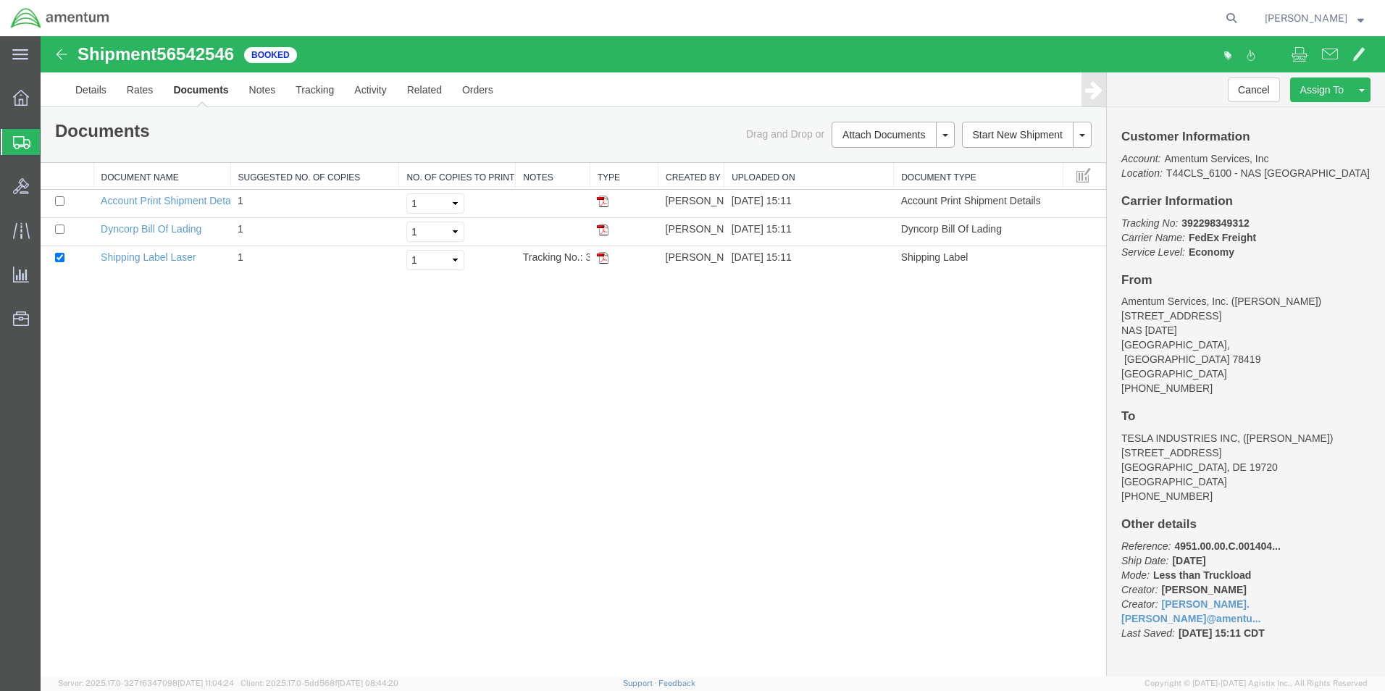
drag, startPoint x: 604, startPoint y: 229, endPoint x: 614, endPoint y: 275, distance: 47.5
click at [604, 229] on img at bounding box center [603, 230] width 12 height 12
click at [603, 258] on img at bounding box center [603, 258] width 12 height 12
drag, startPoint x: 1184, startPoint y: 225, endPoint x: 1247, endPoint y: 222, distance: 63.1
click at [1247, 222] on b "392298349312" at bounding box center [1215, 223] width 67 height 12
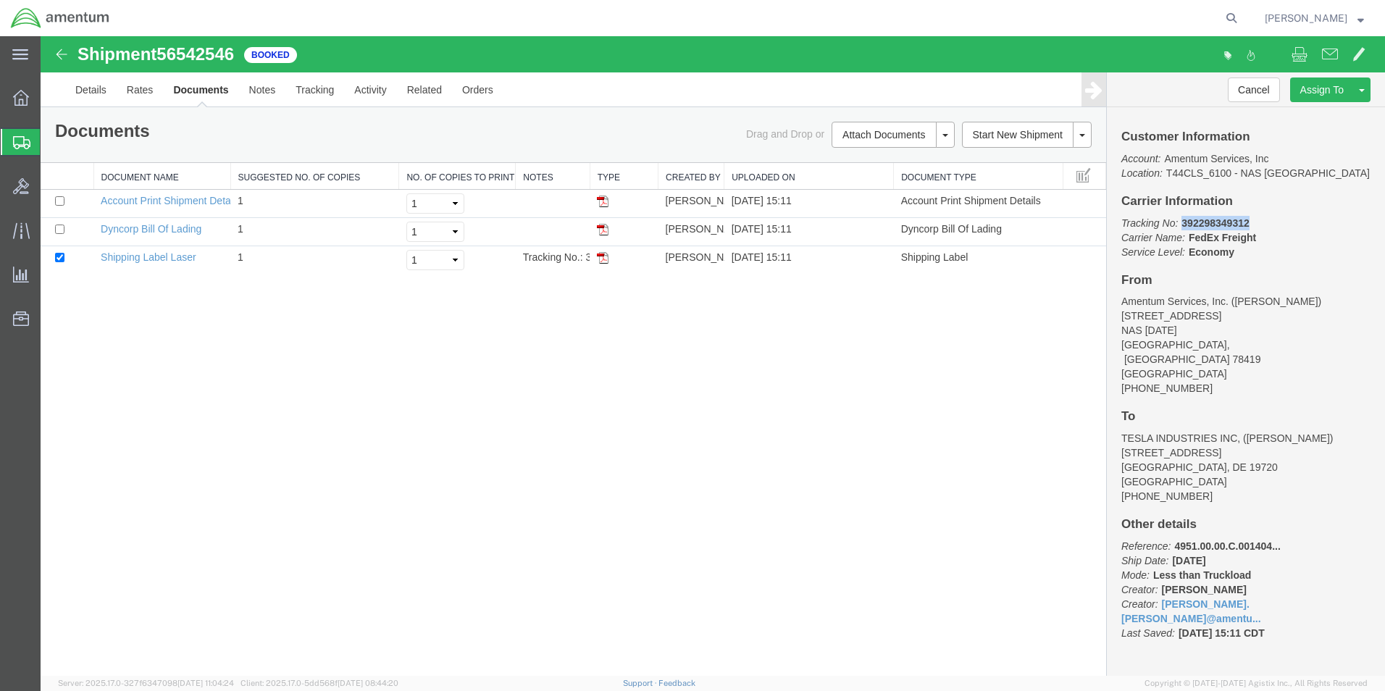
drag, startPoint x: 1243, startPoint y: 223, endPoint x: 1219, endPoint y: 225, distance: 24.7
copy b "392298349312"
